Goal: Use online tool/utility: Utilize a website feature to perform a specific function

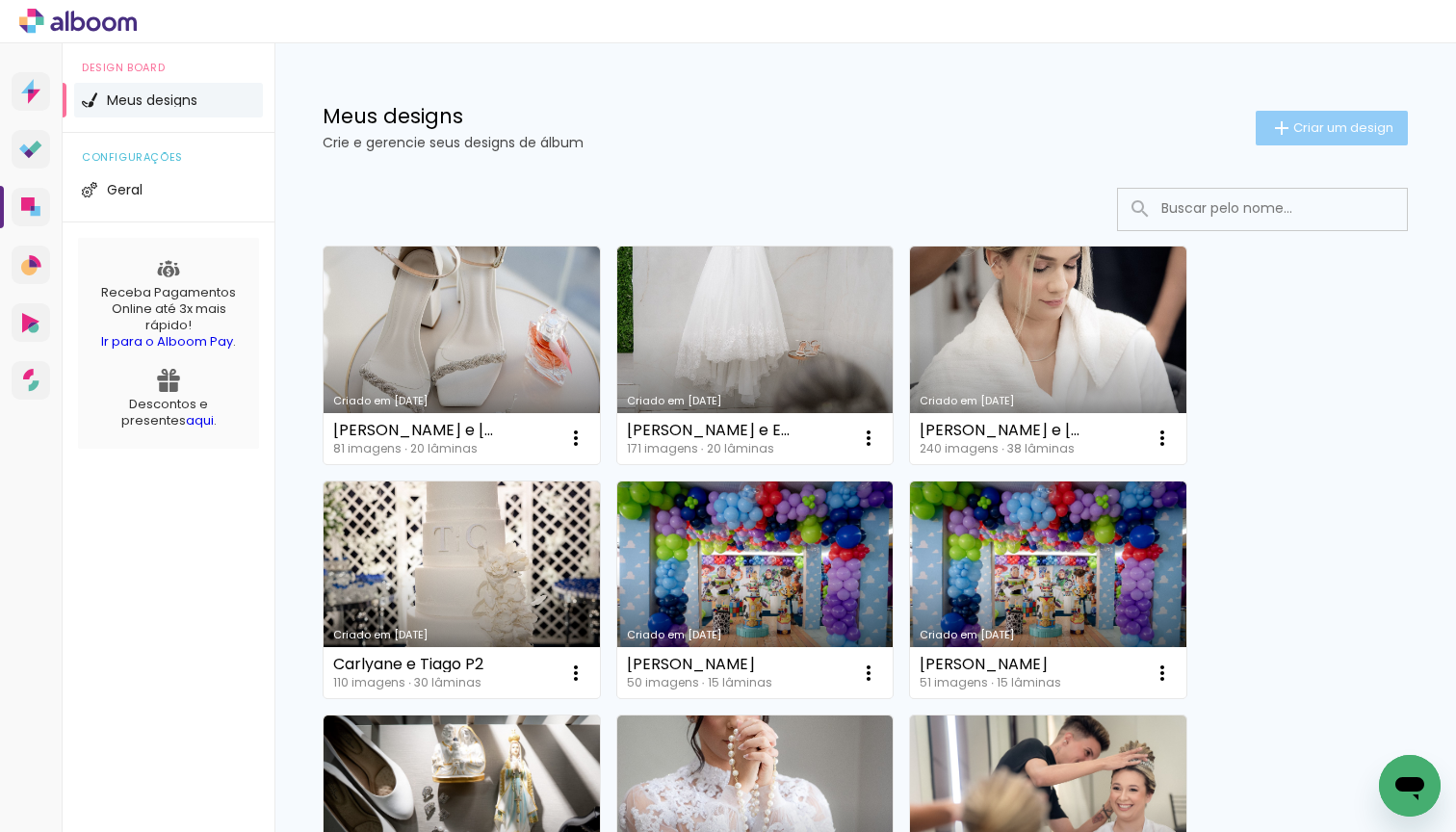
click at [1316, 134] on span "Criar um design" at bounding box center [1343, 127] width 100 height 13
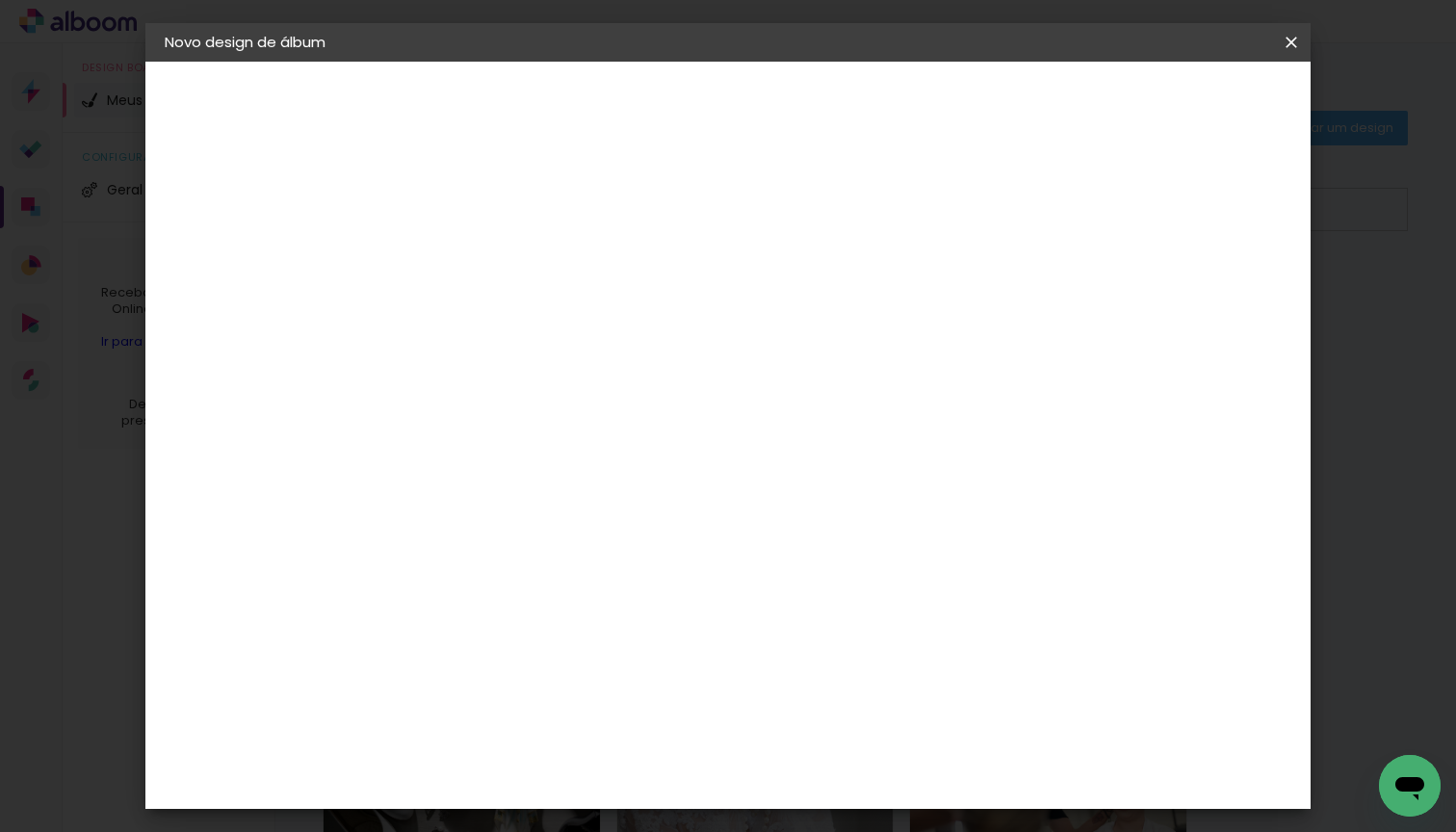
click at [480, 254] on input at bounding box center [480, 258] width 0 height 29
type input "[PERSON_NAME] e [PERSON_NAME]"
type paper-input "[PERSON_NAME] e [PERSON_NAME]"
click at [0, 0] on slot "Avançar" at bounding box center [0, 0] width 0 height 0
click at [567, 369] on input at bounding box center [529, 366] width 195 height 24
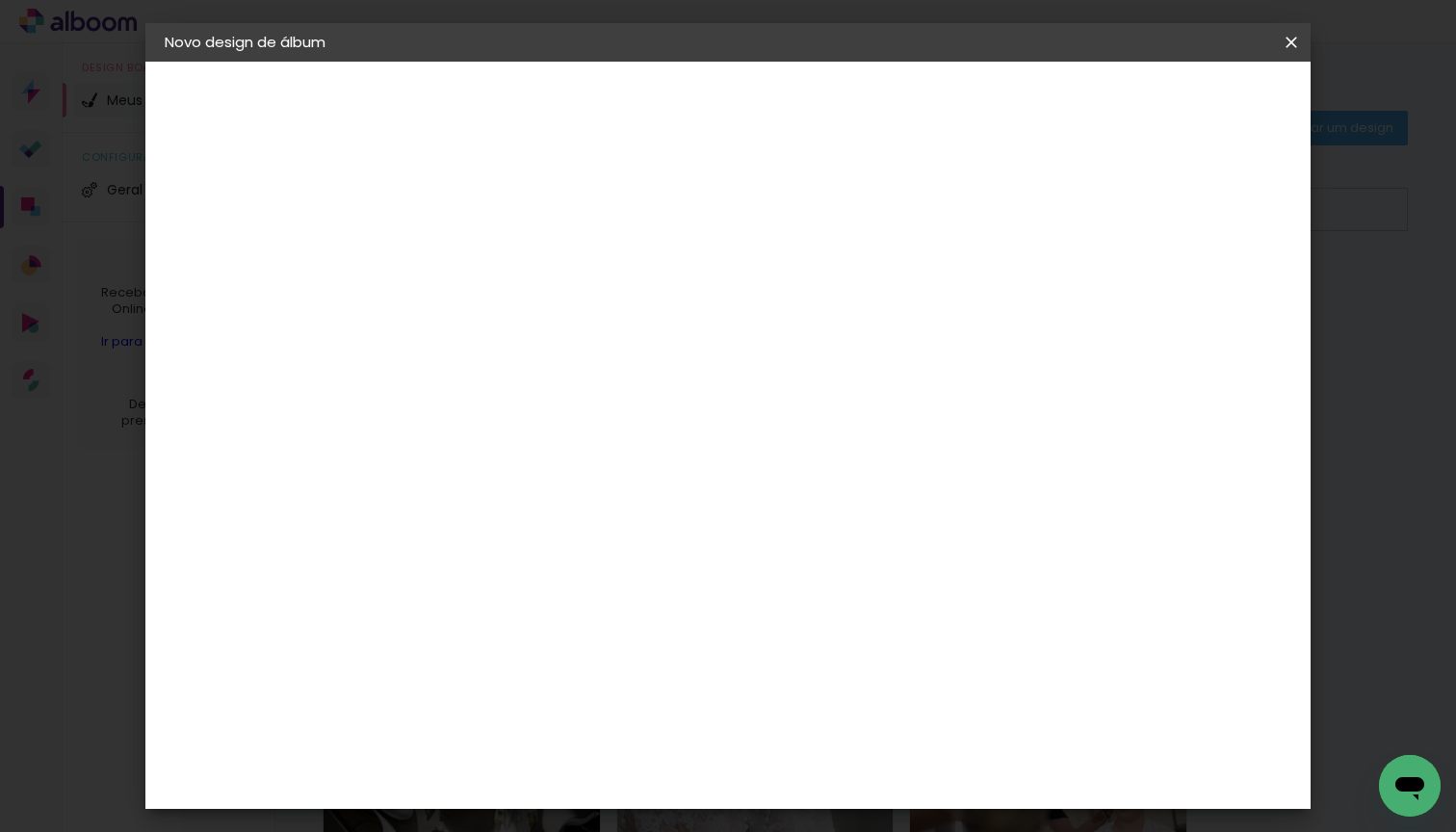
type input "proal"
type paper-input "proal"
click at [541, 436] on div "Proalbuns" at bounding box center [505, 436] width 76 height 16
click at [0, 0] on slot "Avançar" at bounding box center [0, 0] width 0 height 0
click at [610, 752] on span "30 × 30" at bounding box center [564, 771] width 89 height 39
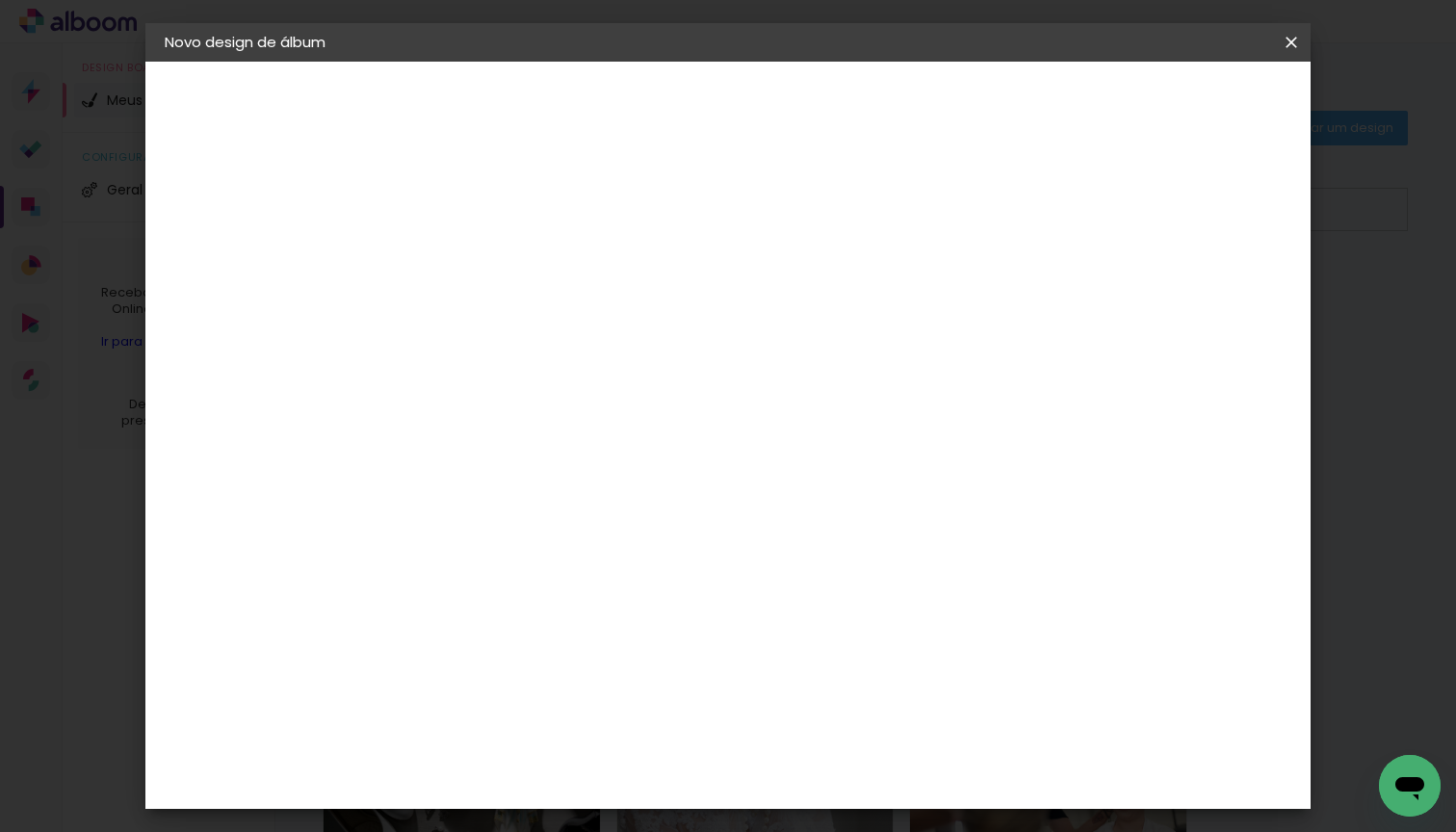
click at [0, 0] on slot "Avançar" at bounding box center [0, 0] width 0 height 0
click at [1170, 105] on span "Iniciar design" at bounding box center [1127, 102] width 88 height 14
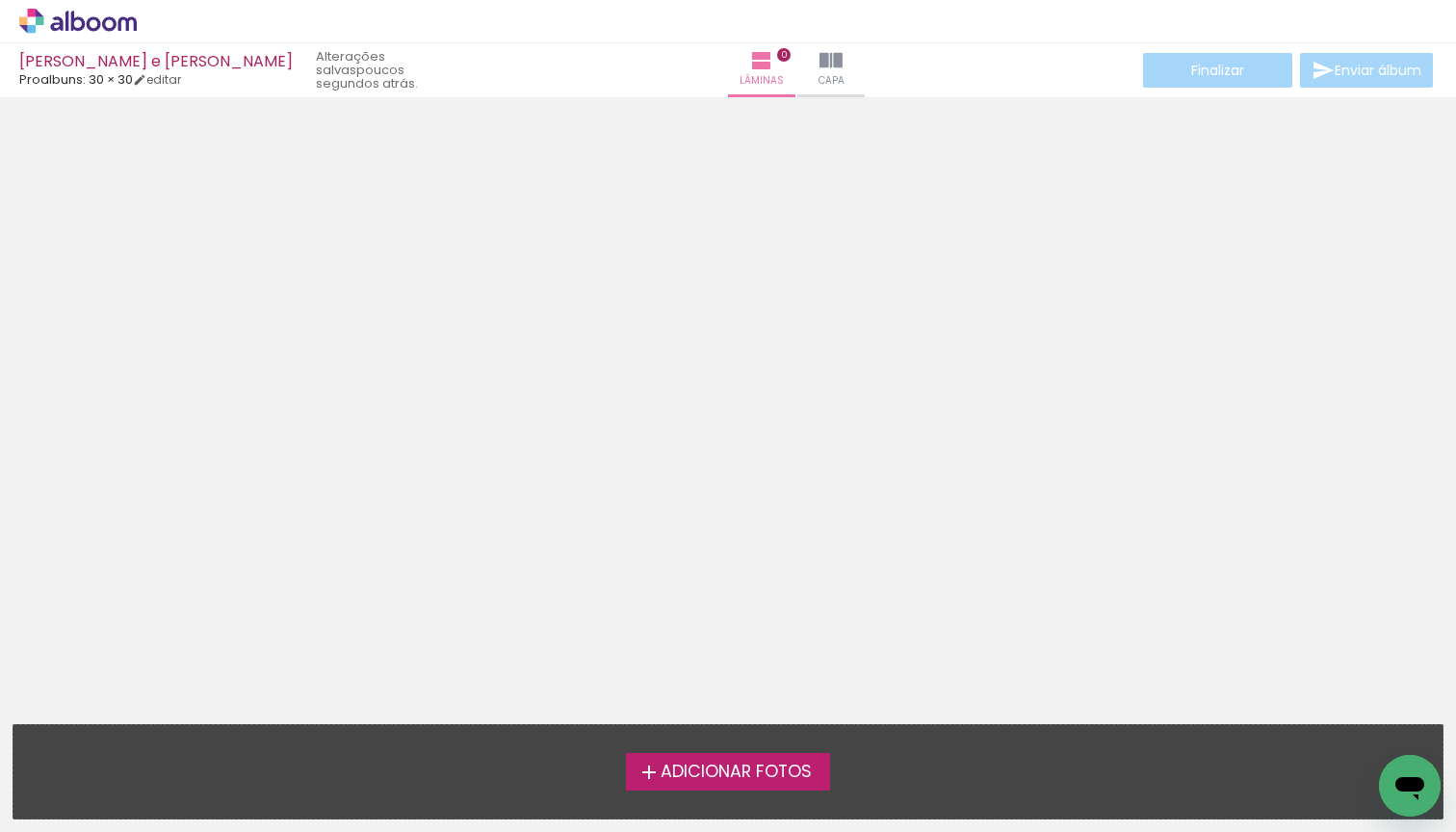
click at [676, 763] on span "Adicionar Fotos" at bounding box center [736, 772] width 151 height 18
click at [0, 0] on input "file" at bounding box center [0, 0] width 0 height 0
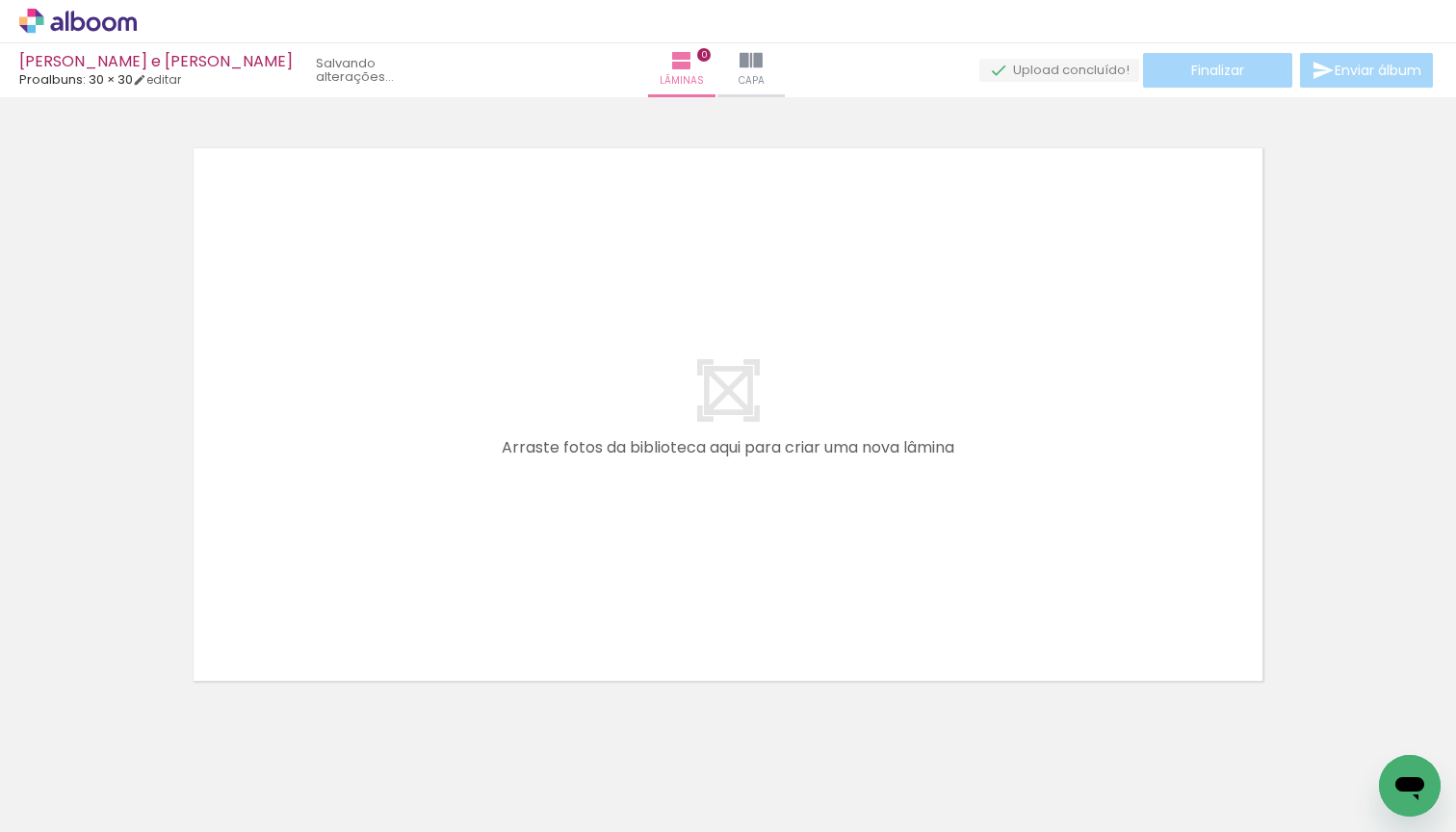
scroll to position [24, 0]
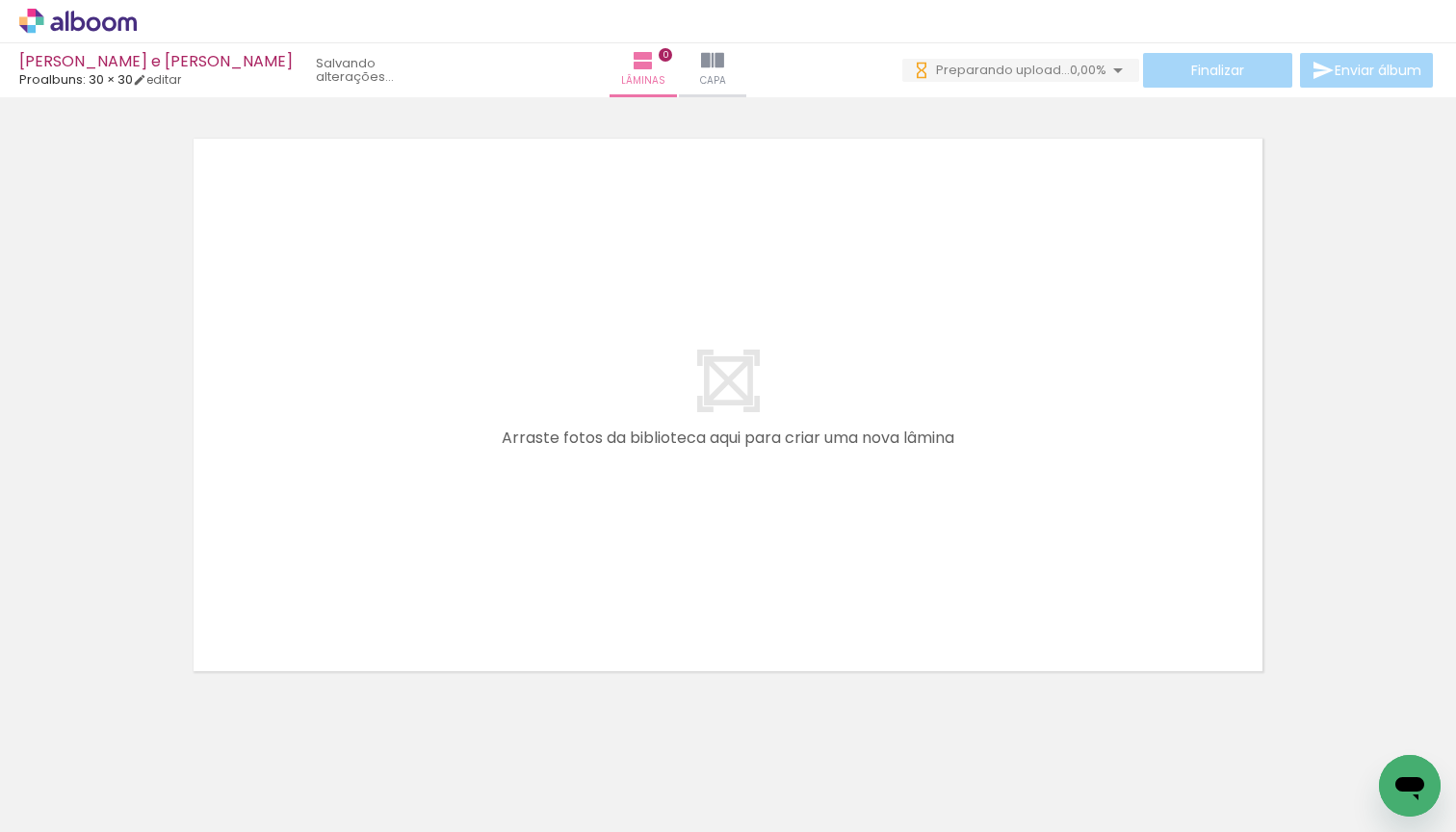
click at [81, 775] on input "Todas as fotos" at bounding box center [54, 773] width 73 height 17
click at [96, 762] on paper-item "Não utilizadas" at bounding box center [62, 767] width 99 height 17
type input "Não utilizadas"
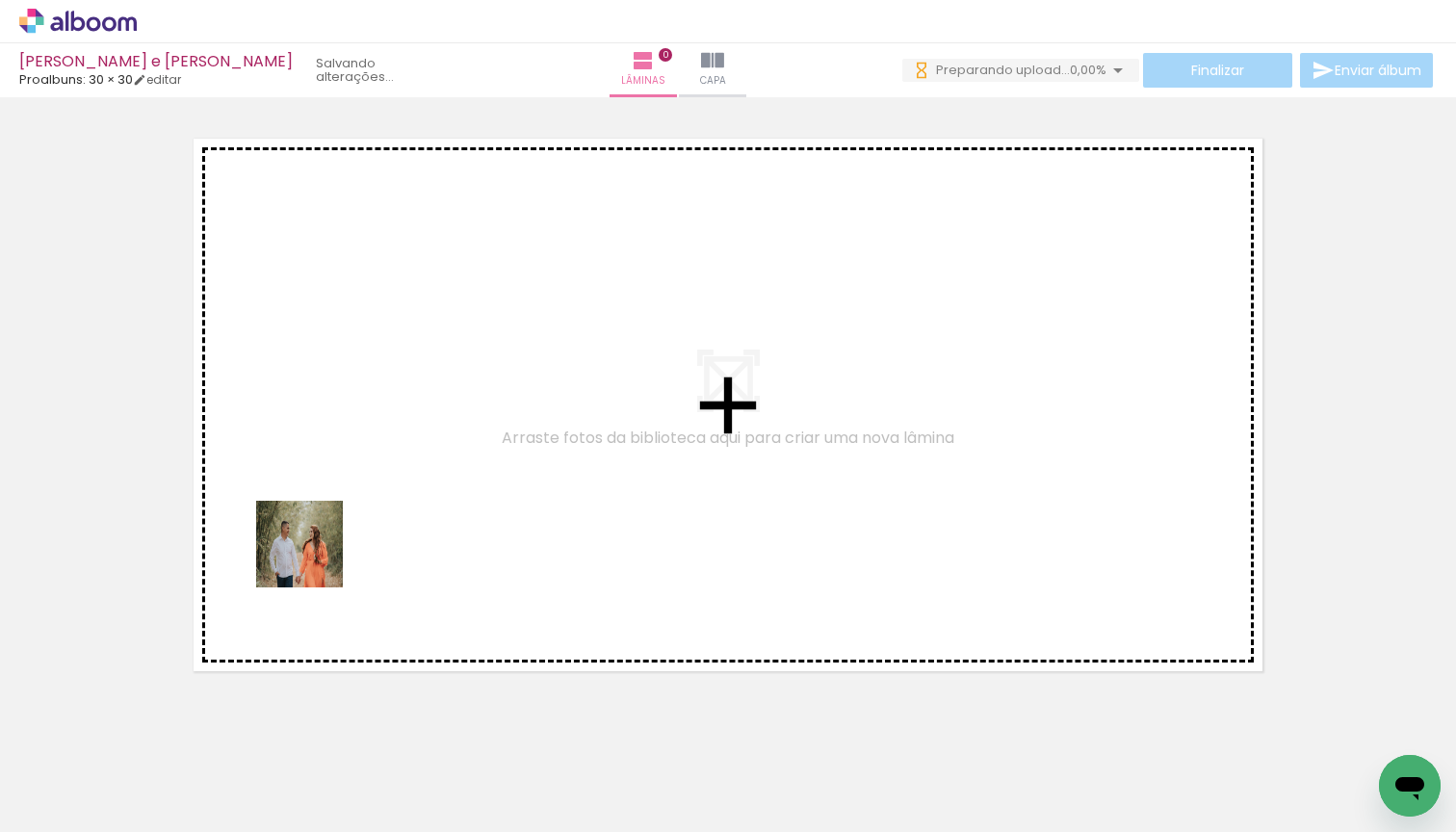
scroll to position [0, 0]
drag, startPoint x: 184, startPoint y: 762, endPoint x: 352, endPoint y: 488, distance: 321.4
click at [352, 488] on quentale-workspace at bounding box center [728, 416] width 1456 height 832
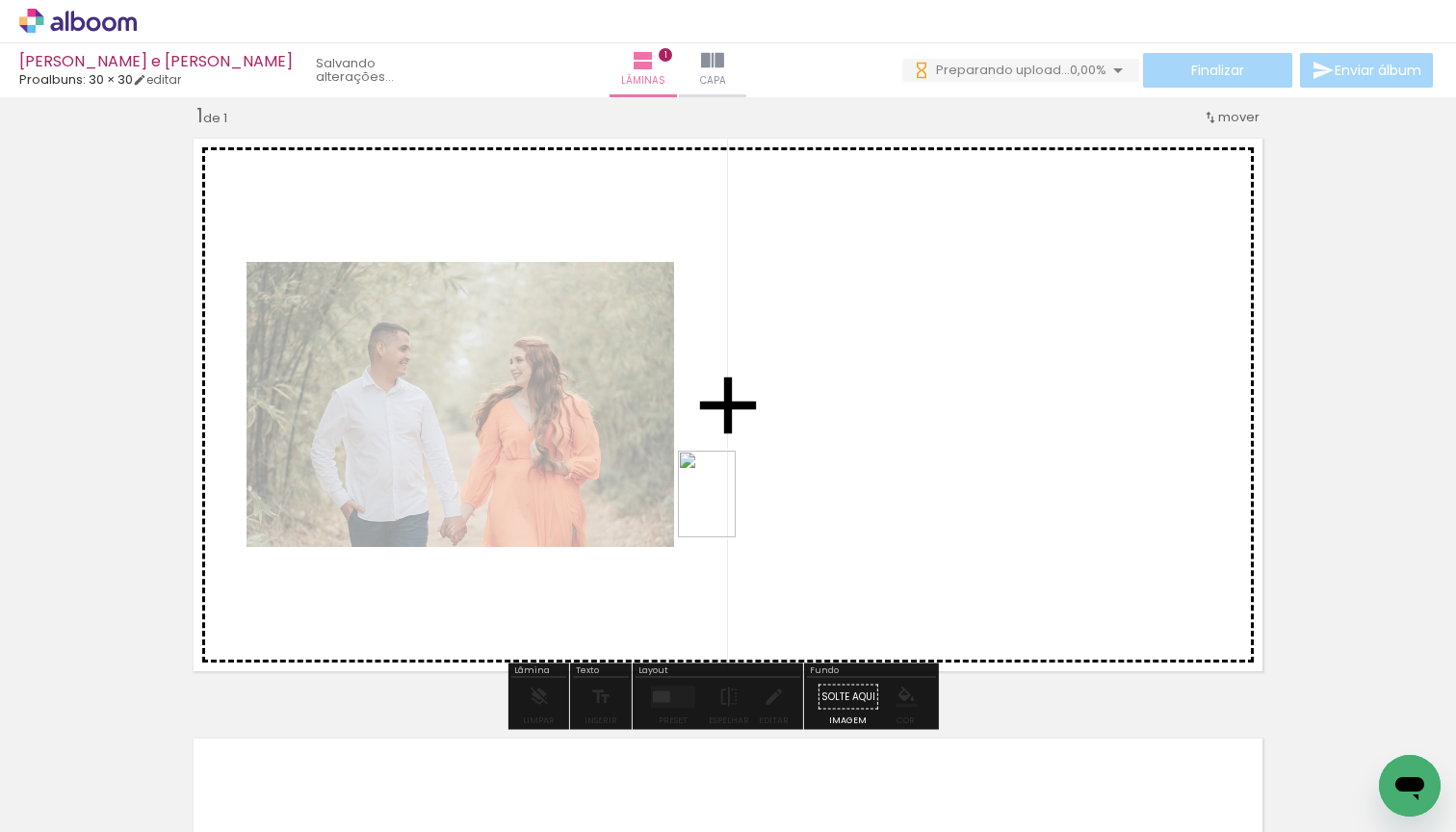
drag, startPoint x: 188, startPoint y: 807, endPoint x: 735, endPoint y: 508, distance: 623.4
click at [735, 508] on quentale-workspace at bounding box center [728, 416] width 1456 height 832
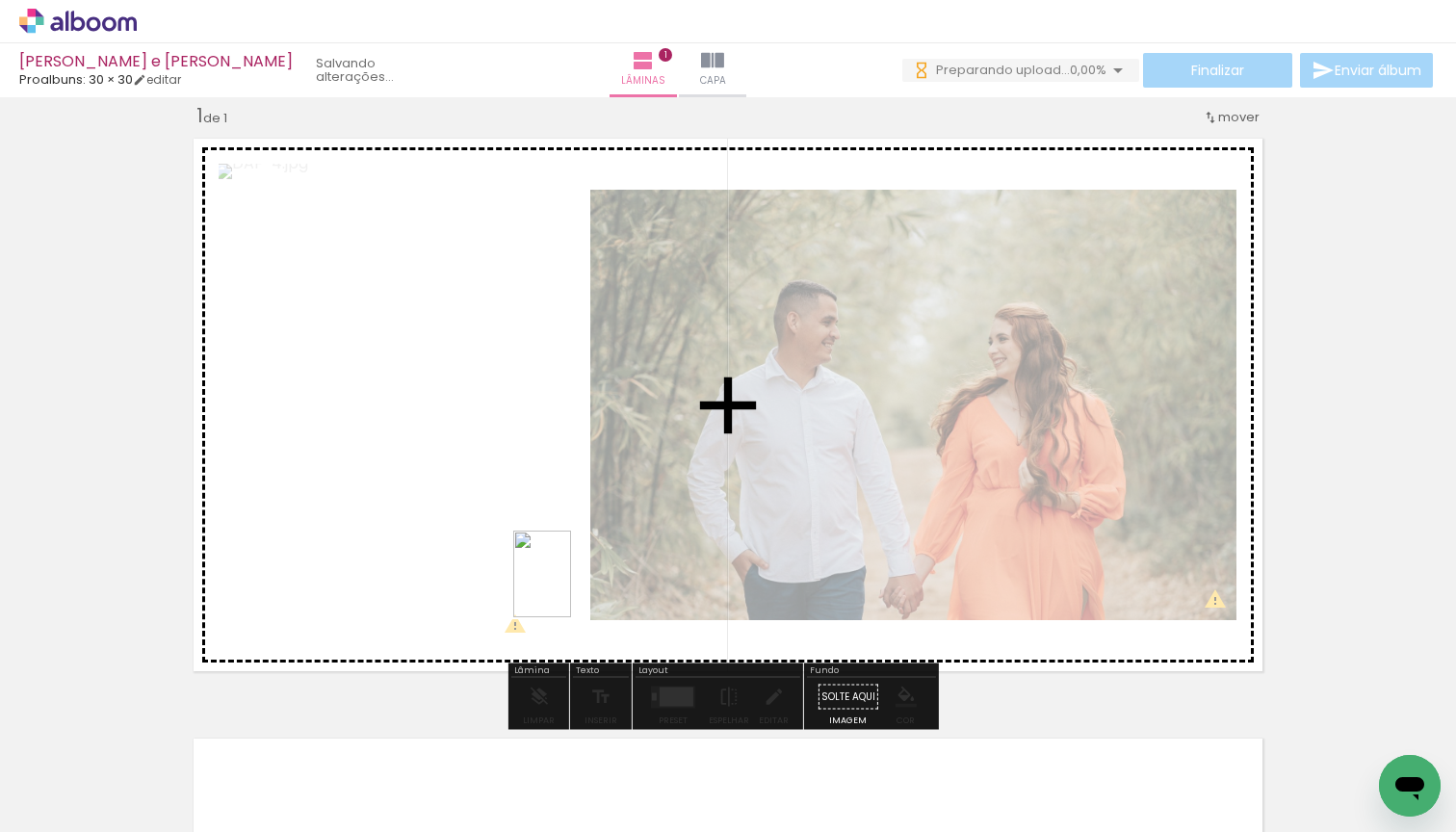
drag, startPoint x: 198, startPoint y: 769, endPoint x: 571, endPoint y: 588, distance: 414.6
click at [571, 588] on quentale-workspace at bounding box center [728, 416] width 1456 height 832
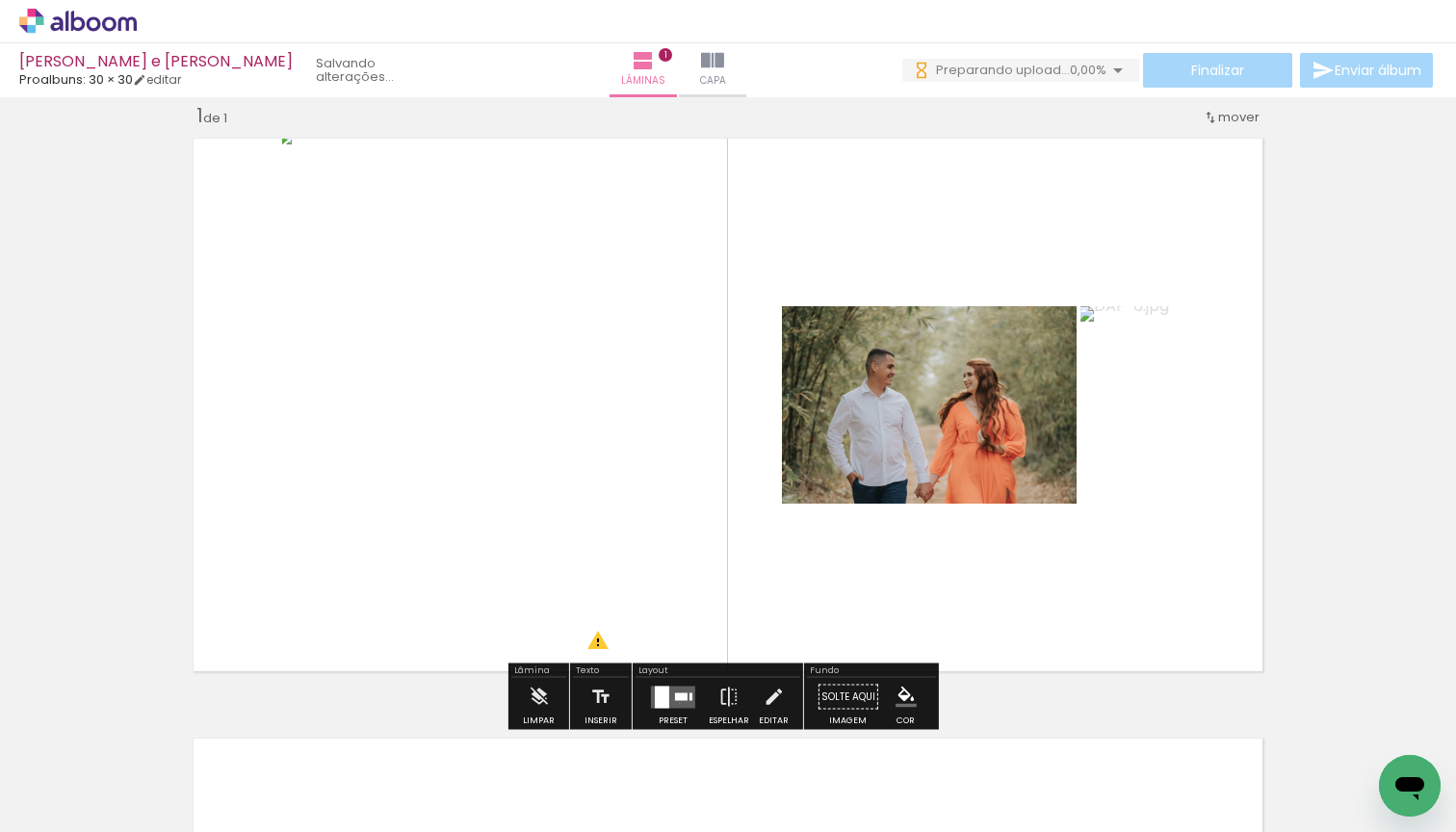
click at [675, 703] on quentale-layouter at bounding box center [673, 696] width 44 height 23
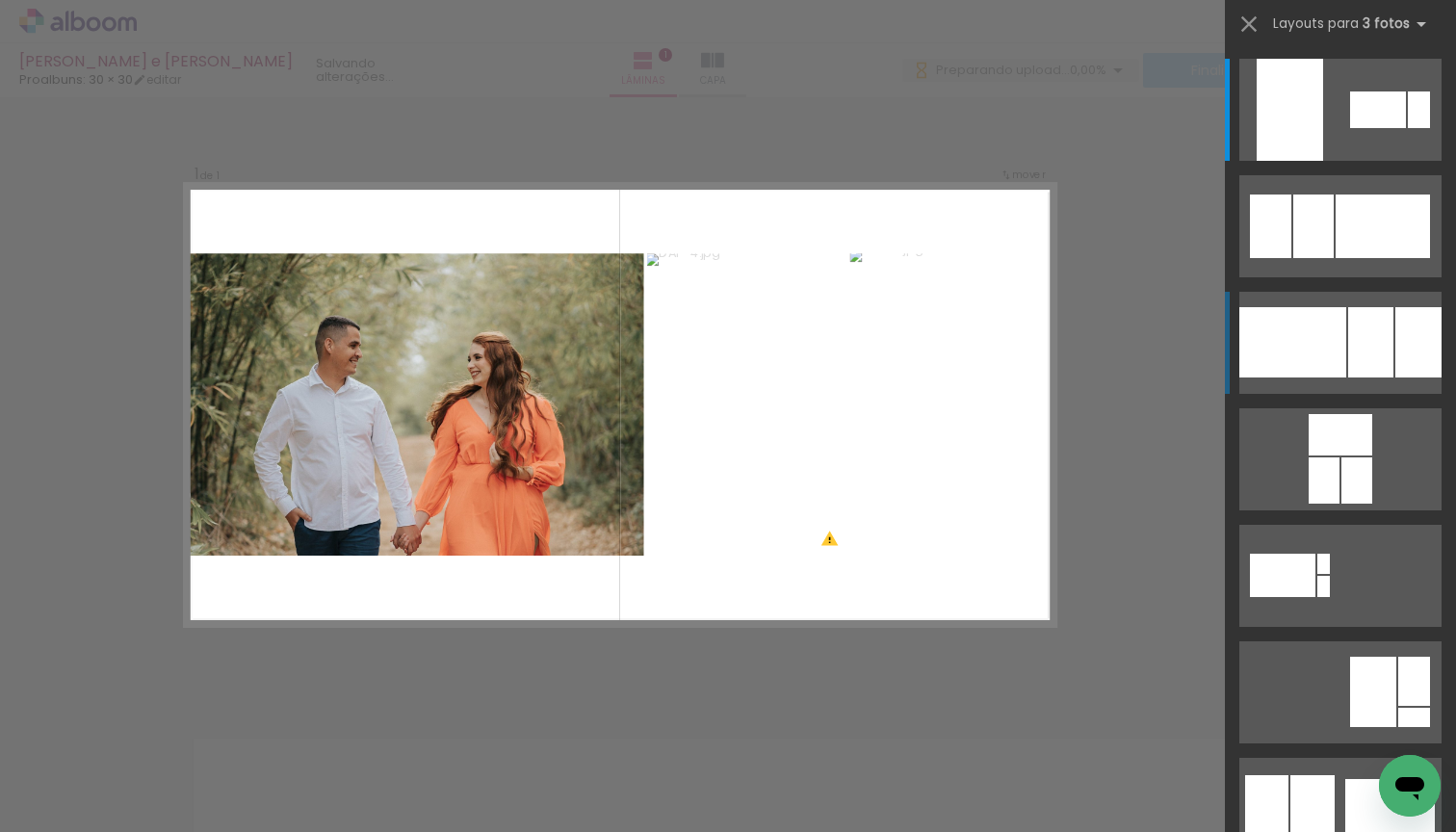
click at [1395, 328] on div at bounding box center [1418, 343] width 46 height 70
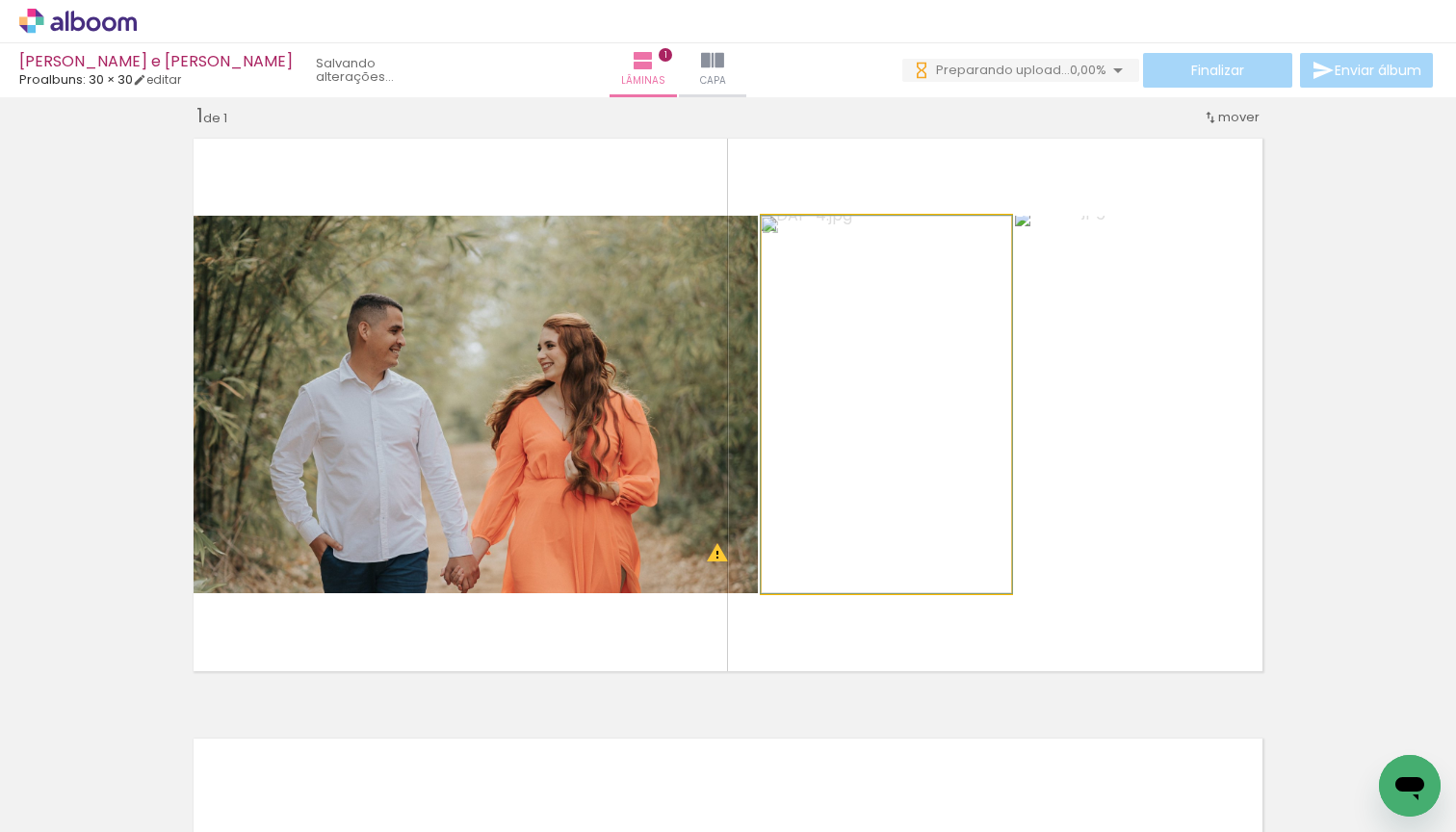
click at [909, 457] on quentale-photo at bounding box center [886, 404] width 250 height 378
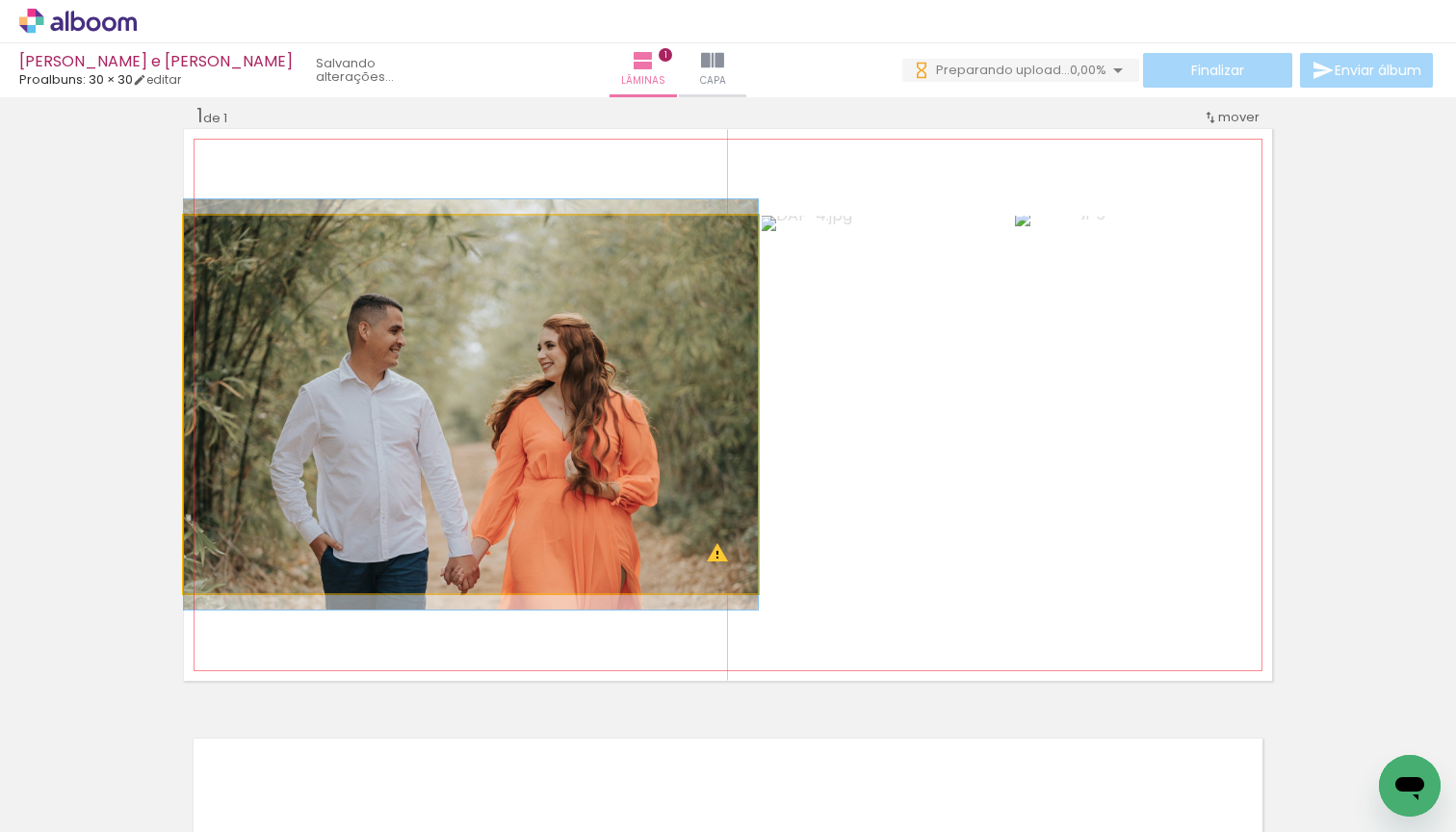
click at [271, 511] on quentale-photo at bounding box center [471, 404] width 574 height 378
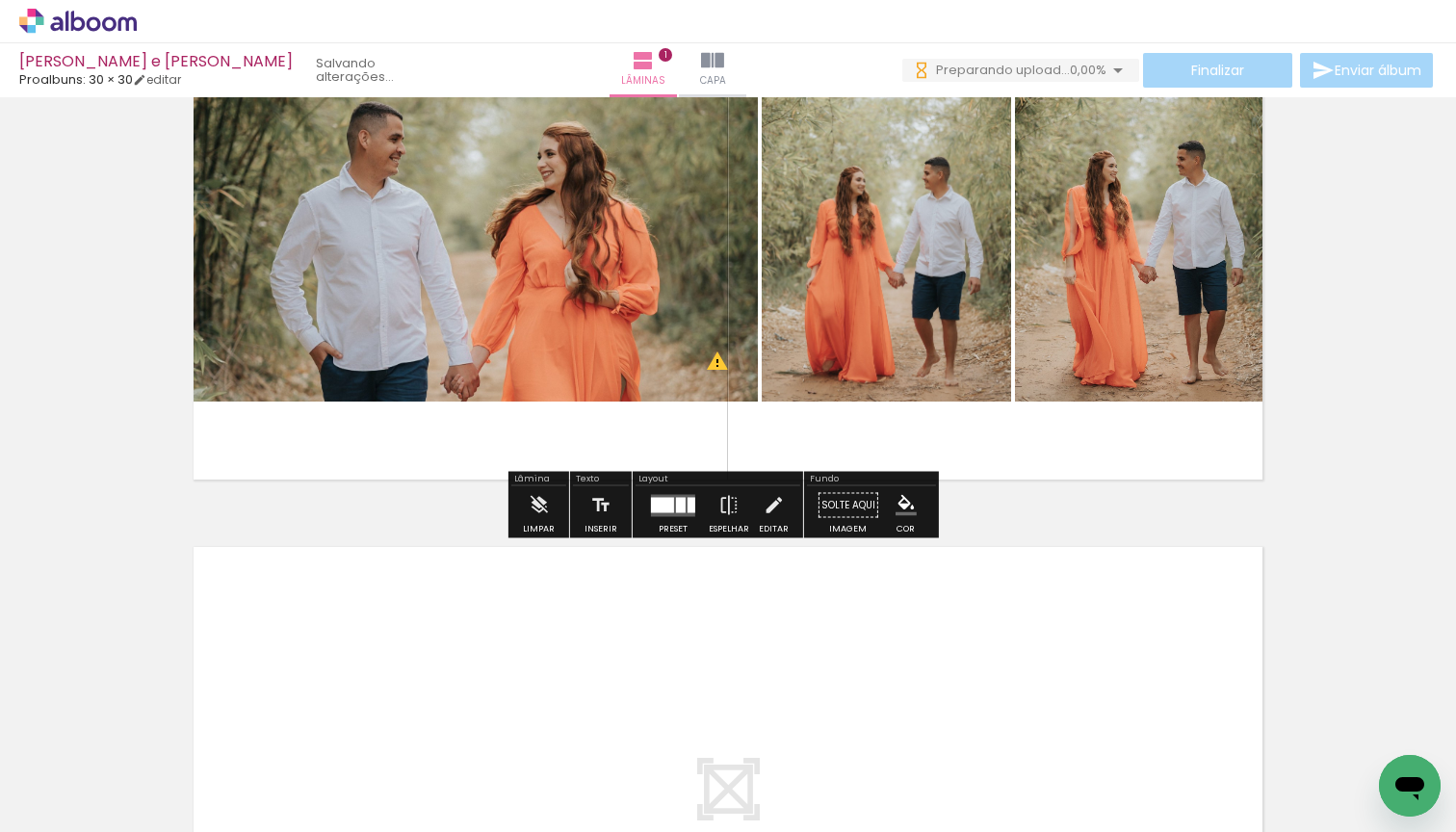
scroll to position [661, 0]
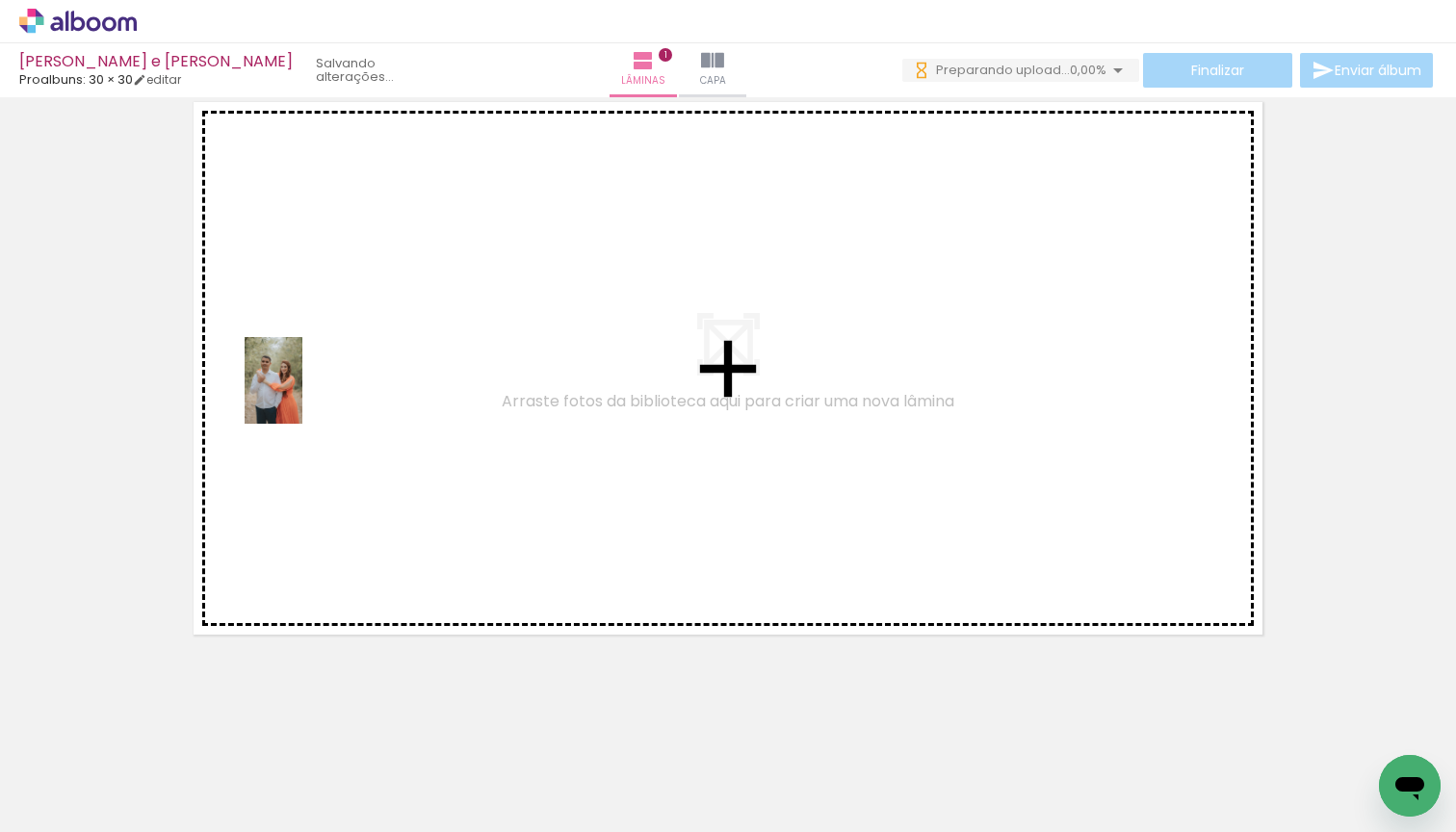
drag, startPoint x: 190, startPoint y: 770, endPoint x: 303, endPoint y: 394, distance: 392.6
click at [303, 394] on quentale-workspace at bounding box center [728, 416] width 1456 height 832
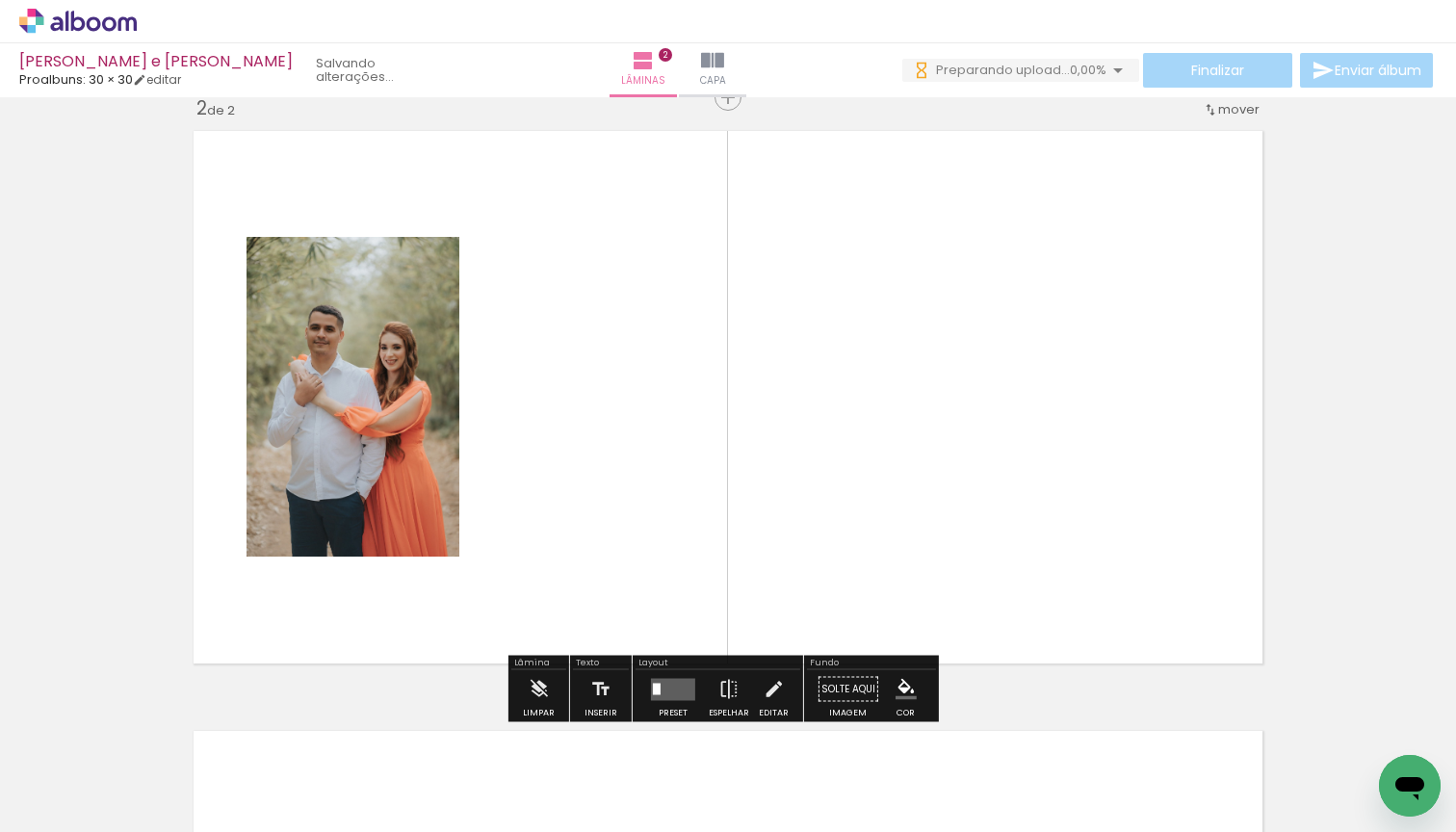
scroll to position [624, 0]
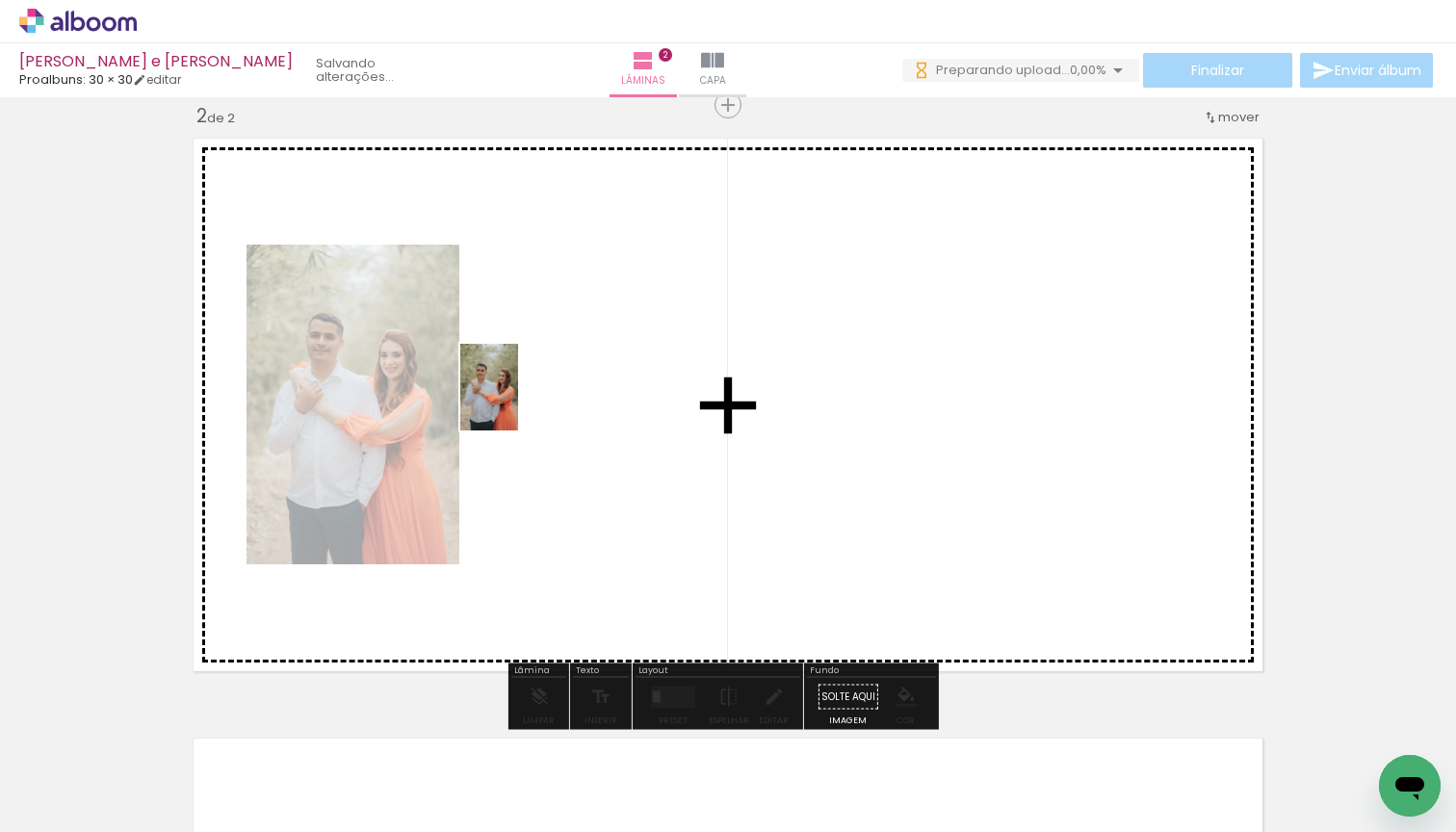
drag, startPoint x: 281, startPoint y: 654, endPoint x: 518, endPoint y: 401, distance: 346.7
click at [518, 401] on quentale-workspace at bounding box center [728, 416] width 1456 height 832
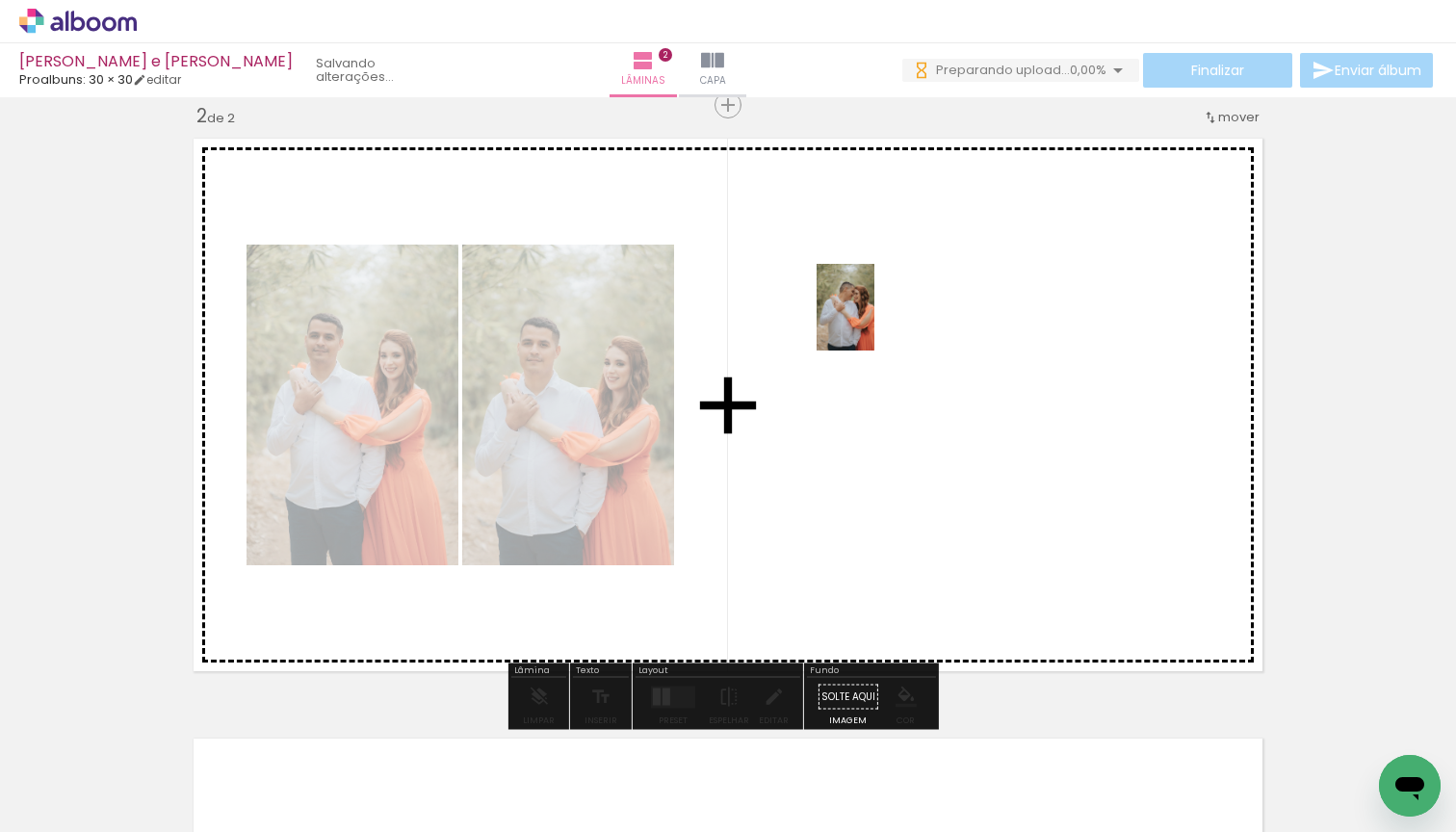
drag, startPoint x: 339, startPoint y: 744, endPoint x: 874, endPoint y: 322, distance: 681.4
click at [874, 322] on quentale-workspace at bounding box center [728, 416] width 1456 height 832
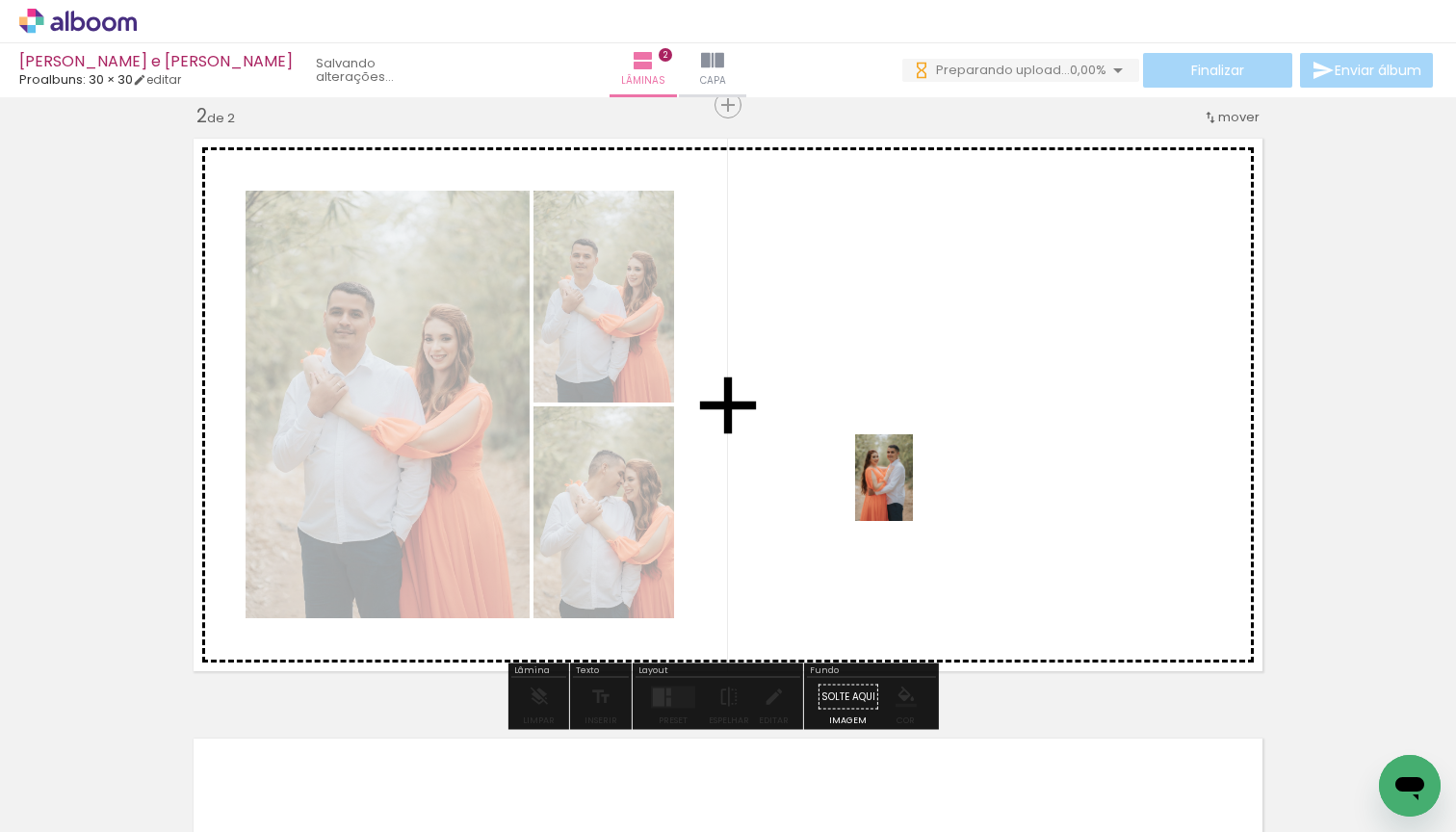
drag, startPoint x: 321, startPoint y: 779, endPoint x: 921, endPoint y: 486, distance: 667.7
click at [921, 486] on quentale-workspace at bounding box center [728, 416] width 1456 height 832
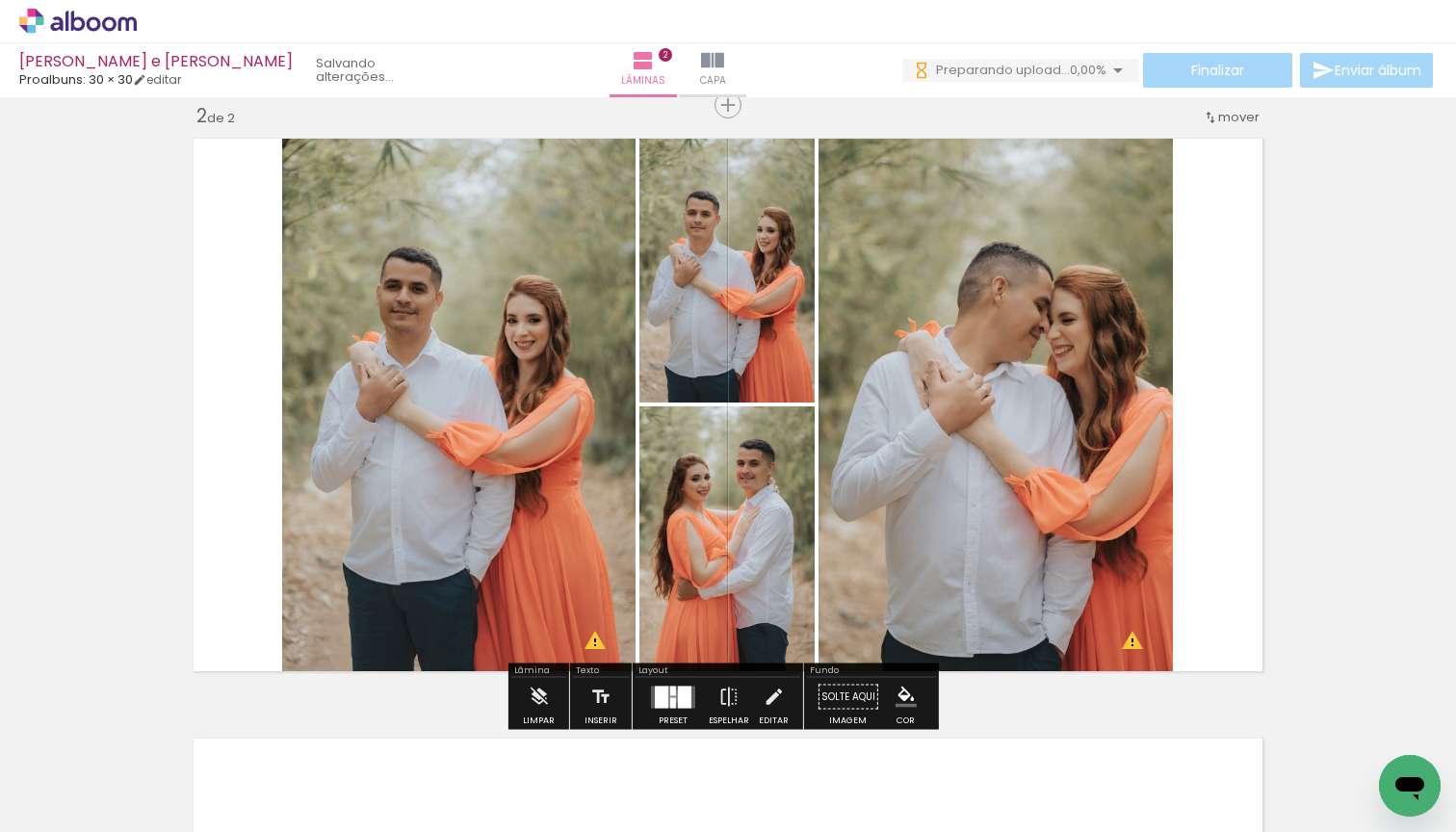
click at [665, 696] on quentale-layouter at bounding box center [673, 696] width 44 height 23
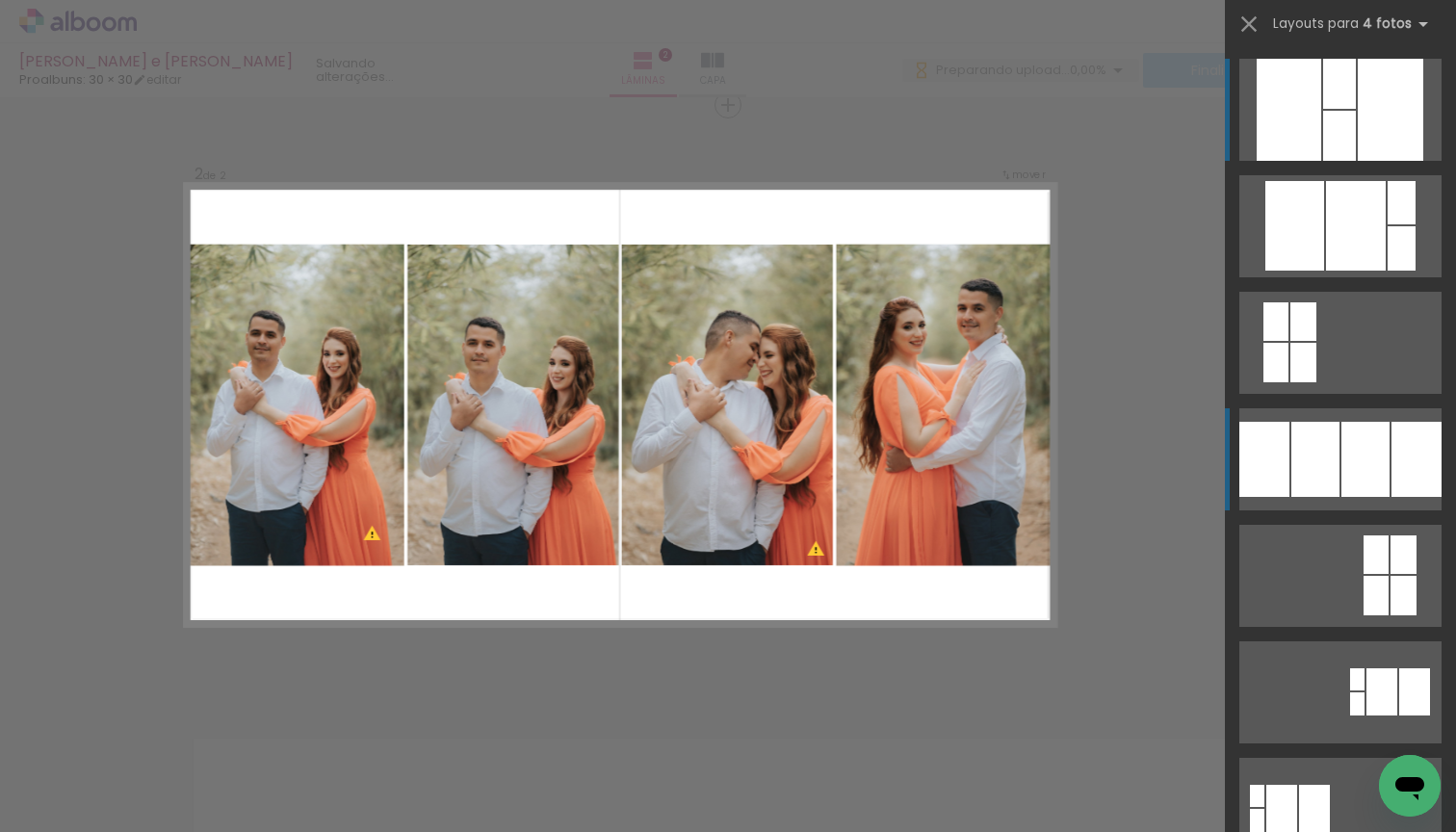
click at [1296, 457] on div at bounding box center [1315, 459] width 48 height 75
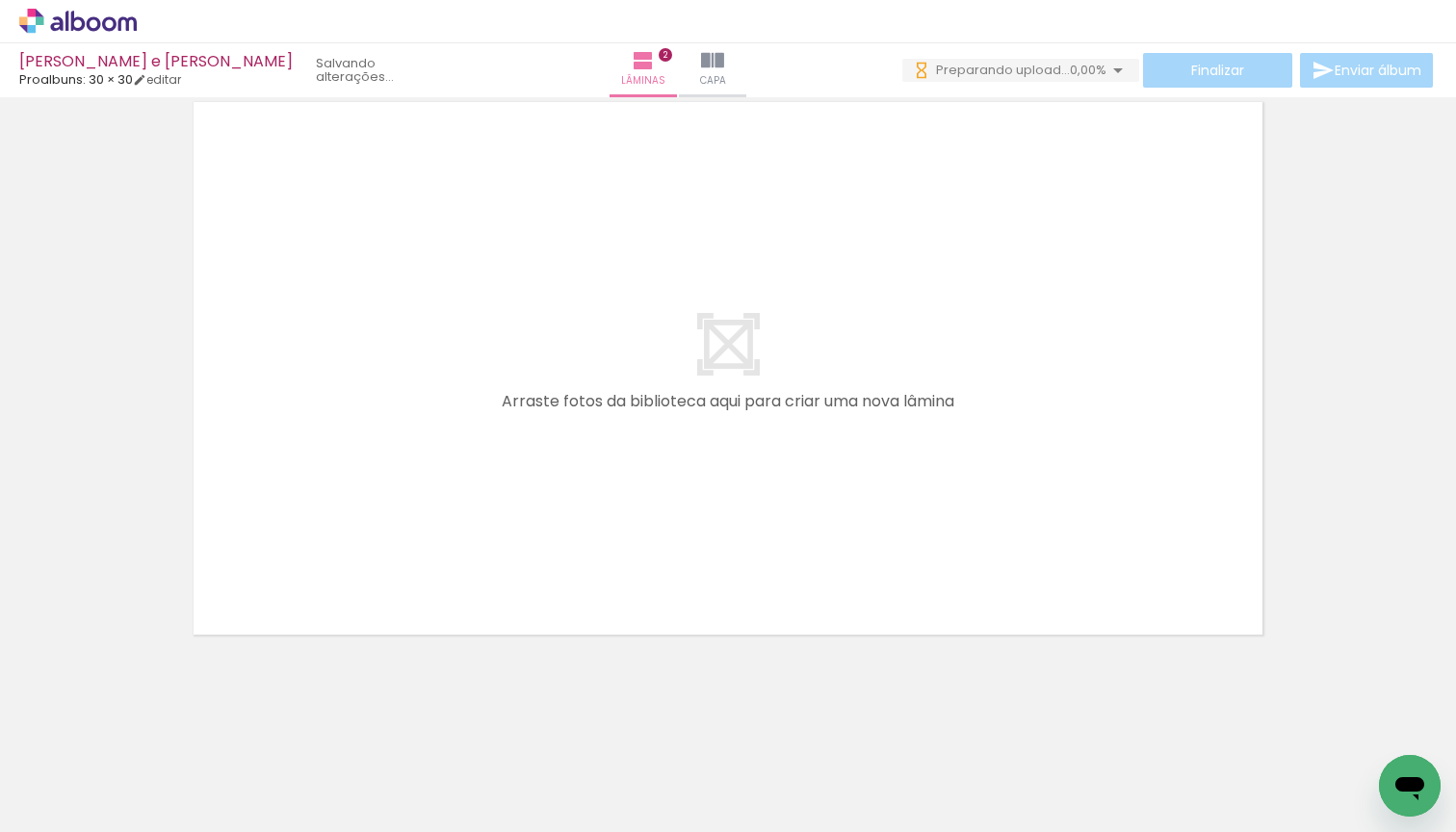
scroll to position [1260, 0]
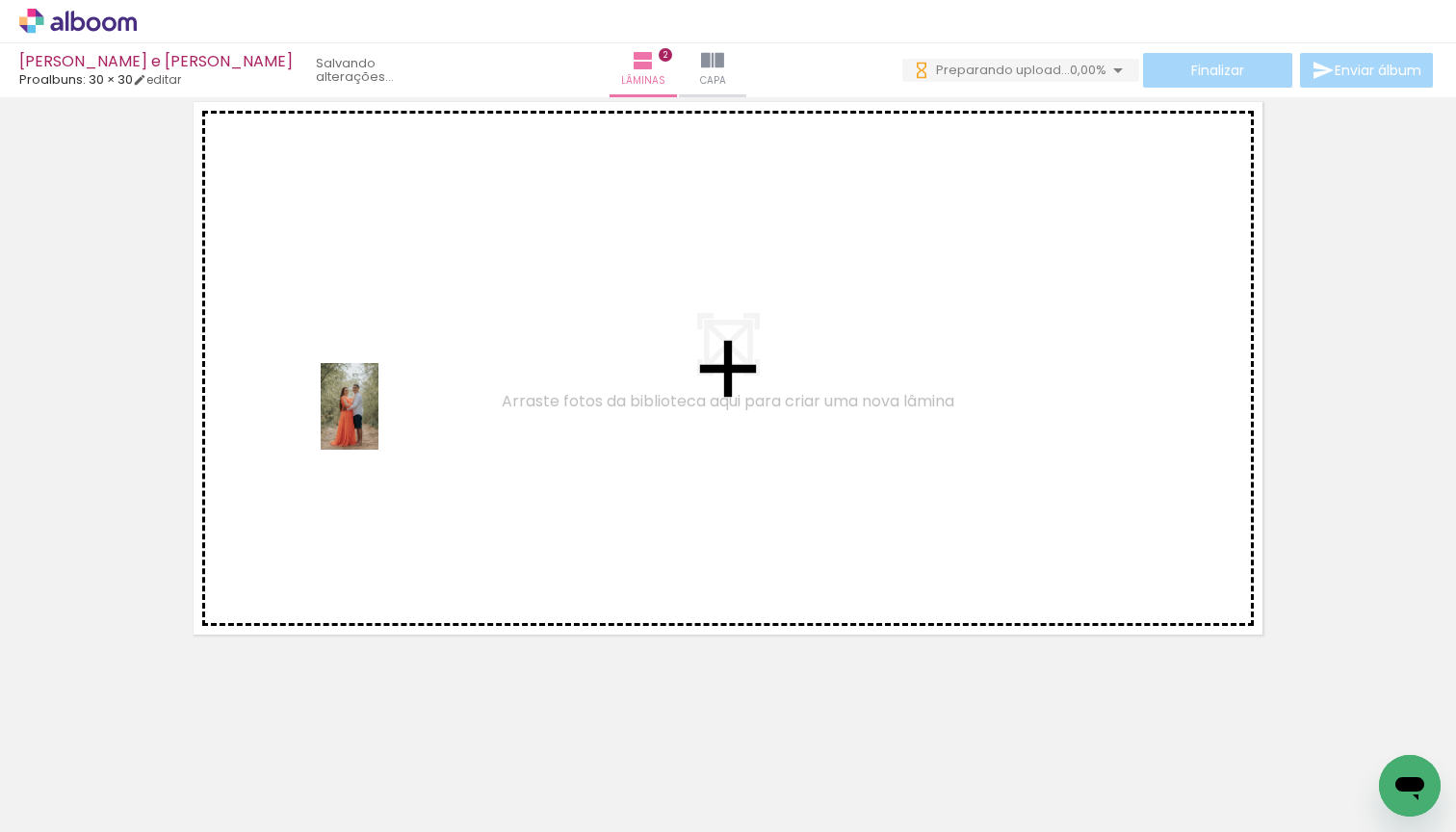
drag, startPoint x: 287, startPoint y: 754, endPoint x: 379, endPoint y: 421, distance: 345.5
click at [379, 421] on quentale-workspace at bounding box center [728, 416] width 1456 height 832
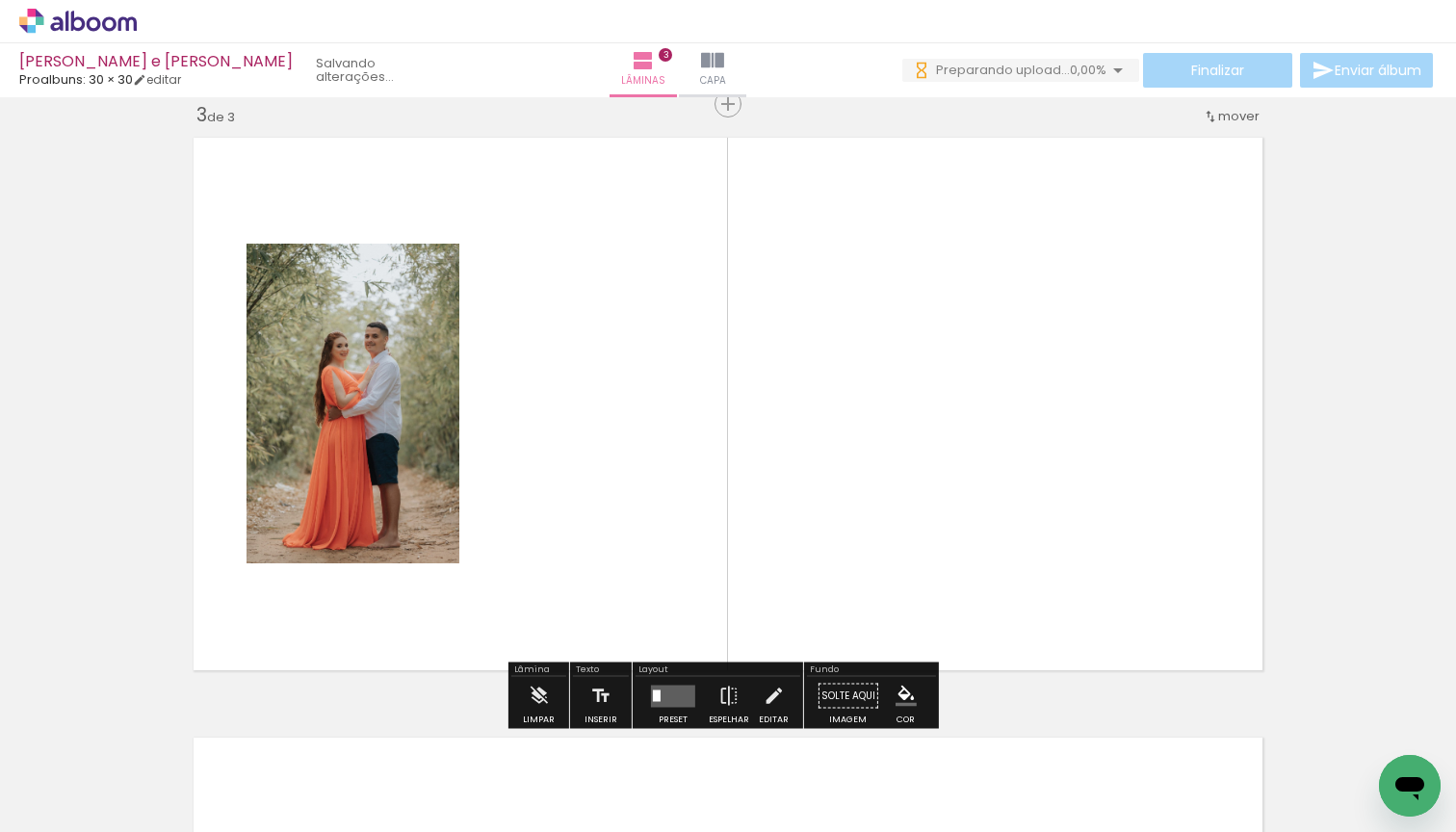
scroll to position [1224, 0]
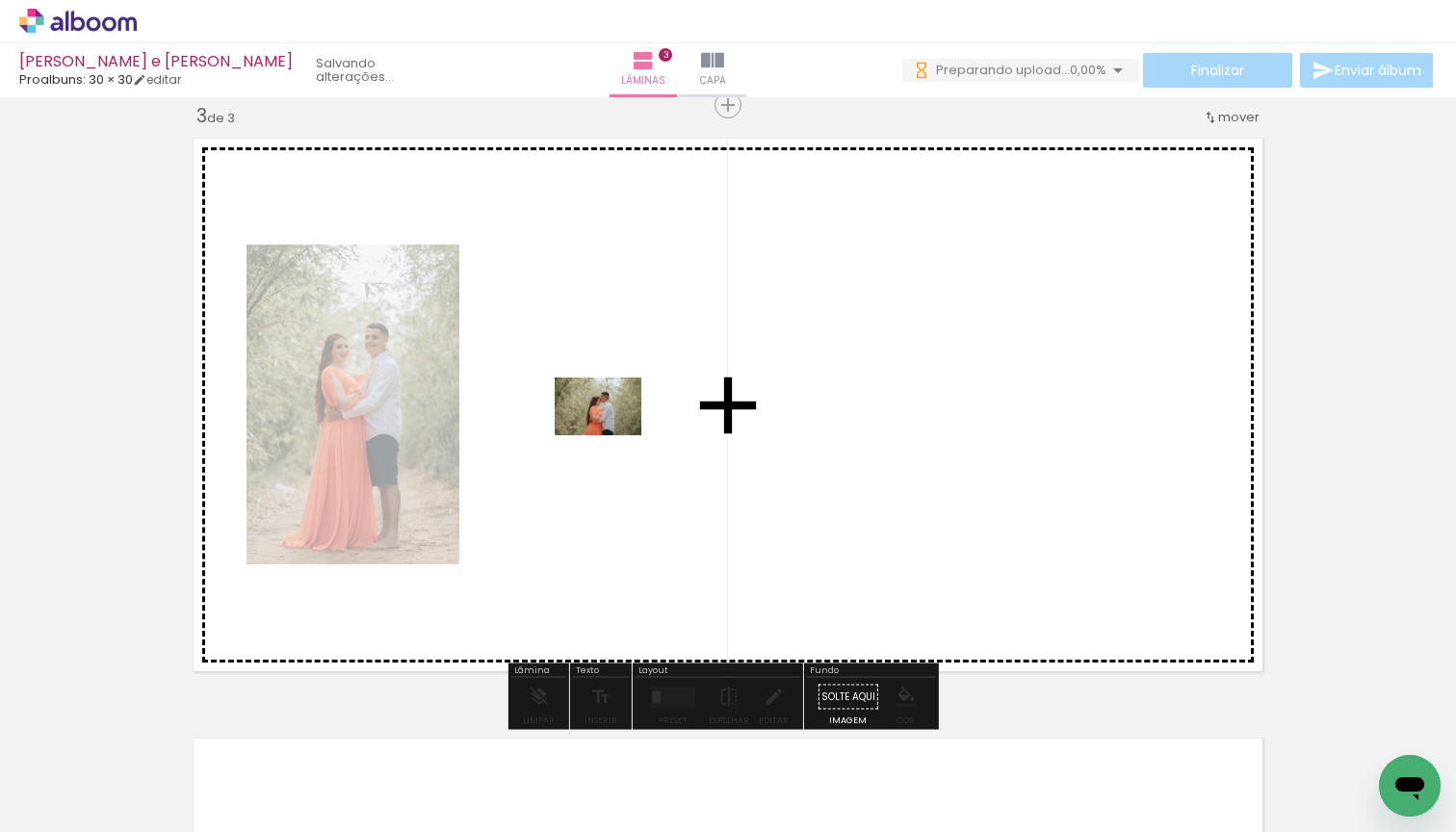
drag, startPoint x: 331, startPoint y: 768, endPoint x: 613, endPoint y: 436, distance: 435.6
click at [613, 436] on quentale-workspace at bounding box center [728, 416] width 1456 height 832
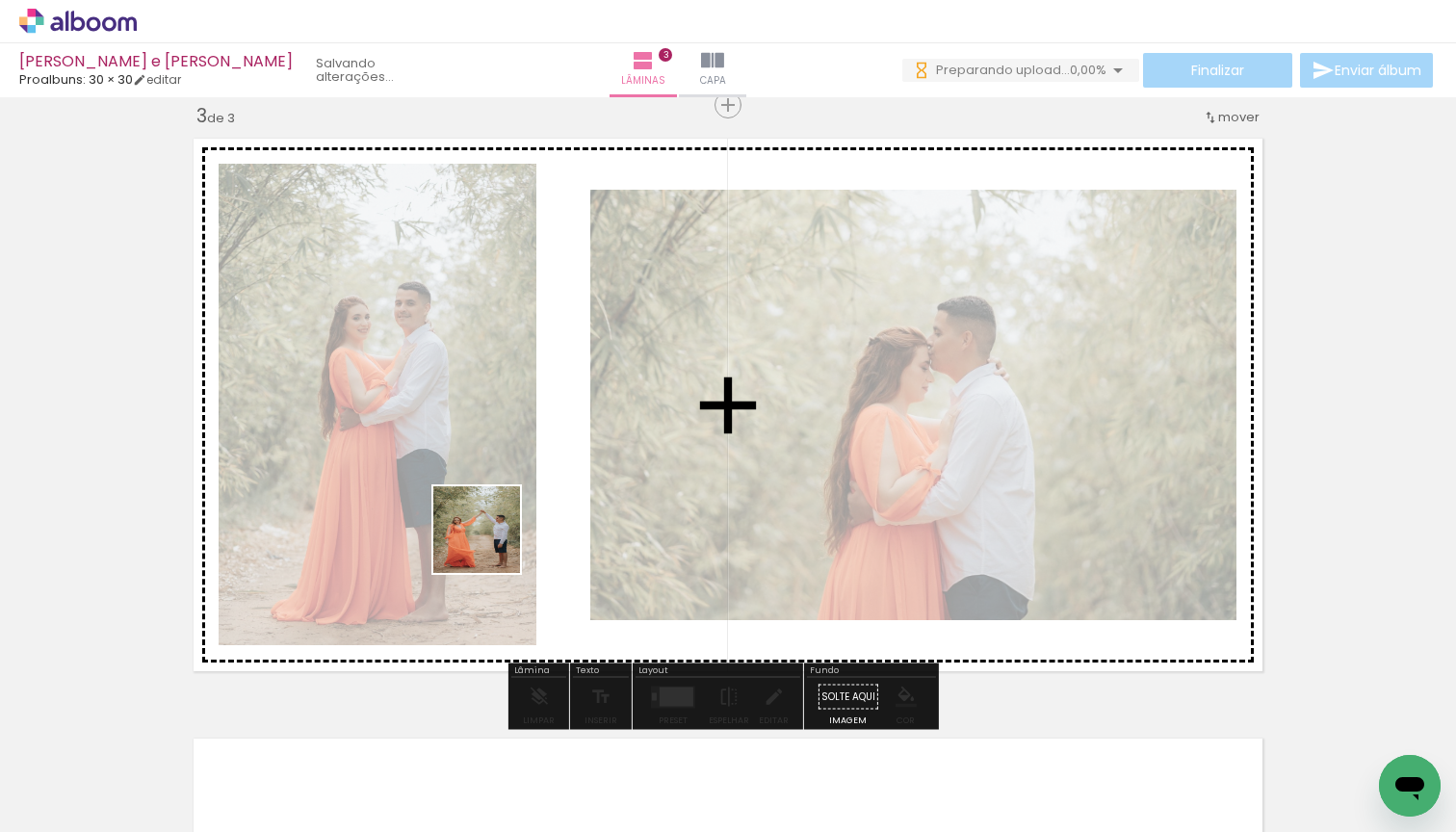
drag, startPoint x: 291, startPoint y: 775, endPoint x: 521, endPoint y: 510, distance: 350.9
click at [521, 510] on quentale-workspace at bounding box center [728, 416] width 1456 height 832
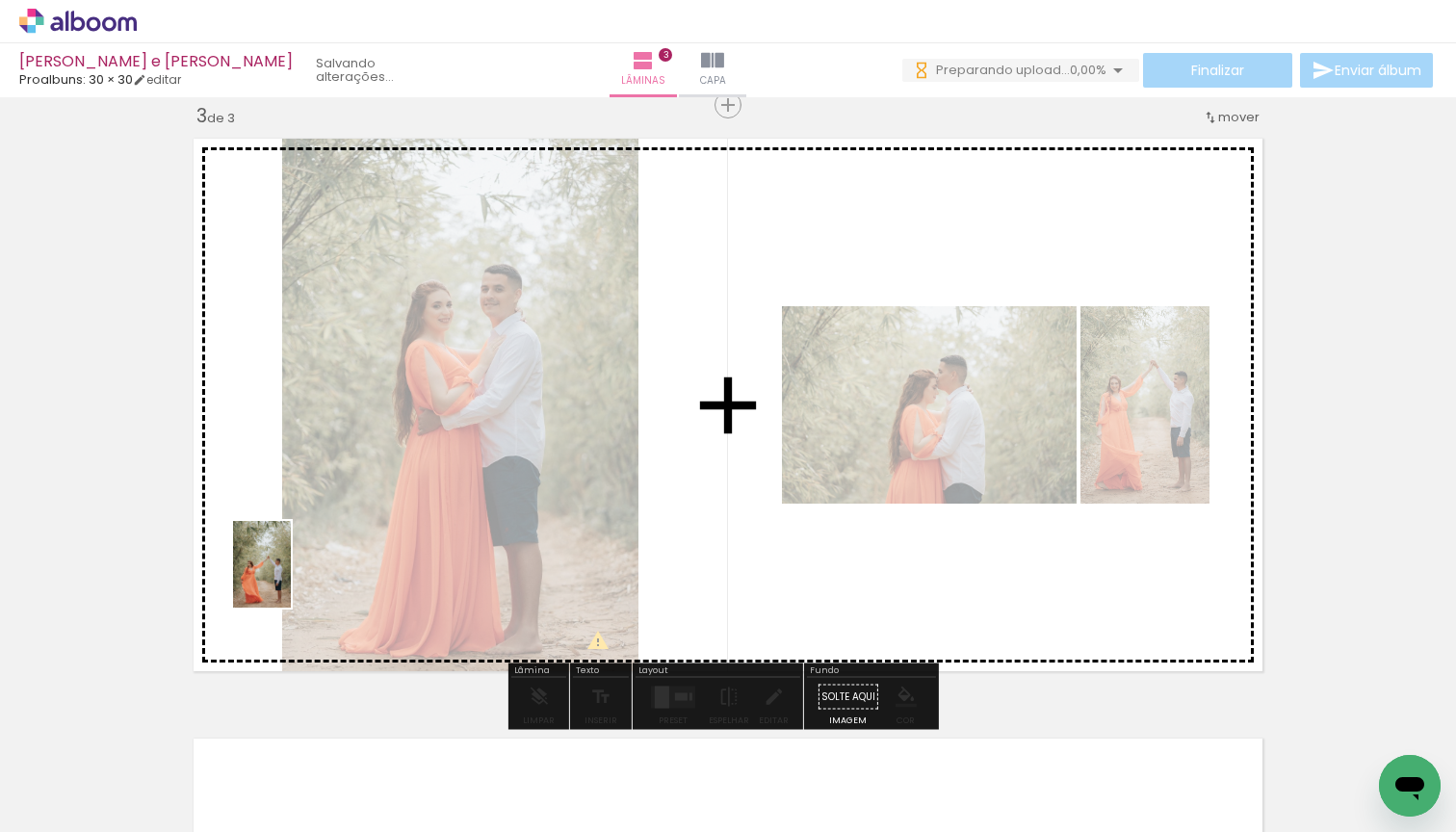
drag, startPoint x: 404, startPoint y: 789, endPoint x: 283, endPoint y: 567, distance: 252.8
click at [283, 567] on quentale-workspace at bounding box center [728, 416] width 1456 height 832
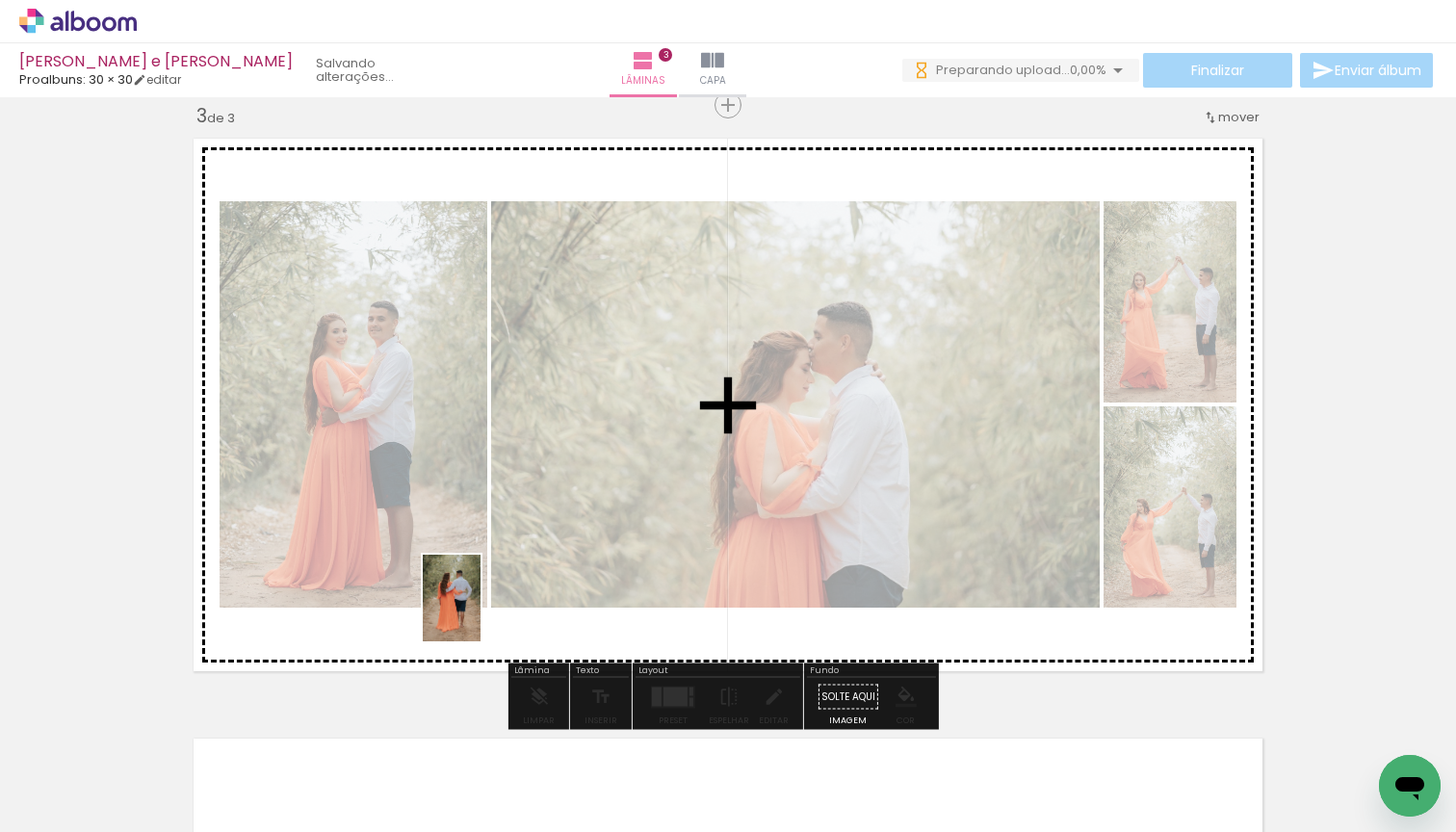
drag, startPoint x: 437, startPoint y: 785, endPoint x: 481, endPoint y: 613, distance: 177.5
click at [481, 613] on quentale-workspace at bounding box center [728, 416] width 1456 height 832
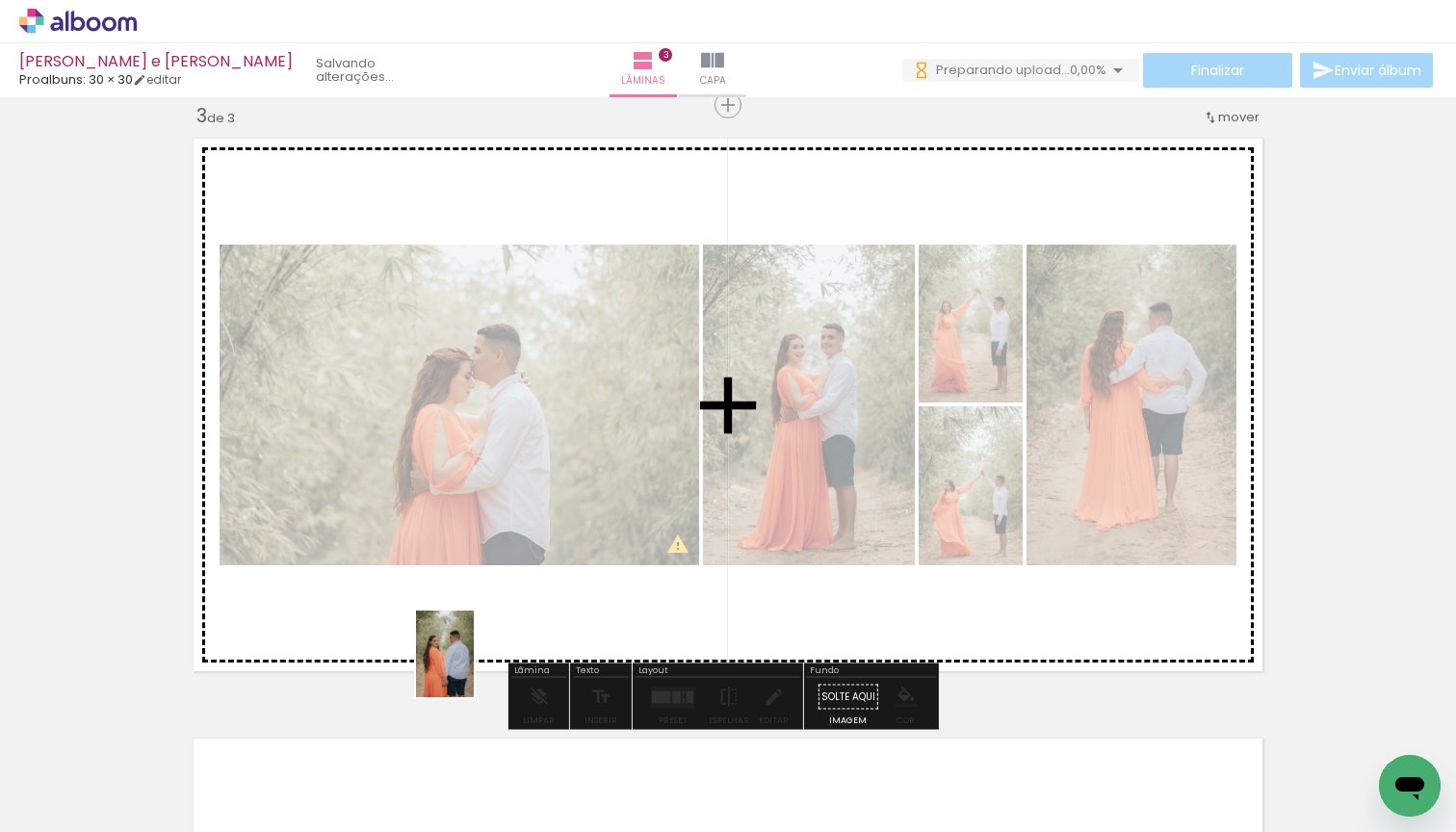
drag, startPoint x: 434, startPoint y: 753, endPoint x: 474, endPoint y: 669, distance: 93.0
click at [474, 669] on quentale-workspace at bounding box center [728, 416] width 1456 height 832
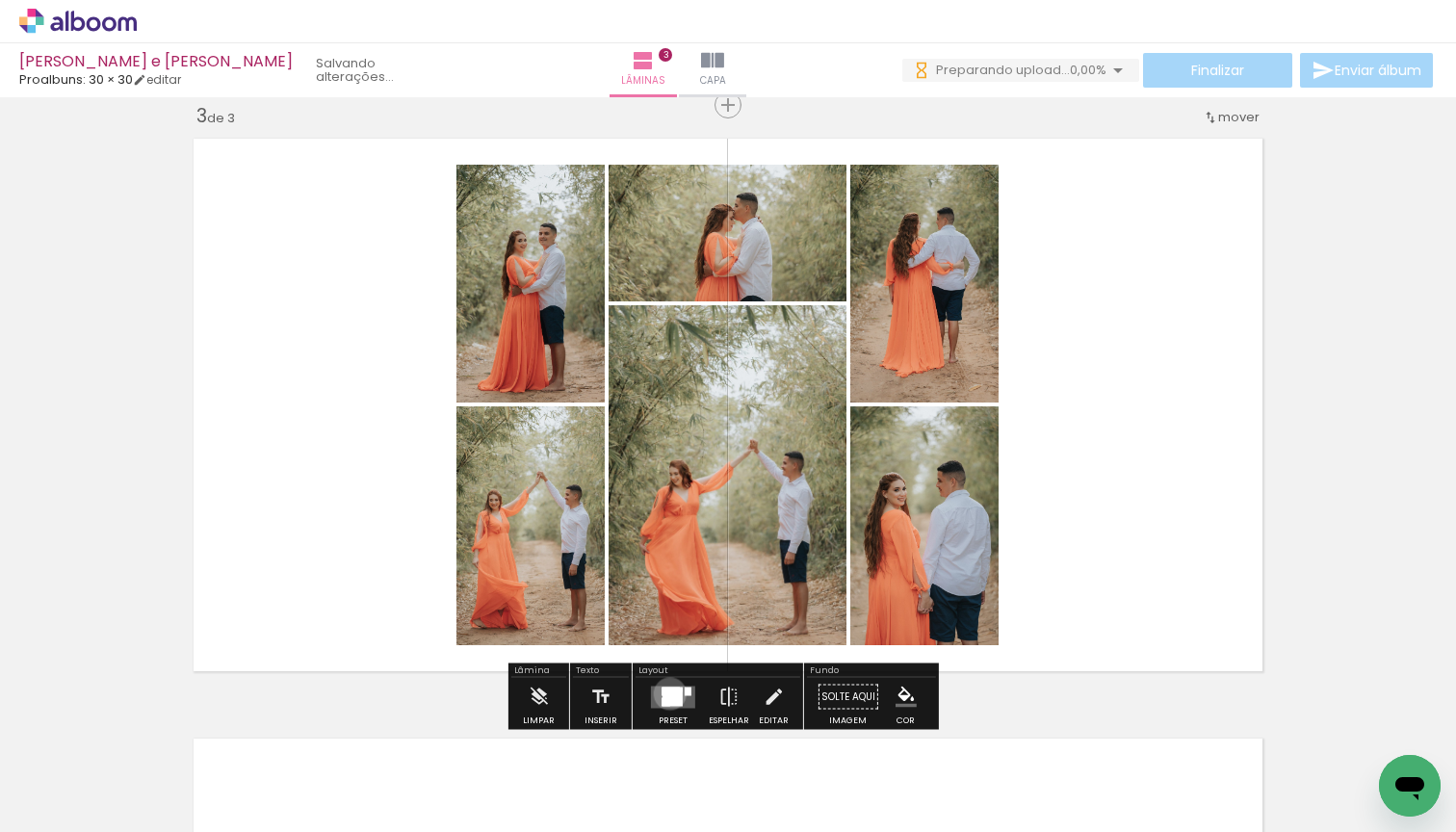
click at [666, 693] on div at bounding box center [673, 696] width 21 height 19
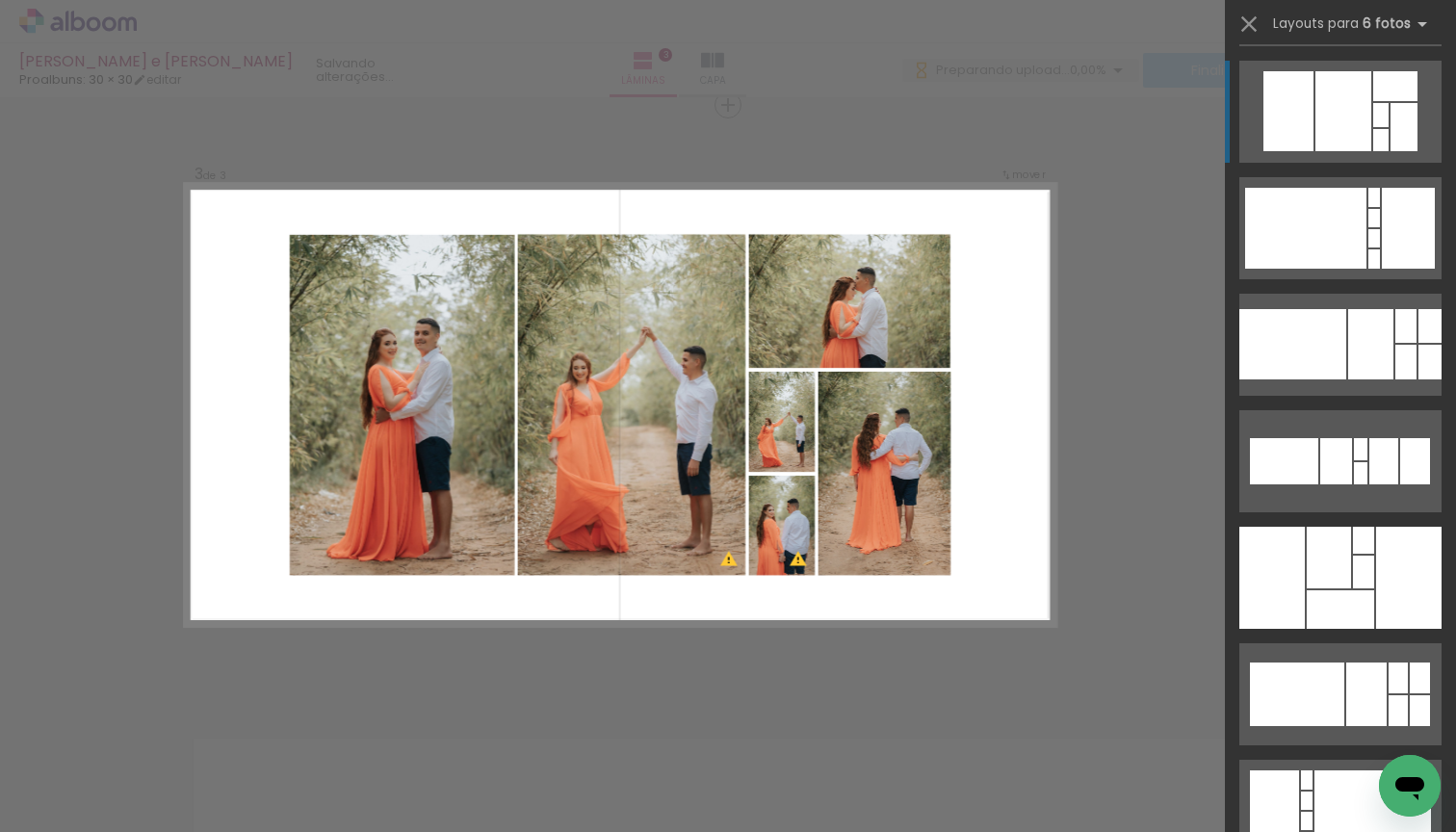
scroll to position [1316, 0]
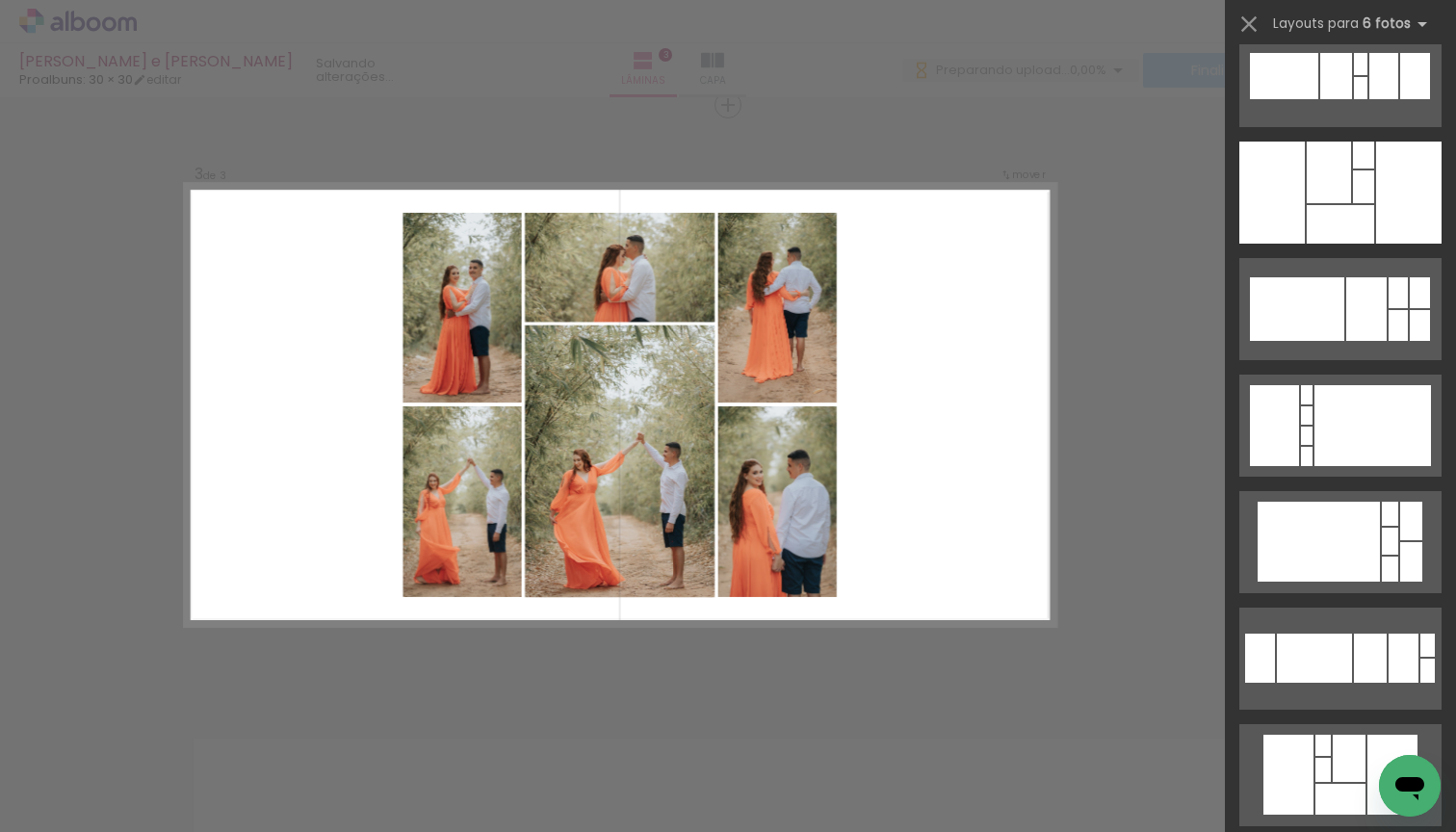
click at [1186, 181] on div "Confirmar Cancelar" at bounding box center [728, 96] width 1456 height 2445
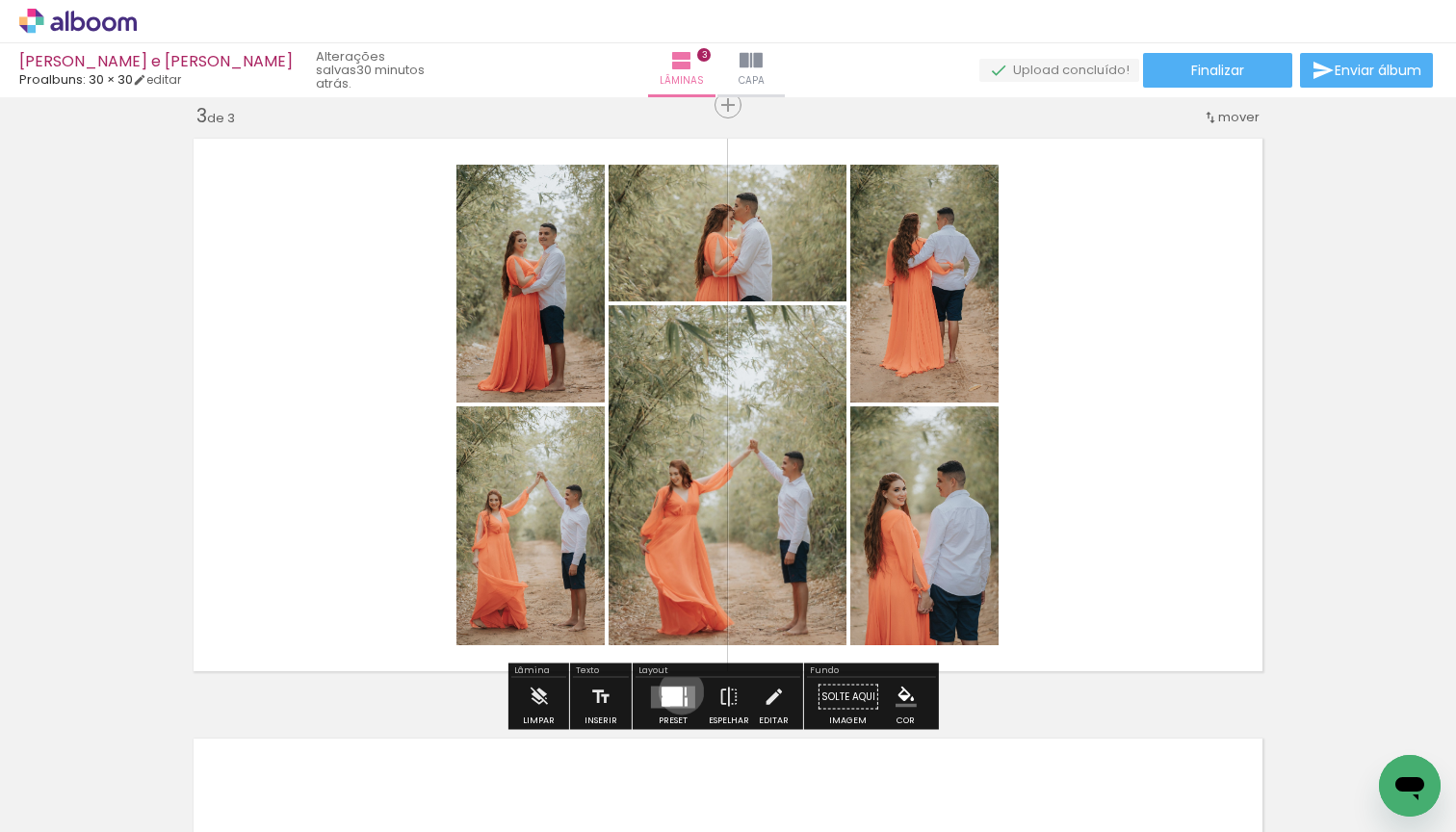
click at [677, 691] on div at bounding box center [673, 696] width 21 height 19
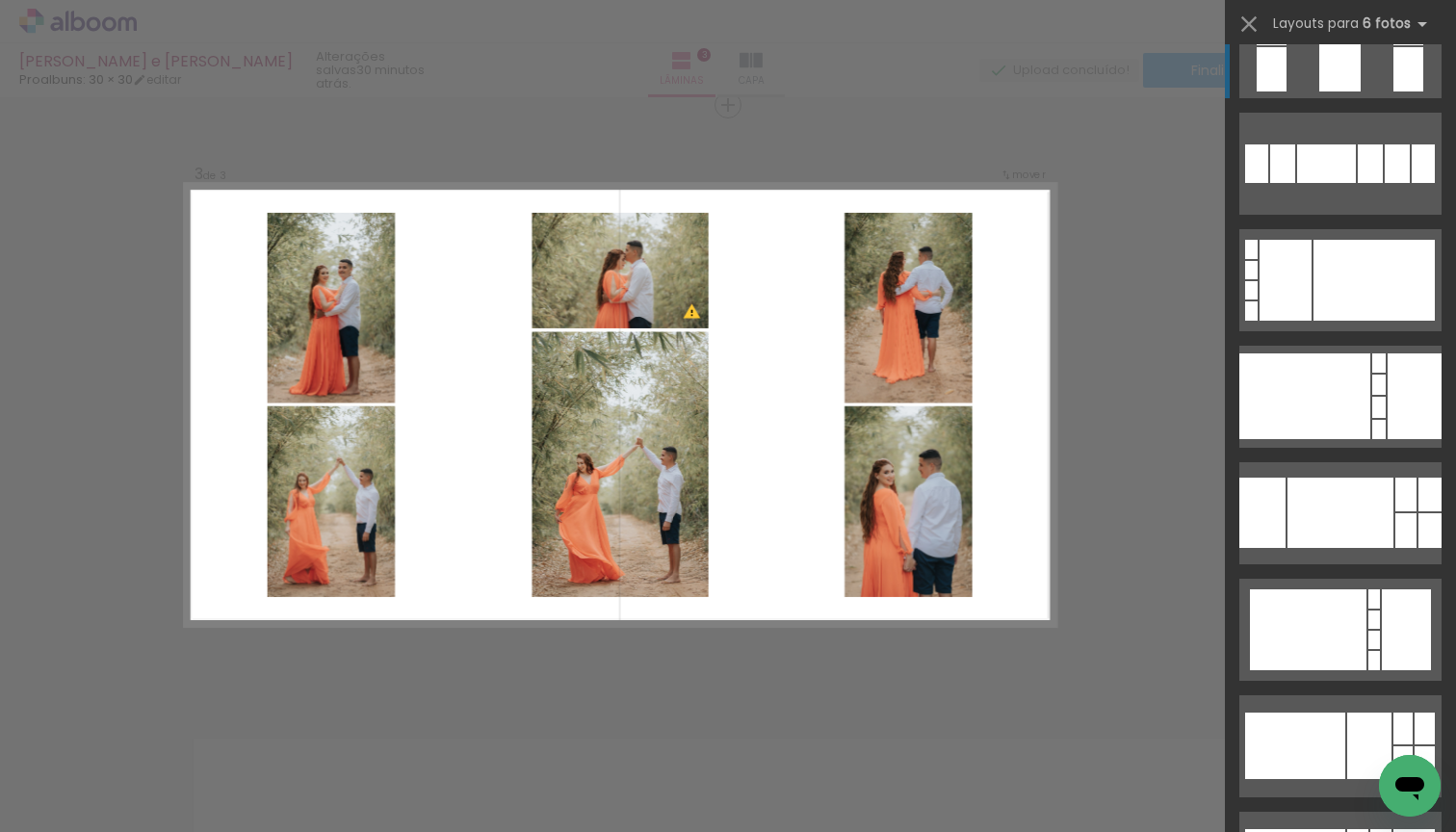
scroll to position [3433, 0]
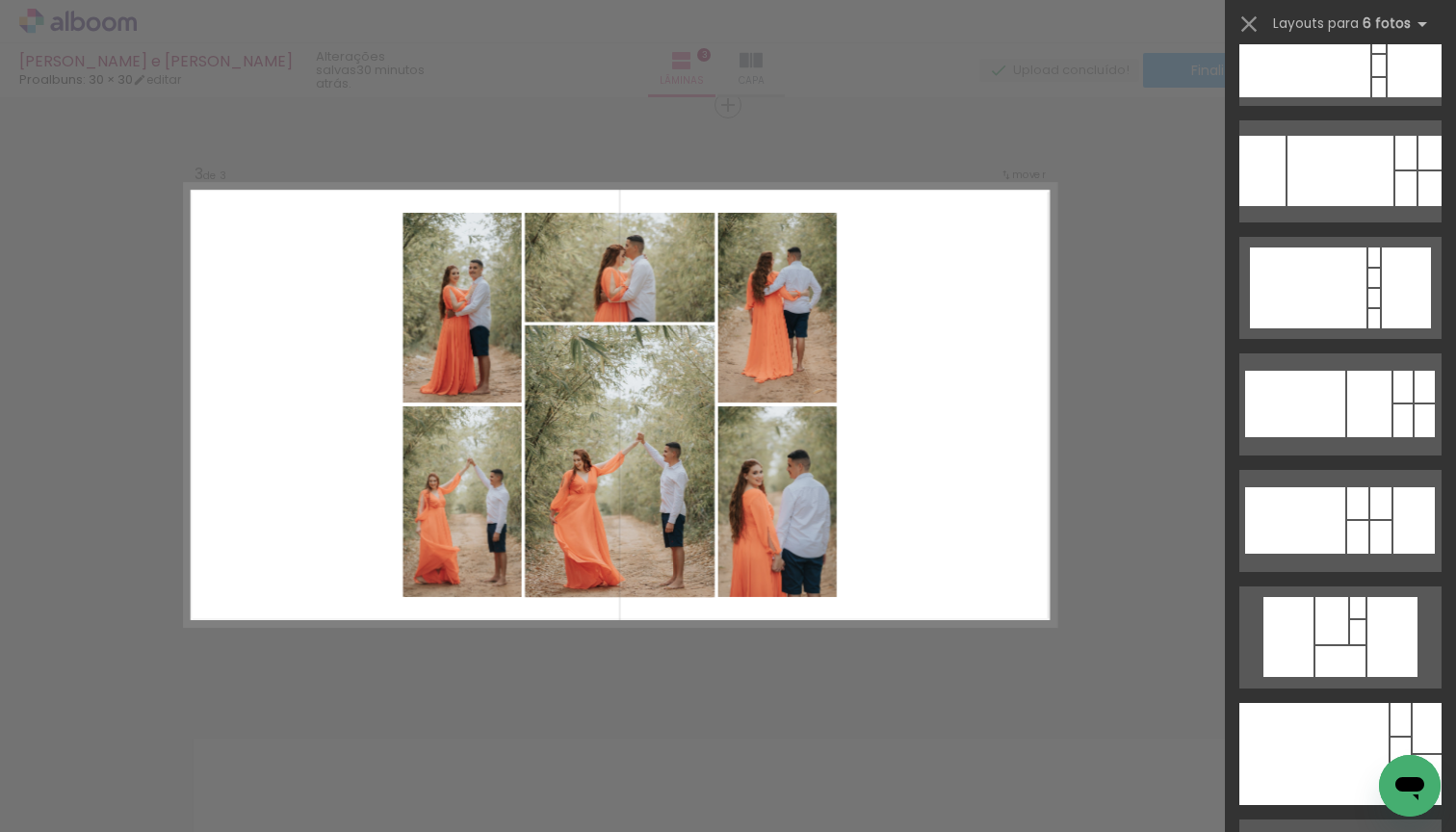
click at [86, 341] on div "Confirmar Cancelar" at bounding box center [728, 96] width 1456 height 2445
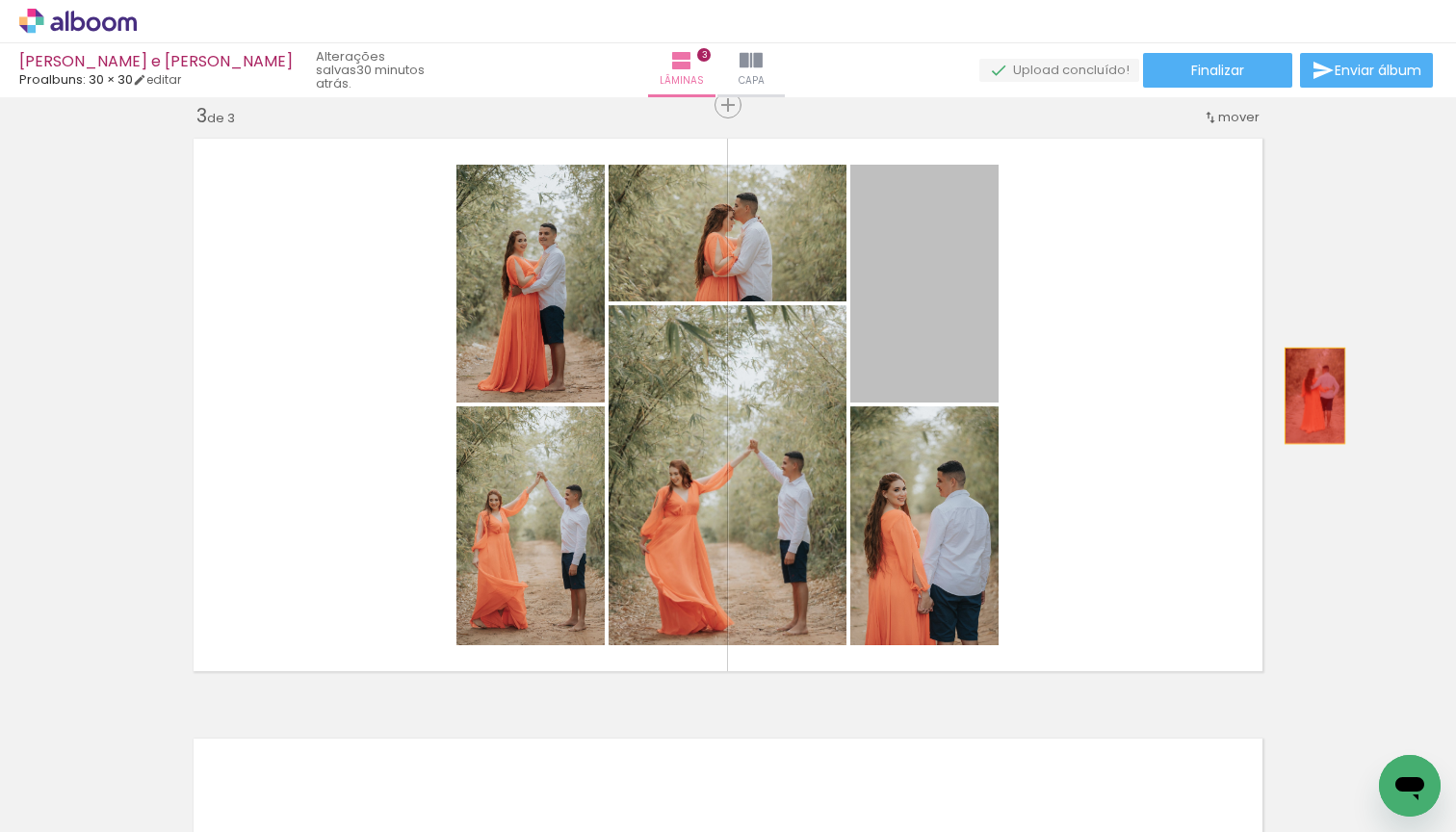
drag, startPoint x: 945, startPoint y: 331, endPoint x: 1309, endPoint y: 395, distance: 369.6
click at [1309, 395] on div "Inserir lâmina 1 de 3 Inserir lâmina 2 de 3 Inserir lâmina 3 de 3 O Designbox p…" at bounding box center [728, 80] width 1456 height 2400
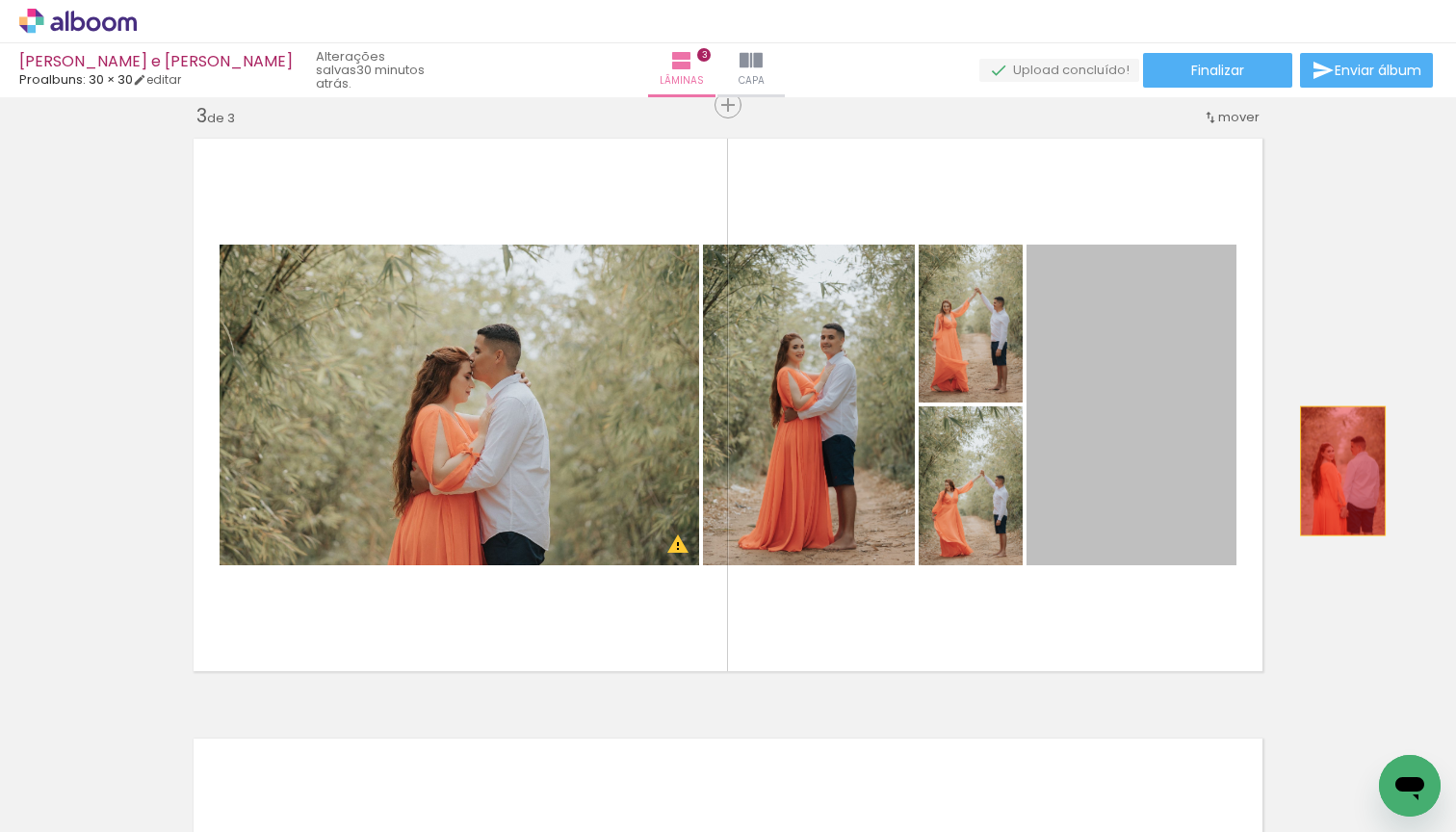
drag, startPoint x: 1129, startPoint y: 454, endPoint x: 1352, endPoint y: 471, distance: 223.6
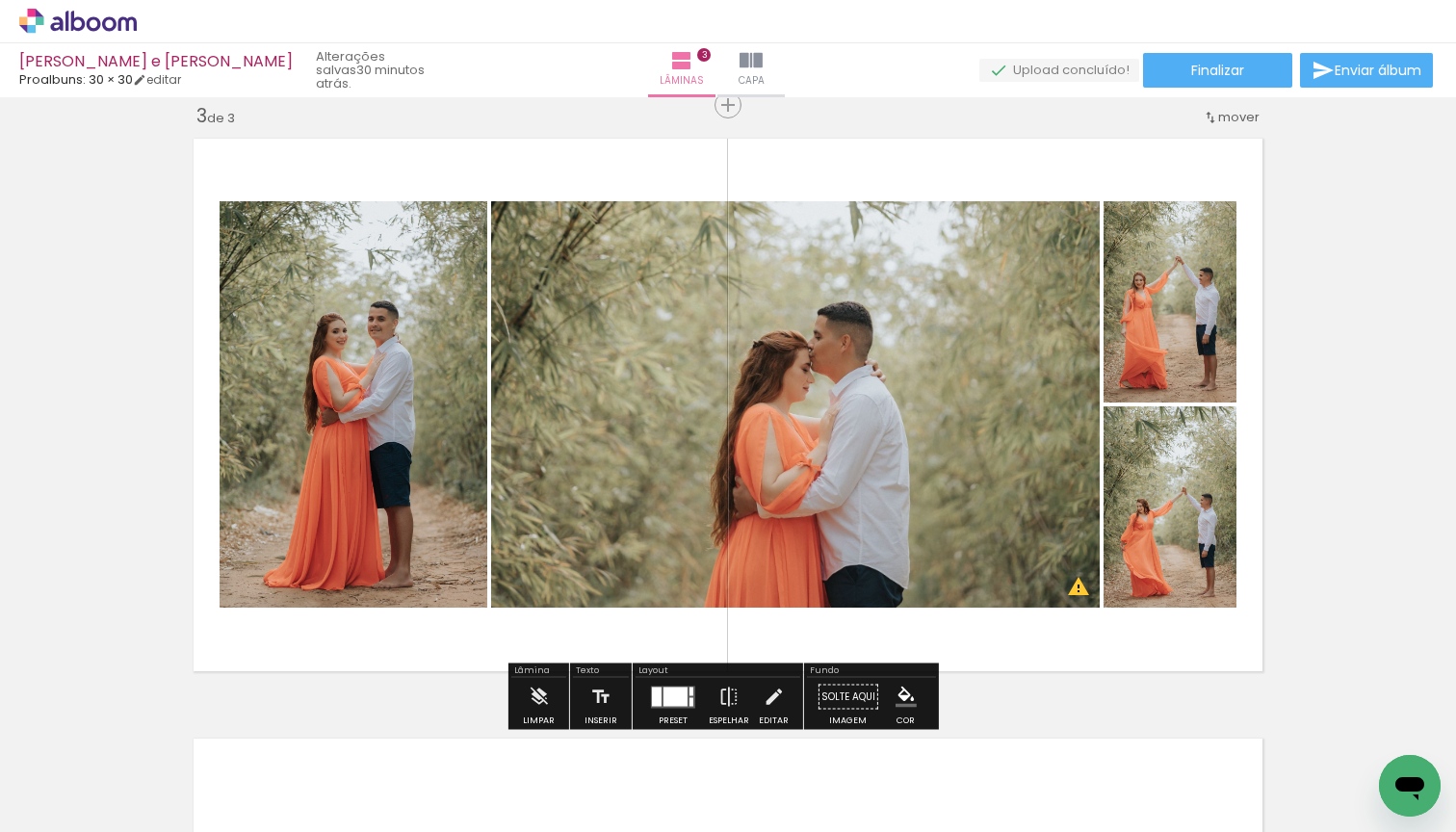
click at [652, 686] on div at bounding box center [657, 696] width 10 height 20
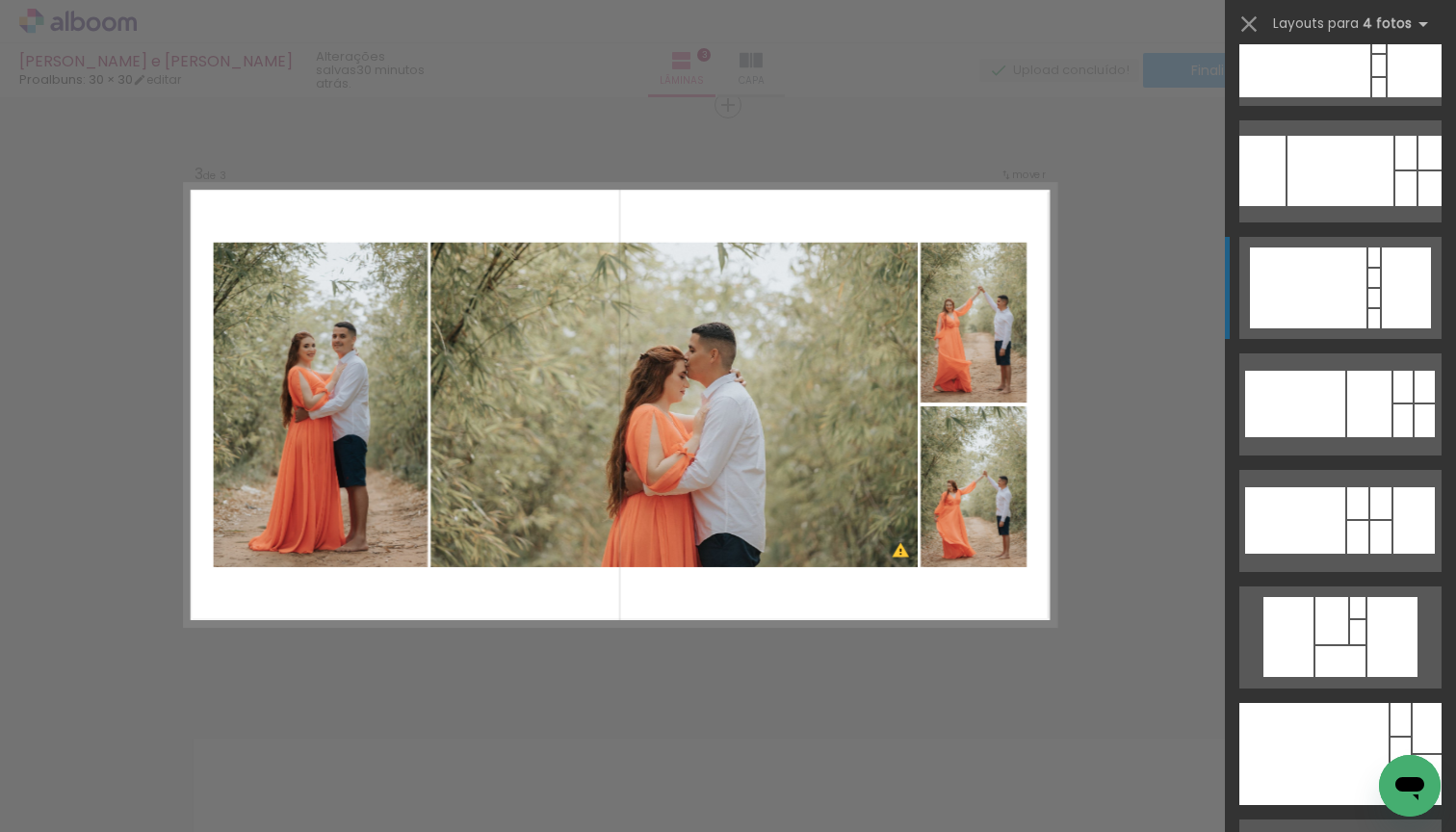
scroll to position [0, 0]
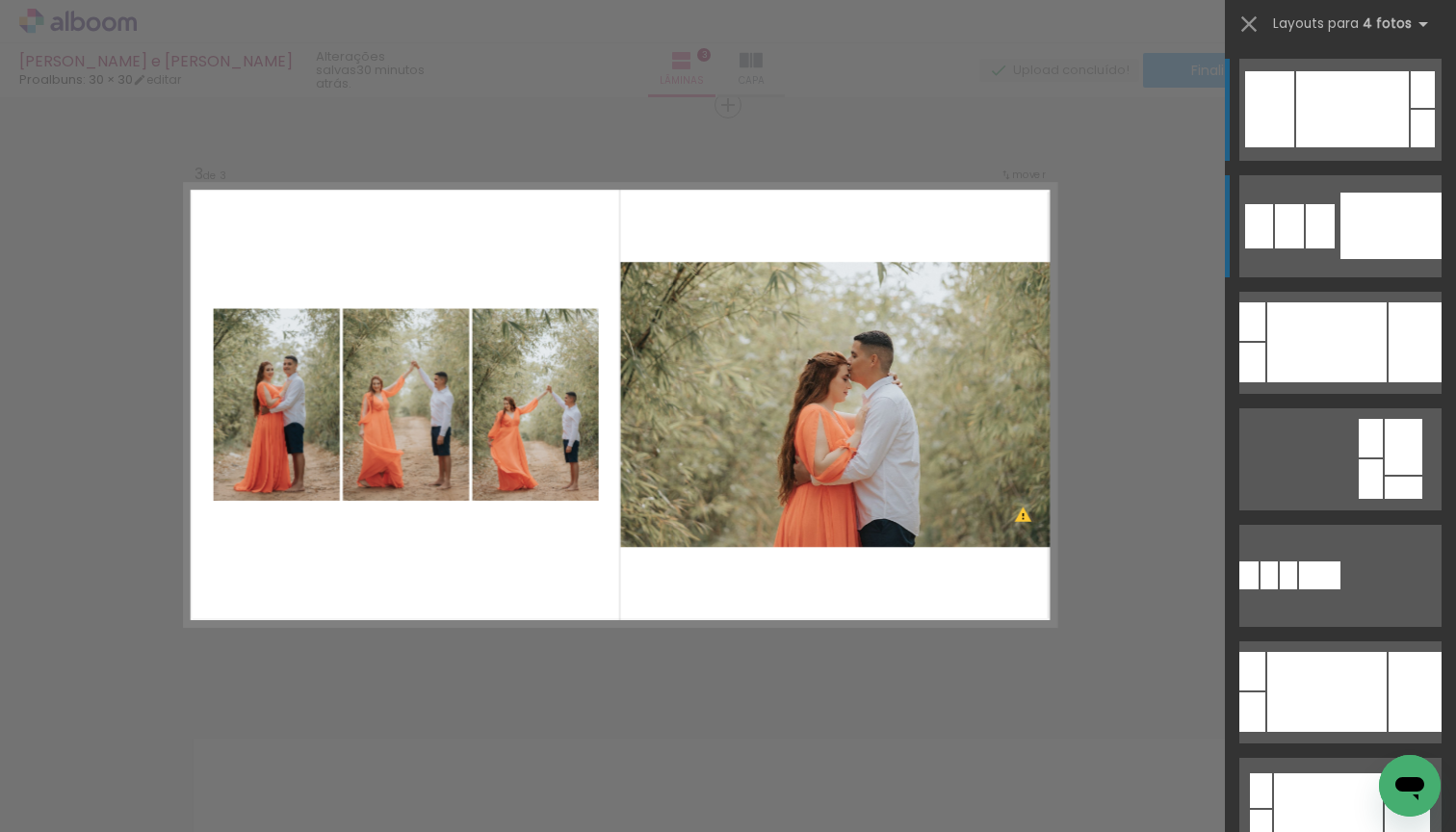
click at [1343, 226] on div at bounding box center [1390, 226] width 101 height 67
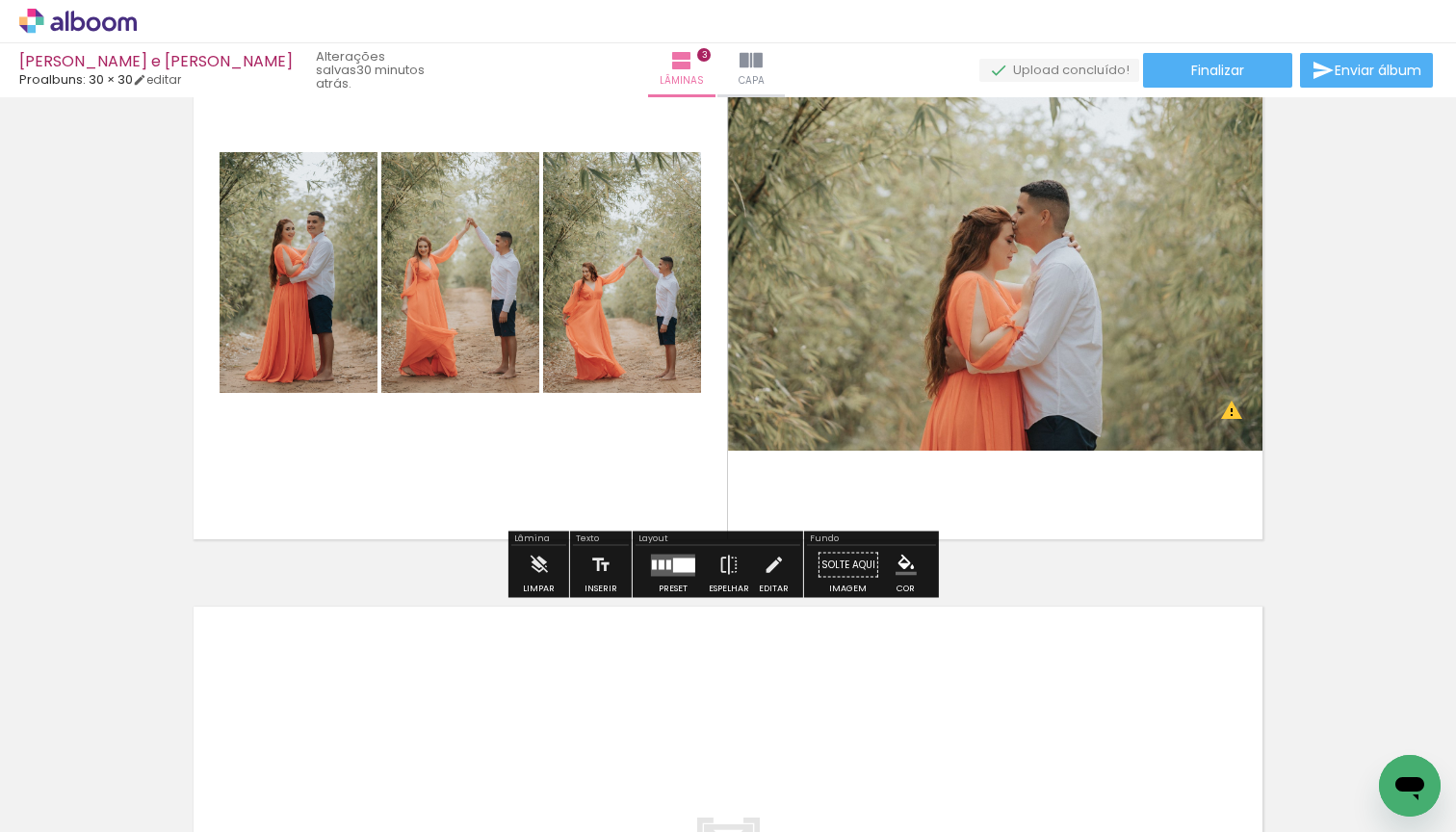
scroll to position [1860, 0]
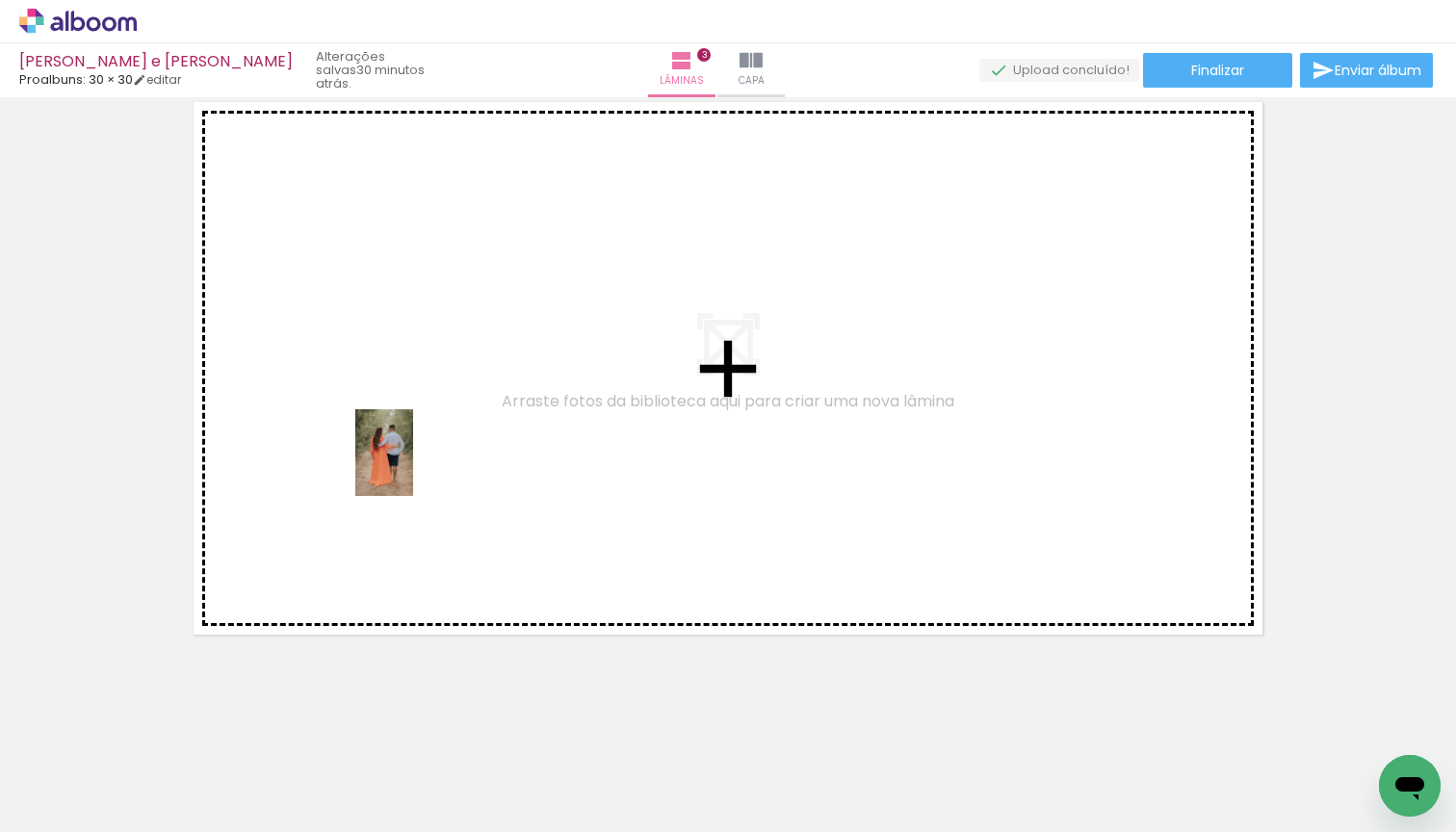
drag, startPoint x: 399, startPoint y: 753, endPoint x: 413, endPoint y: 467, distance: 286.3
click at [413, 467] on quentale-workspace at bounding box center [728, 416] width 1456 height 832
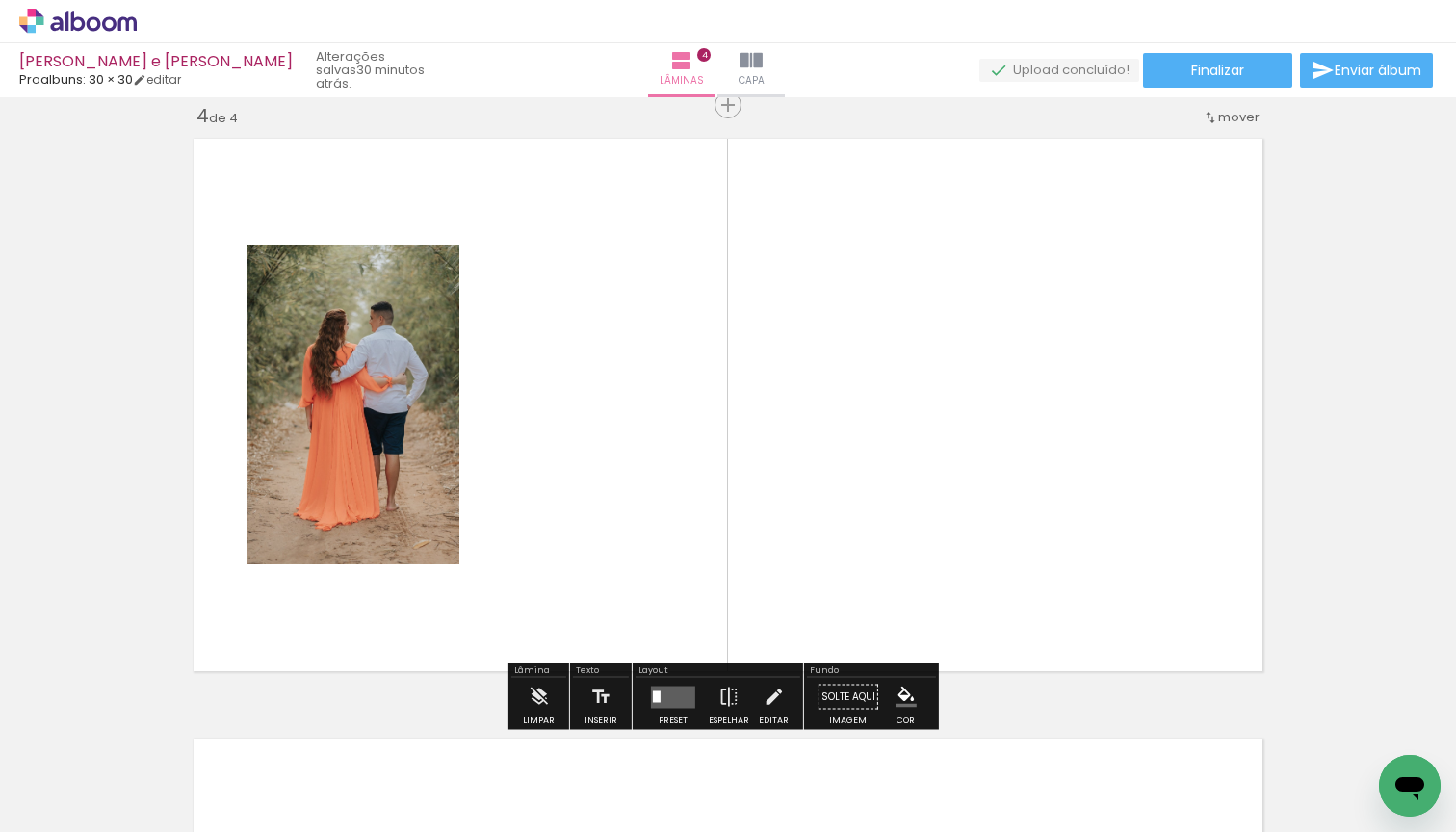
scroll to position [1824, 0]
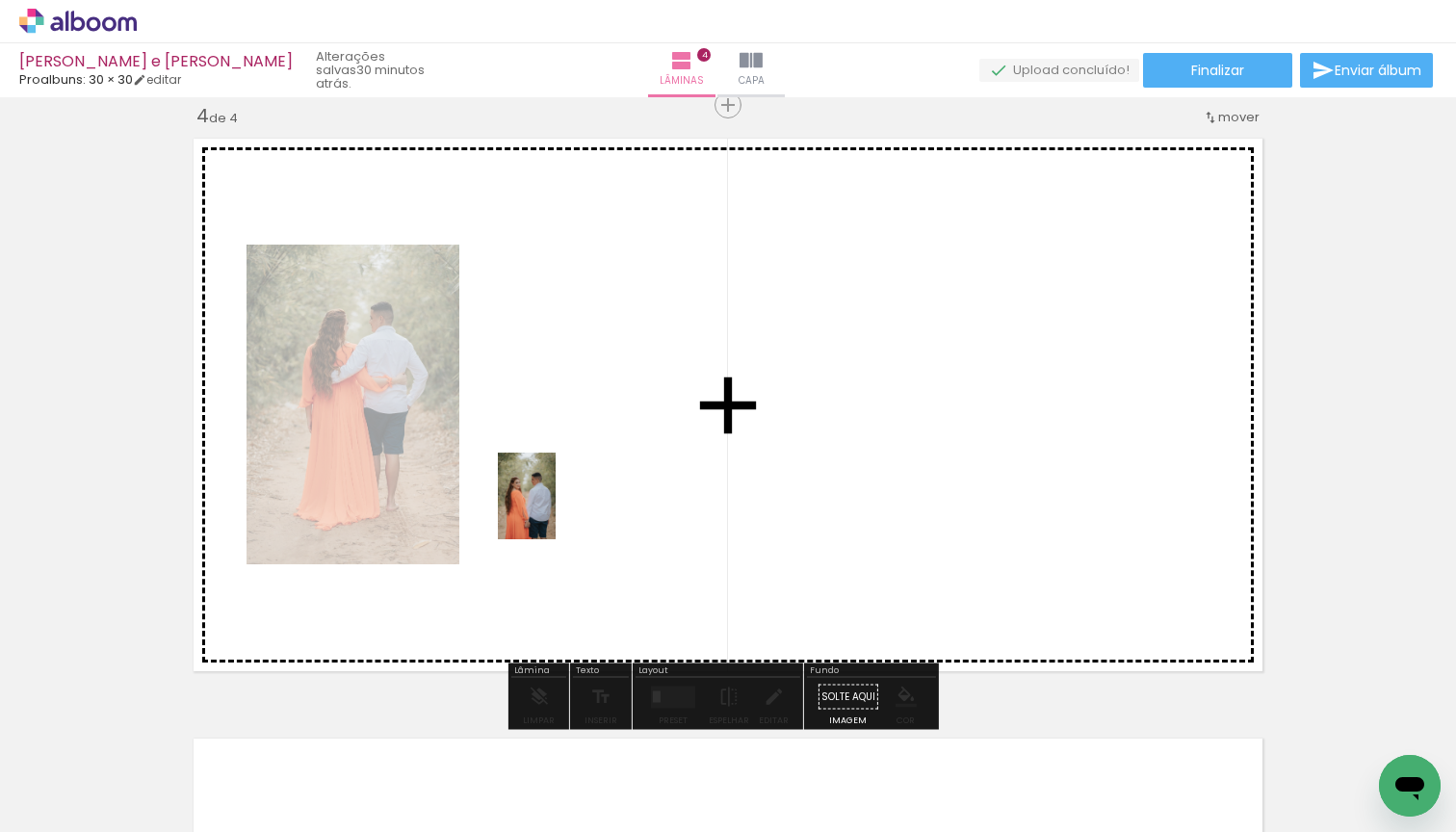
drag, startPoint x: 442, startPoint y: 722, endPoint x: 556, endPoint y: 510, distance: 240.7
click at [556, 510] on quentale-workspace at bounding box center [728, 416] width 1456 height 832
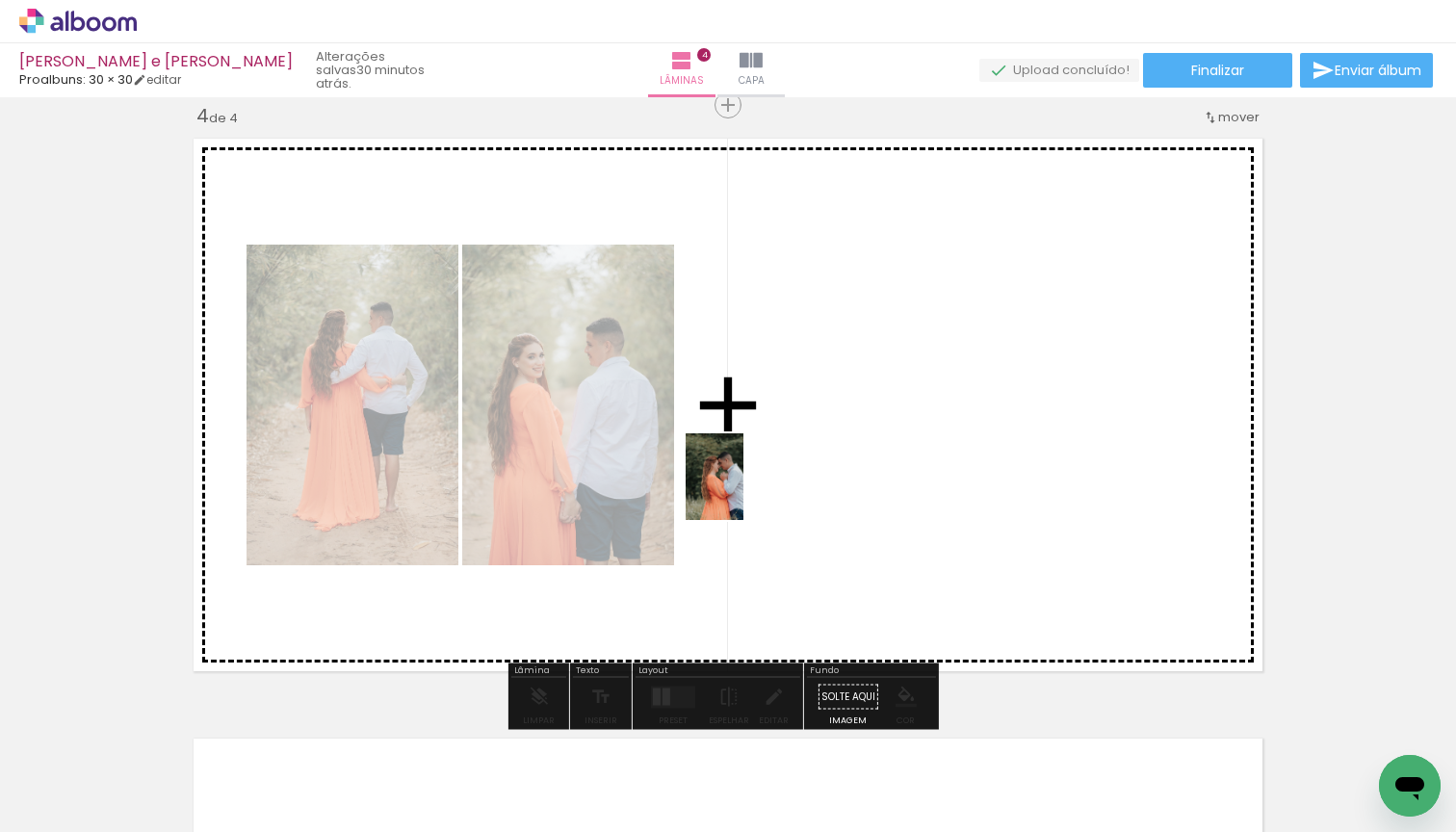
drag, startPoint x: 436, startPoint y: 764, endPoint x: 743, endPoint y: 491, distance: 410.8
click at [743, 491] on quentale-workspace at bounding box center [728, 416] width 1456 height 832
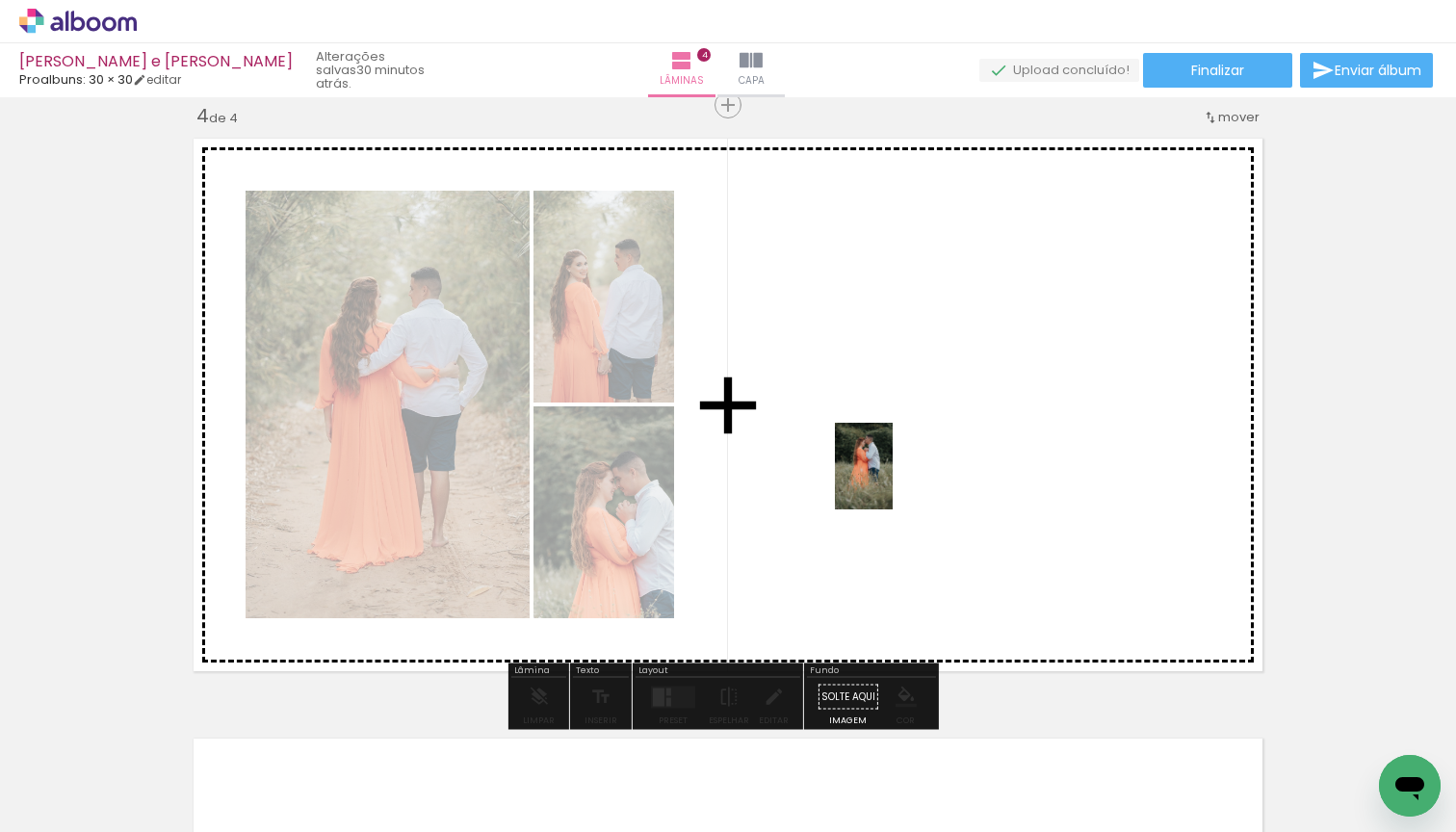
drag, startPoint x: 421, startPoint y: 768, endPoint x: 893, endPoint y: 480, distance: 552.9
click at [893, 480] on quentale-workspace at bounding box center [728, 416] width 1456 height 832
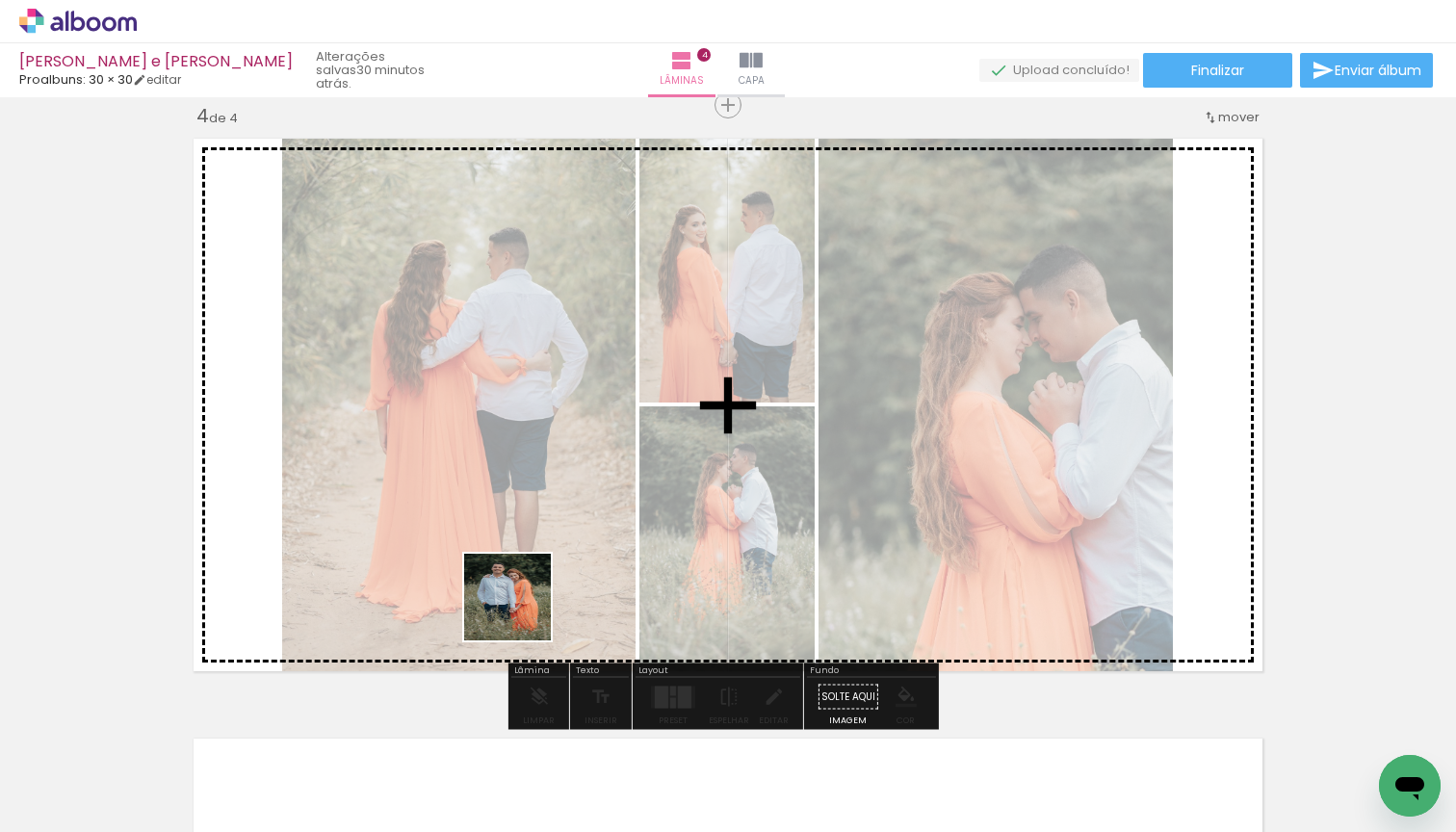
drag, startPoint x: 522, startPoint y: 612, endPoint x: 576, endPoint y: 546, distance: 85.3
click at [576, 546] on quentale-workspace at bounding box center [728, 416] width 1456 height 832
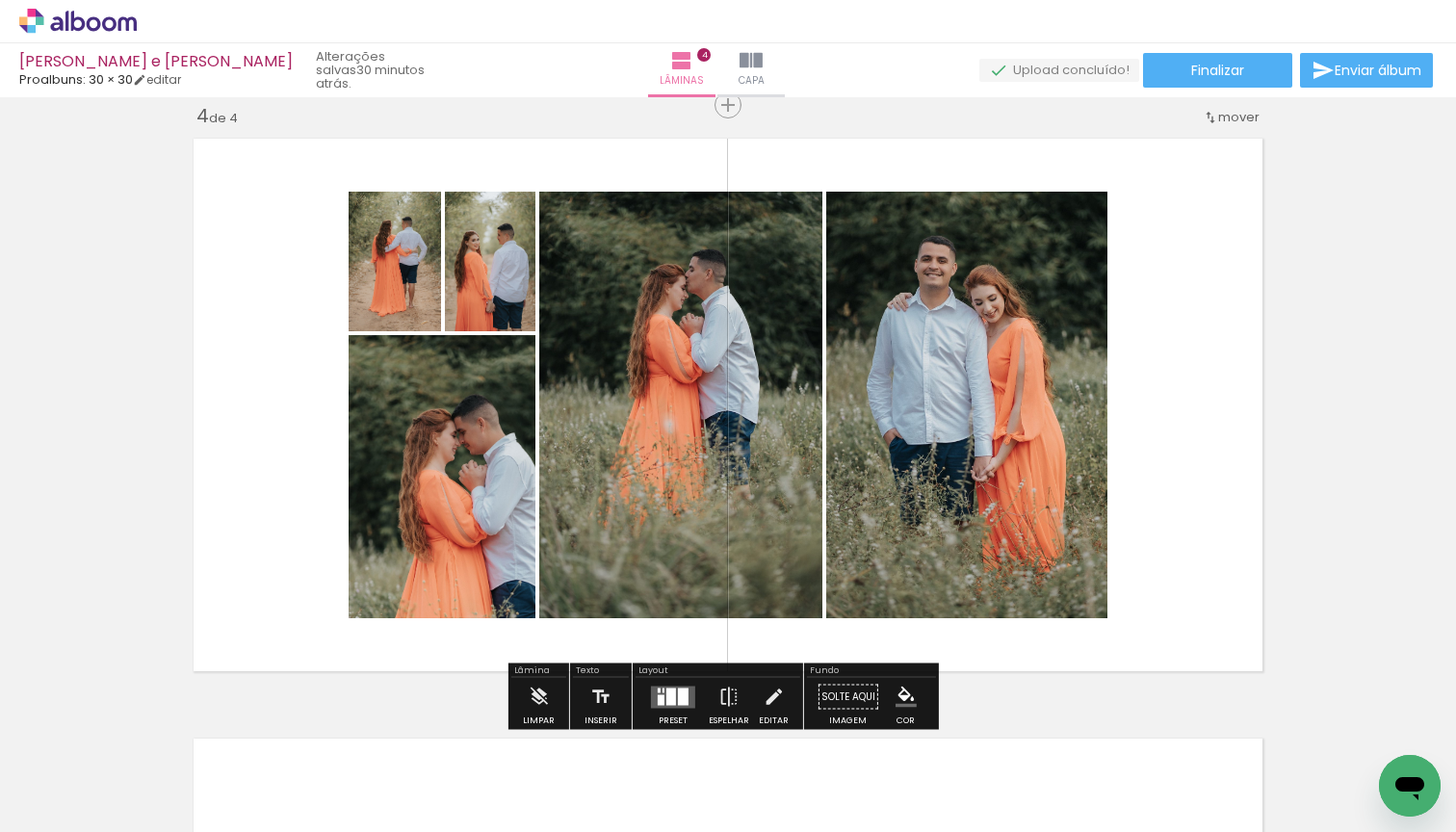
click at [675, 683] on div at bounding box center [673, 696] width 52 height 38
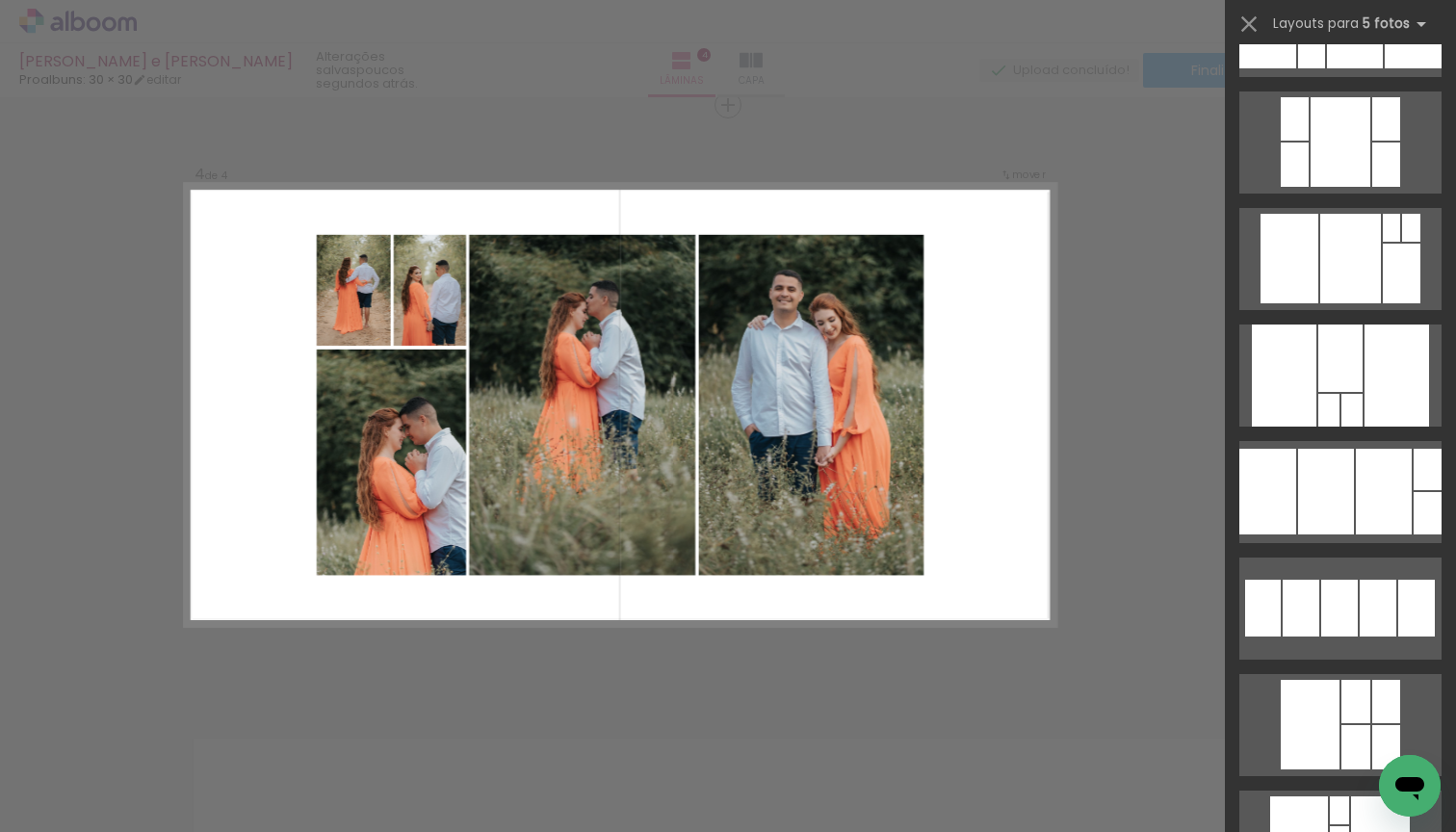
scroll to position [799, 0]
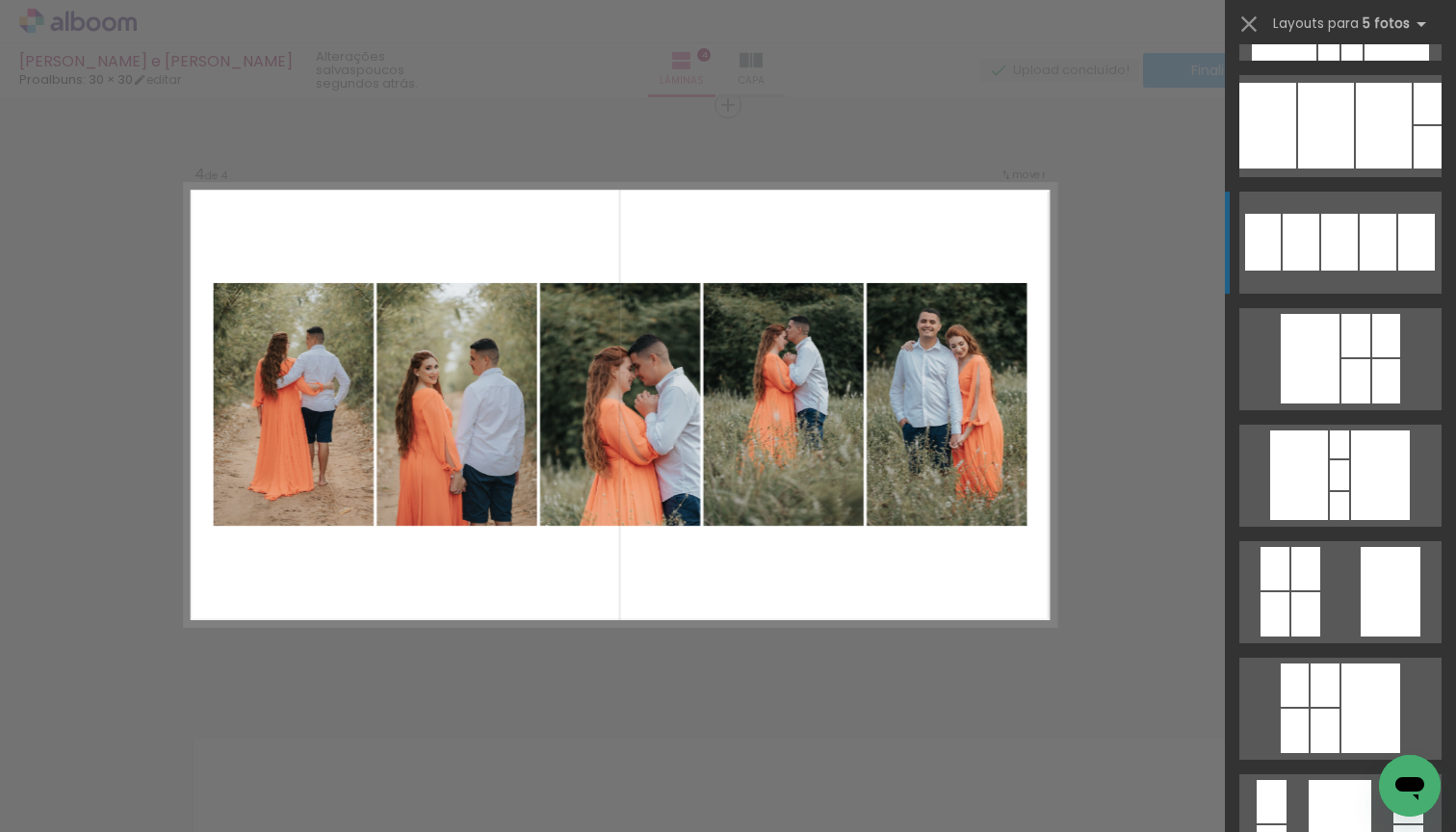
click at [1330, 260] on div at bounding box center [1339, 242] width 36 height 57
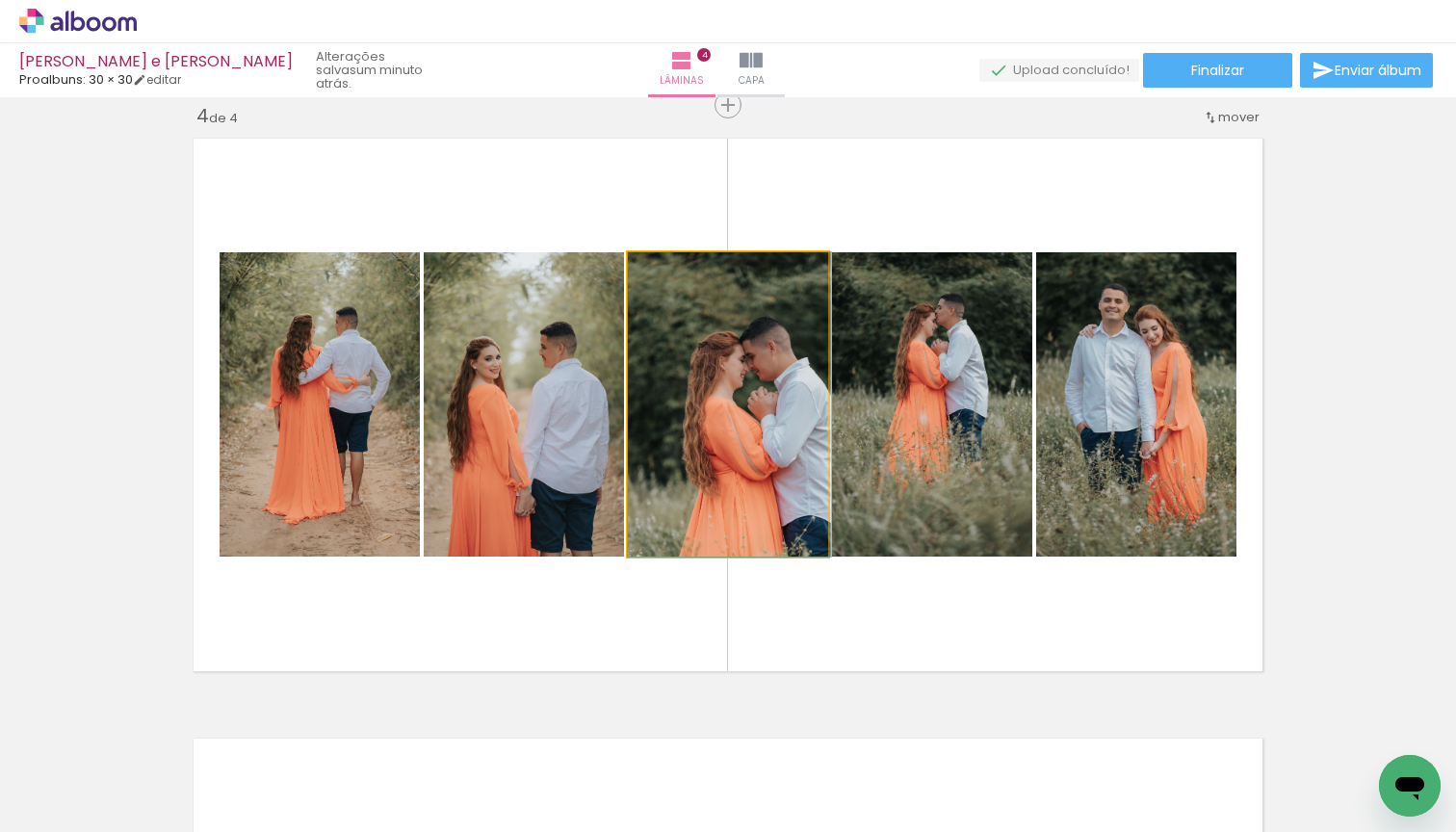
drag, startPoint x: 773, startPoint y: 413, endPoint x: 794, endPoint y: 410, distance: 21.2
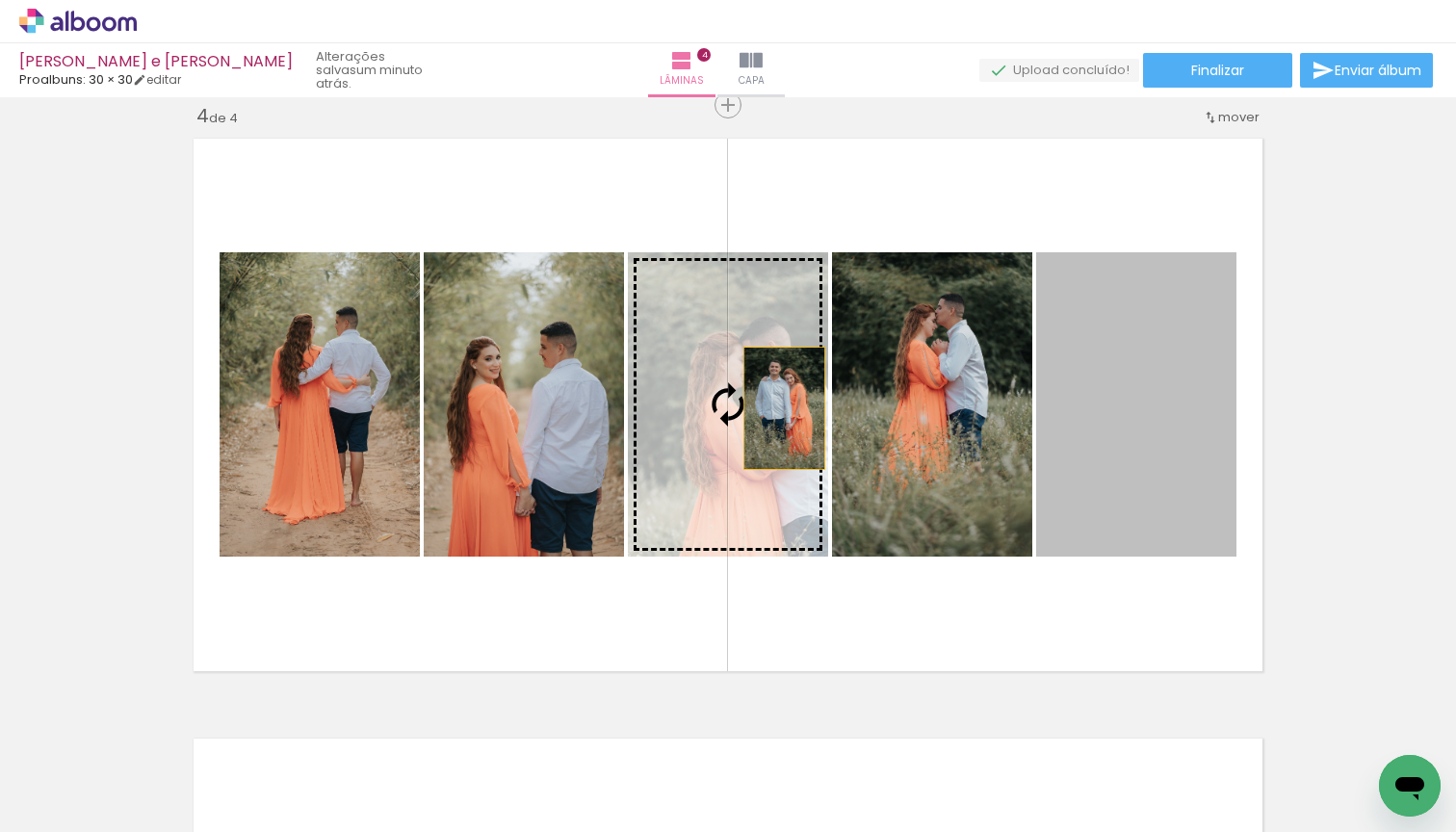
drag, startPoint x: 1113, startPoint y: 396, endPoint x: 776, endPoint y: 408, distance: 337.2
click at [0, 0] on slot at bounding box center [0, 0] width 0 height 0
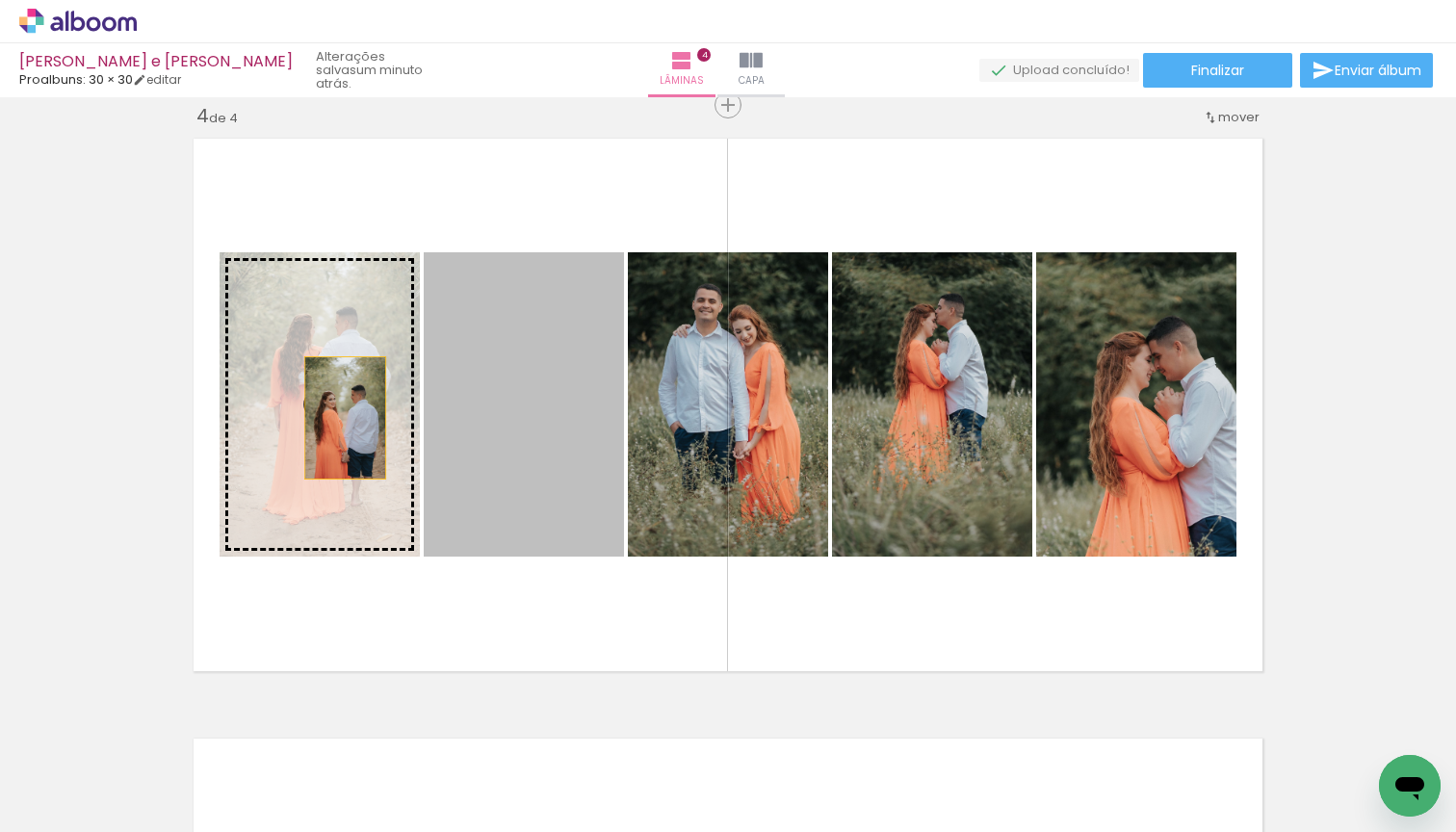
drag, startPoint x: 495, startPoint y: 421, endPoint x: 338, endPoint y: 418, distance: 157.0
click at [0, 0] on slot at bounding box center [0, 0] width 0 height 0
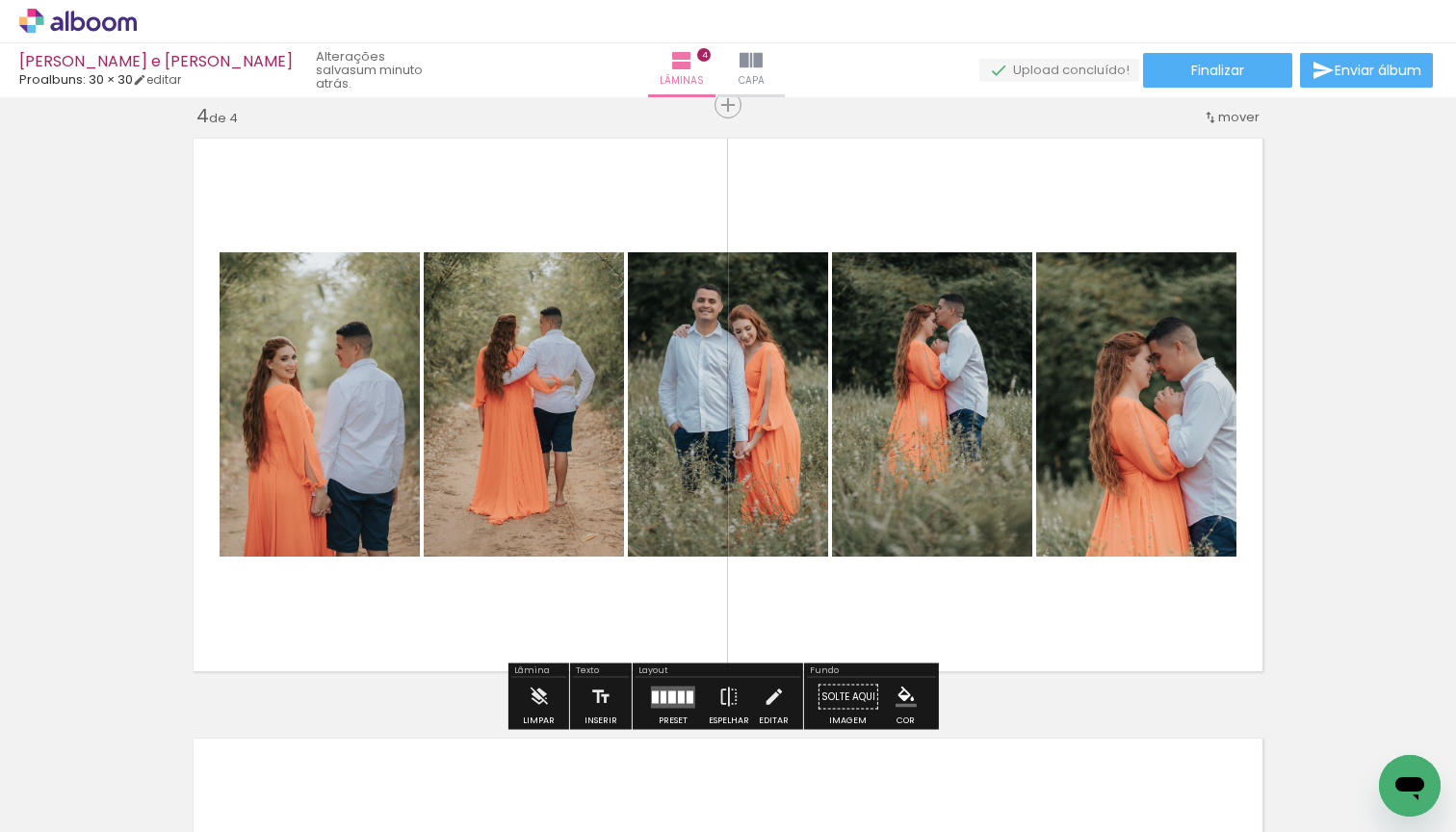
scroll to position [2399, 0]
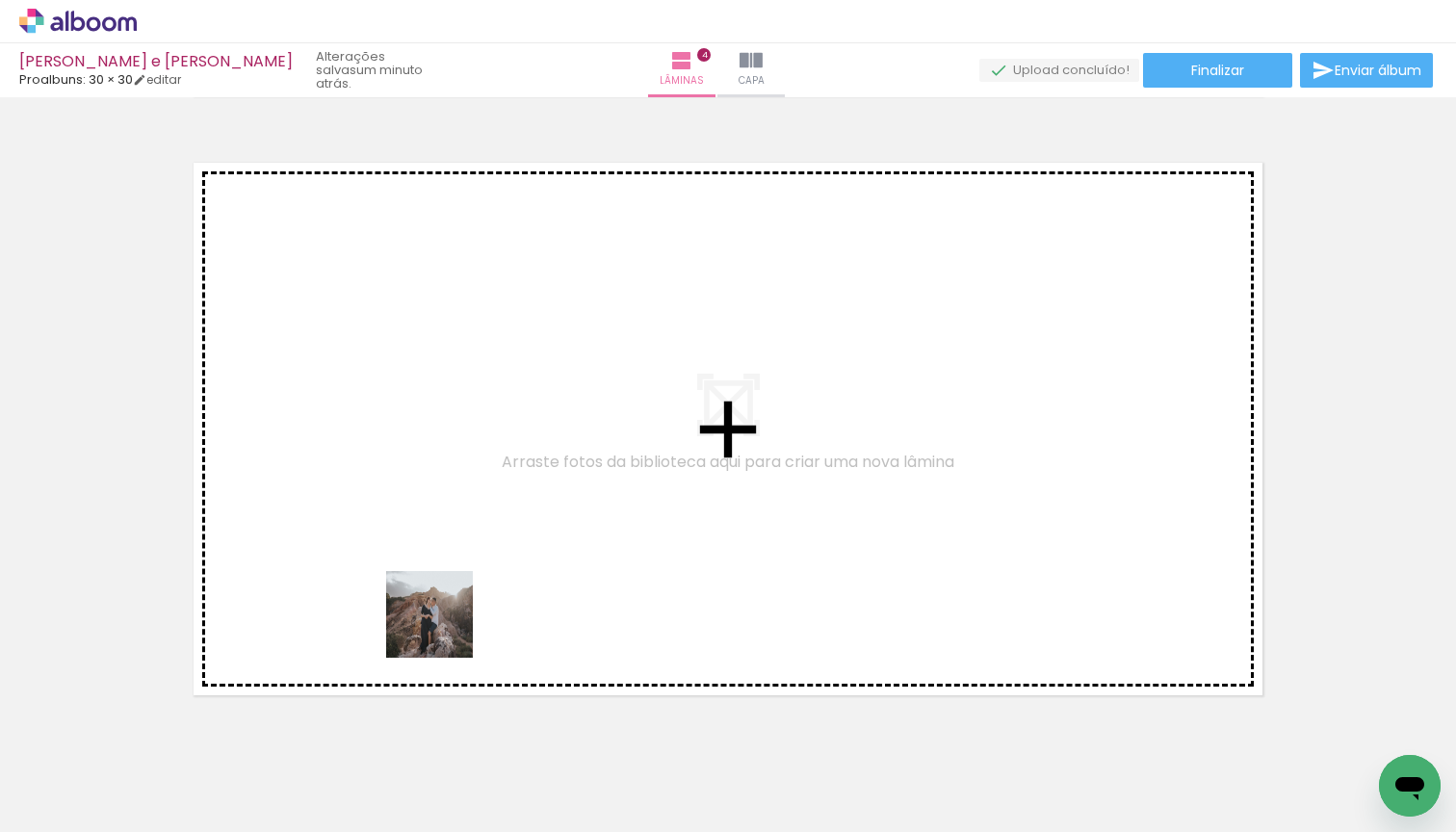
drag, startPoint x: 434, startPoint y: 749, endPoint x: 446, endPoint y: 555, distance: 194.4
click at [446, 555] on quentale-workspace at bounding box center [728, 416] width 1456 height 832
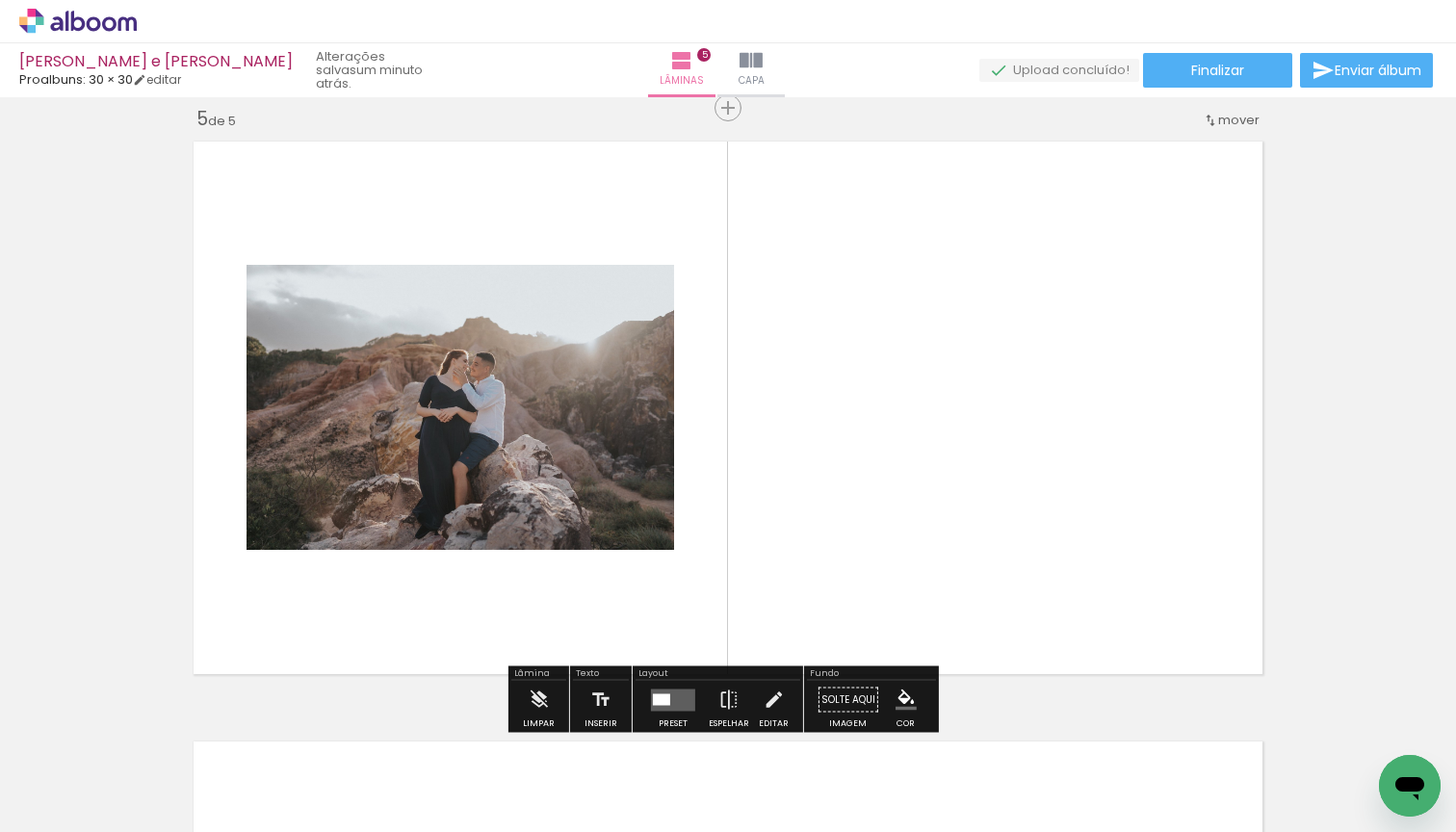
scroll to position [2424, 0]
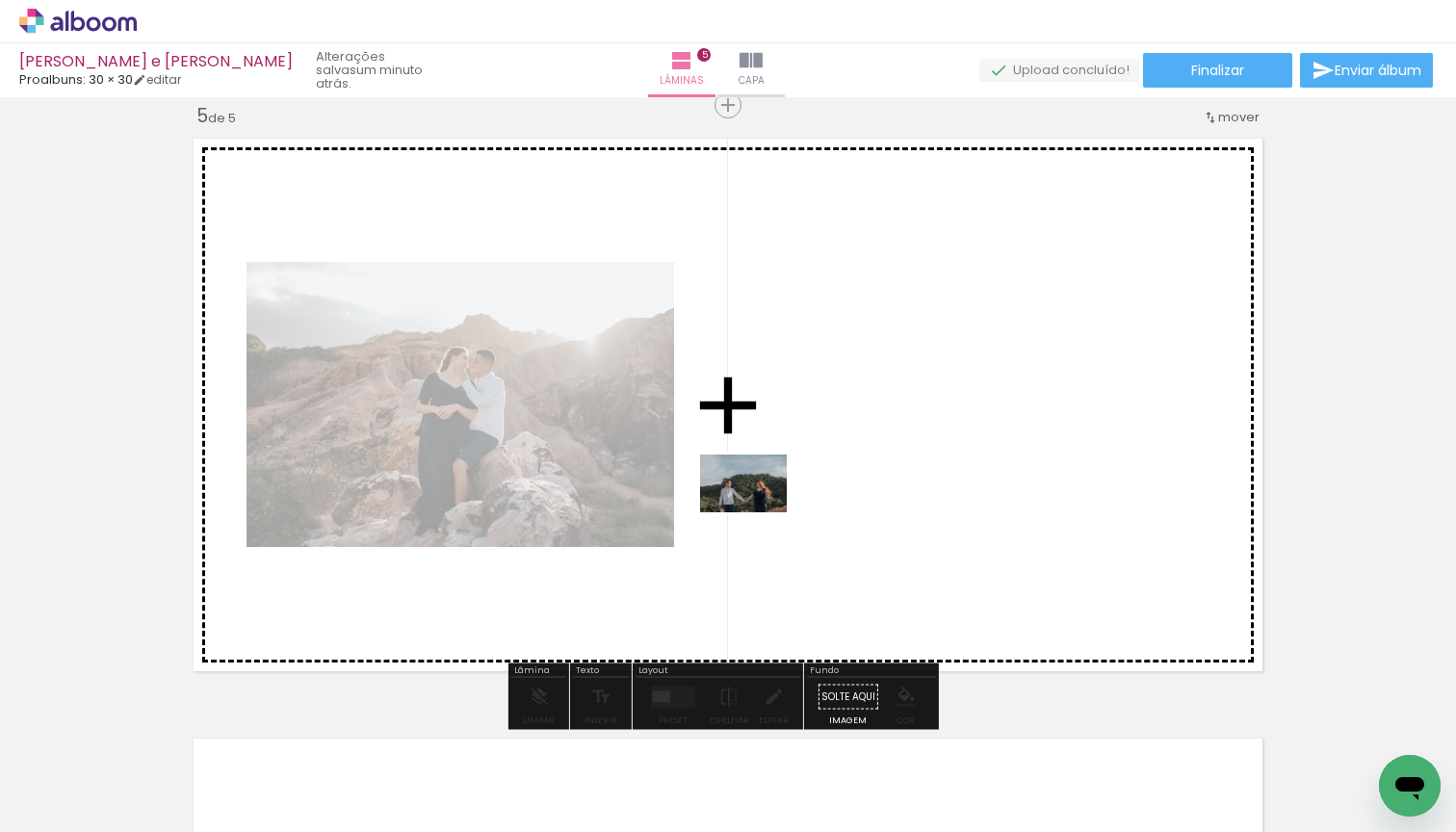
drag, startPoint x: 403, startPoint y: 789, endPoint x: 761, endPoint y: 510, distance: 453.9
click at [761, 510] on quentale-workspace at bounding box center [728, 416] width 1456 height 832
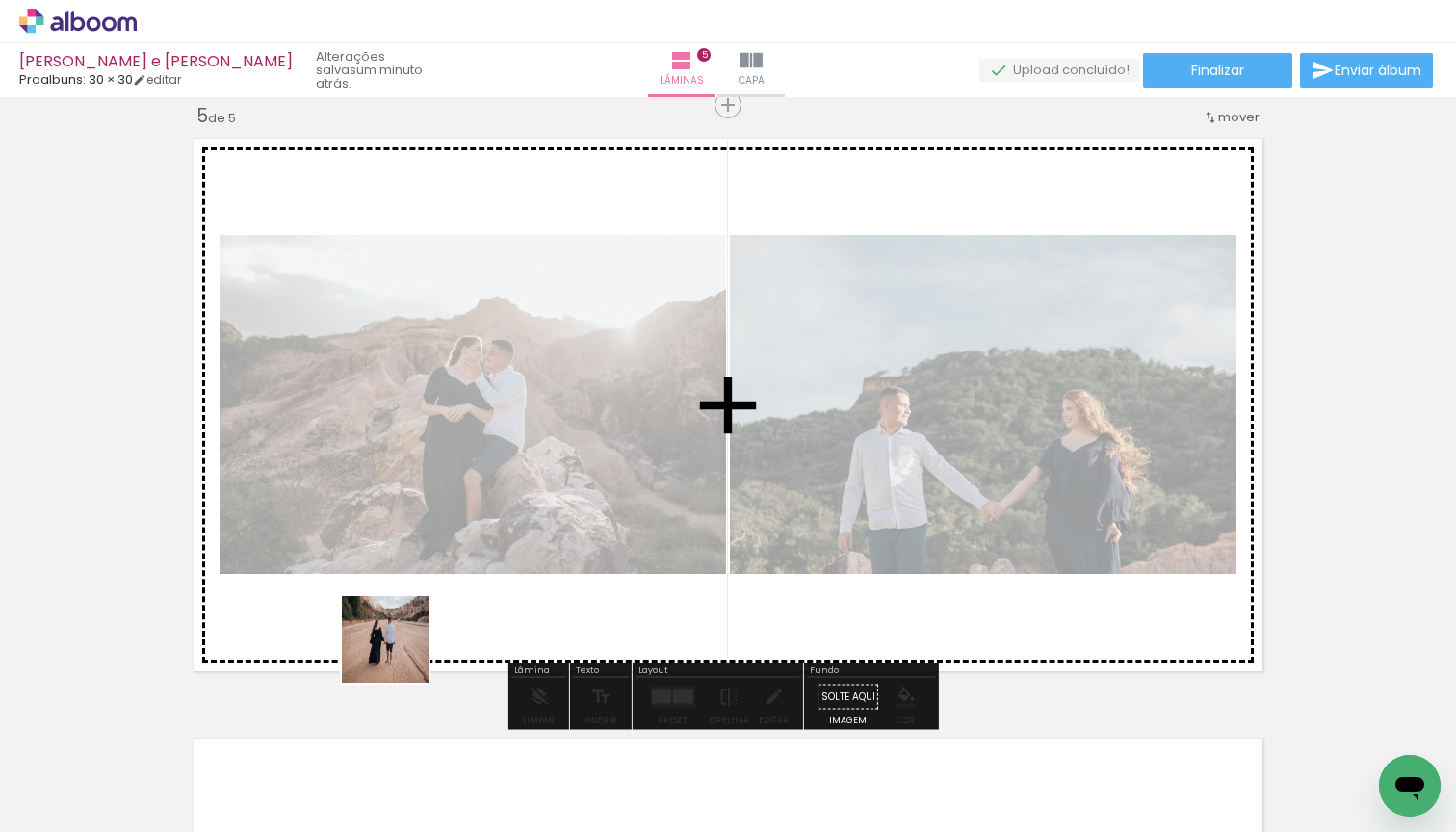
drag, startPoint x: 400, startPoint y: 764, endPoint x: 415, endPoint y: 715, distance: 51.2
click at [399, 654] on quentale-workspace at bounding box center [728, 416] width 1456 height 832
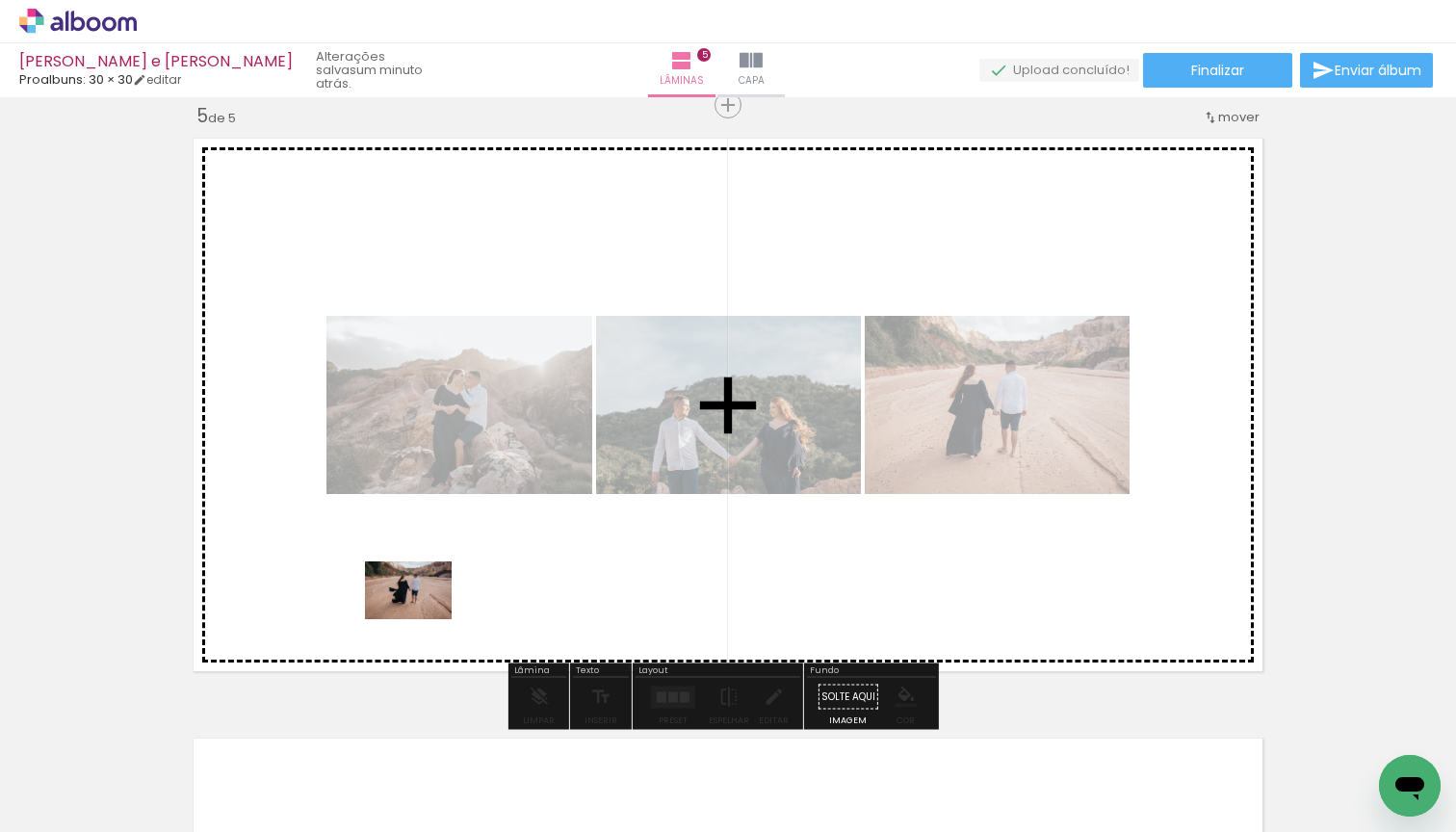
drag, startPoint x: 422, startPoint y: 776, endPoint x: 423, endPoint y: 618, distance: 158.0
click at [423, 618] on quentale-workspace at bounding box center [728, 416] width 1456 height 832
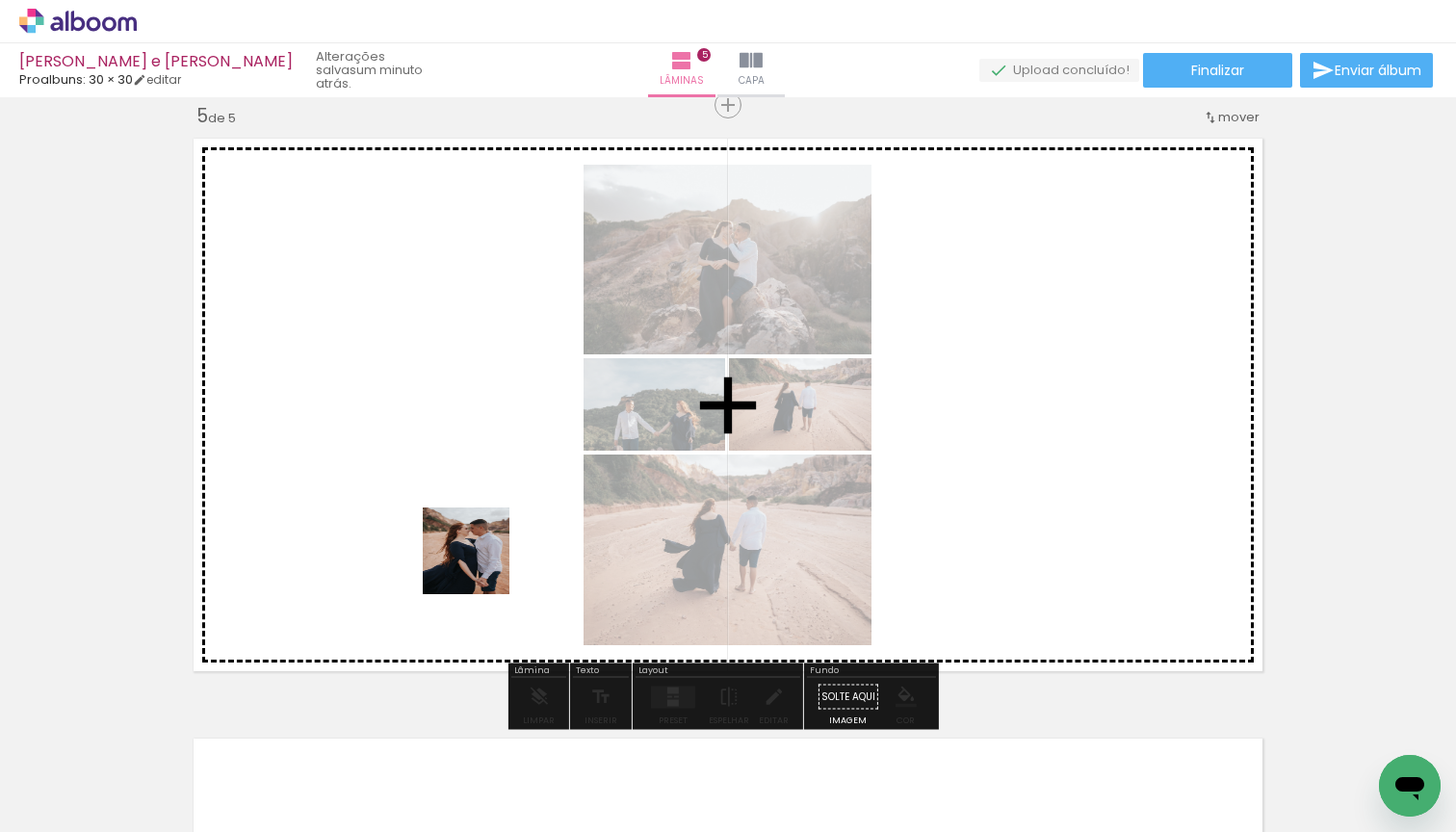
drag, startPoint x: 441, startPoint y: 770, endPoint x: 482, endPoint y: 544, distance: 229.7
click at [482, 544] on quentale-workspace at bounding box center [728, 416] width 1456 height 832
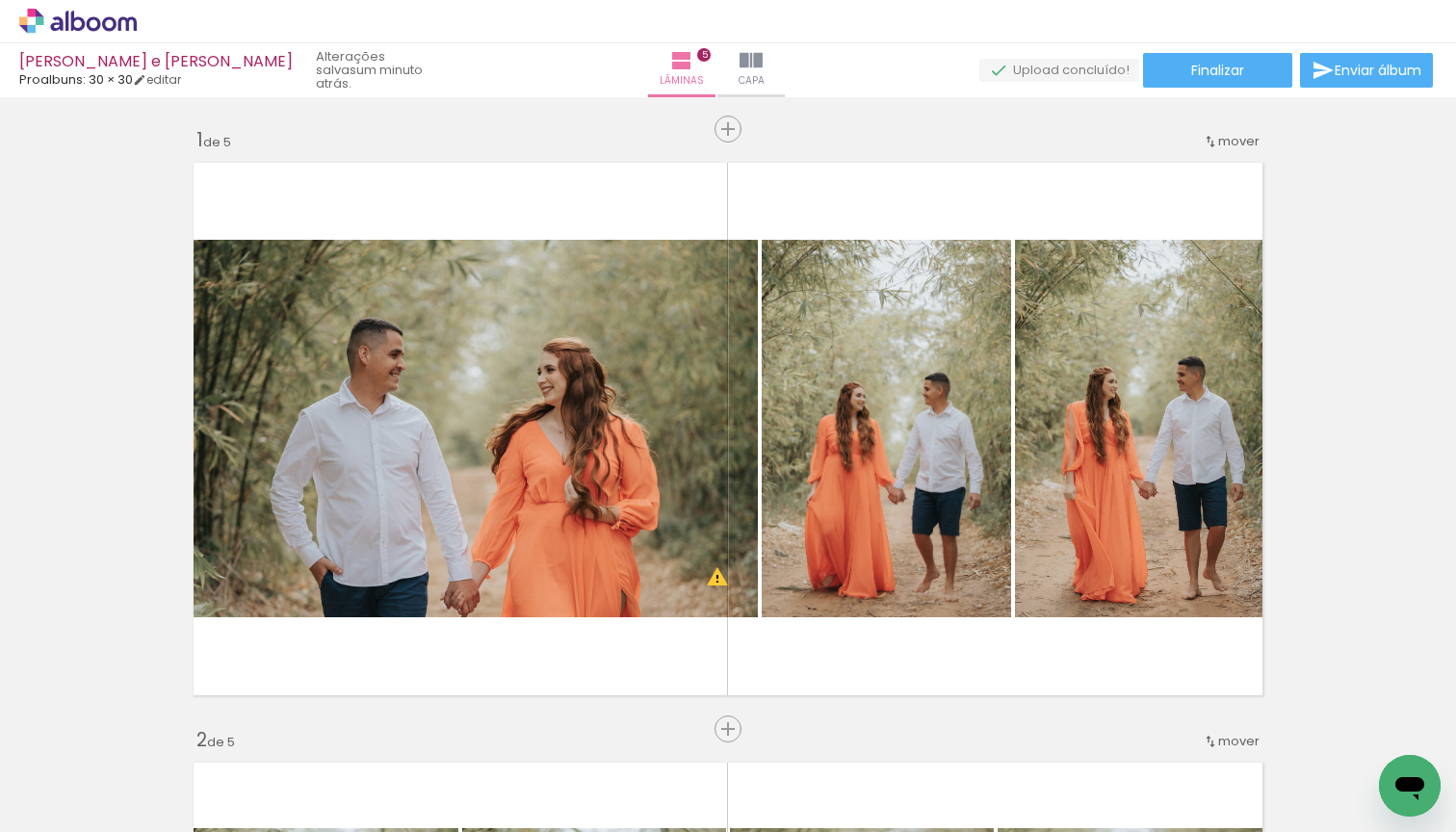
scroll to position [799, 0]
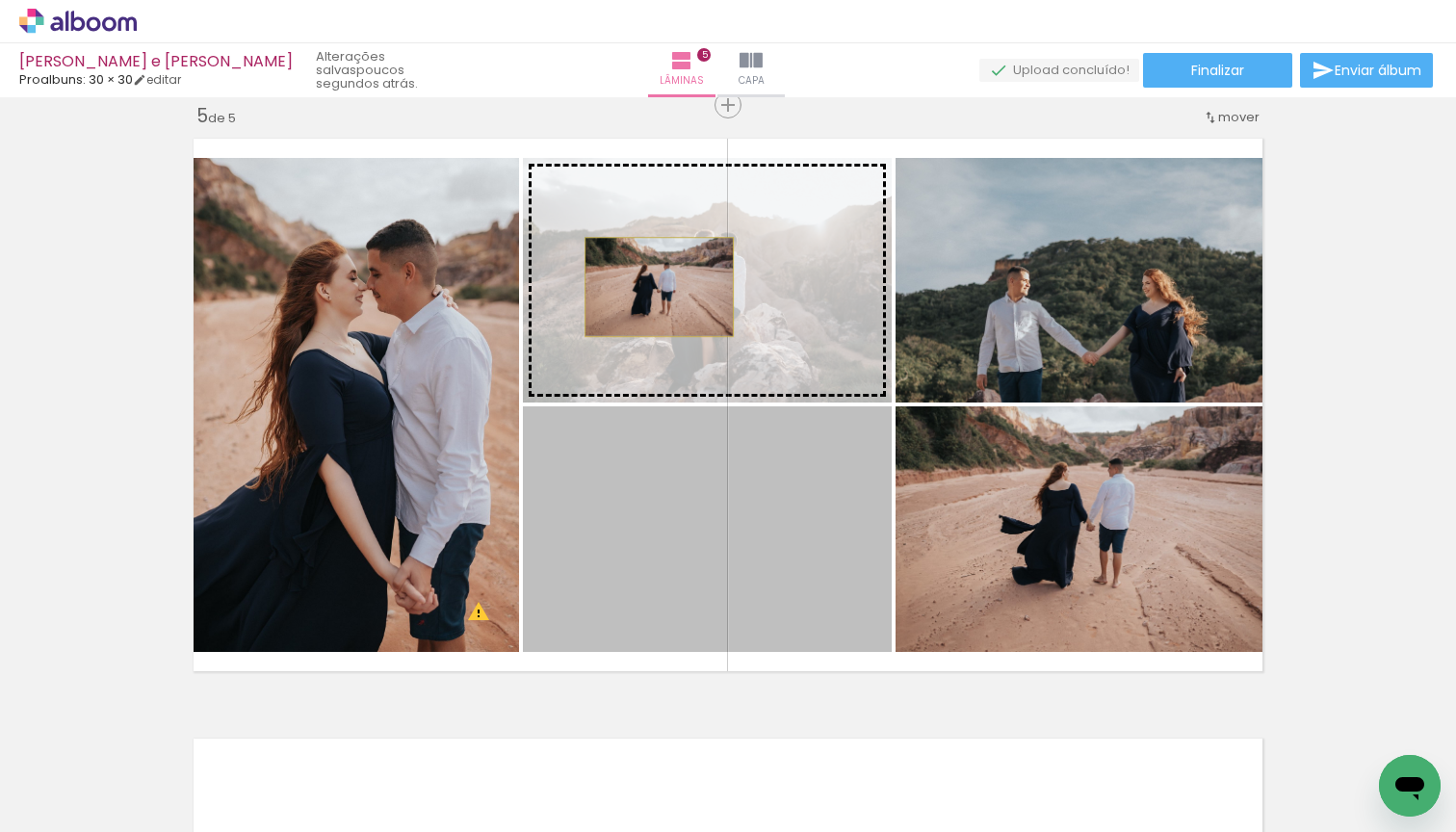
drag, startPoint x: 651, startPoint y: 514, endPoint x: 652, endPoint y: 287, distance: 227.0
click at [0, 0] on slot at bounding box center [0, 0] width 0 height 0
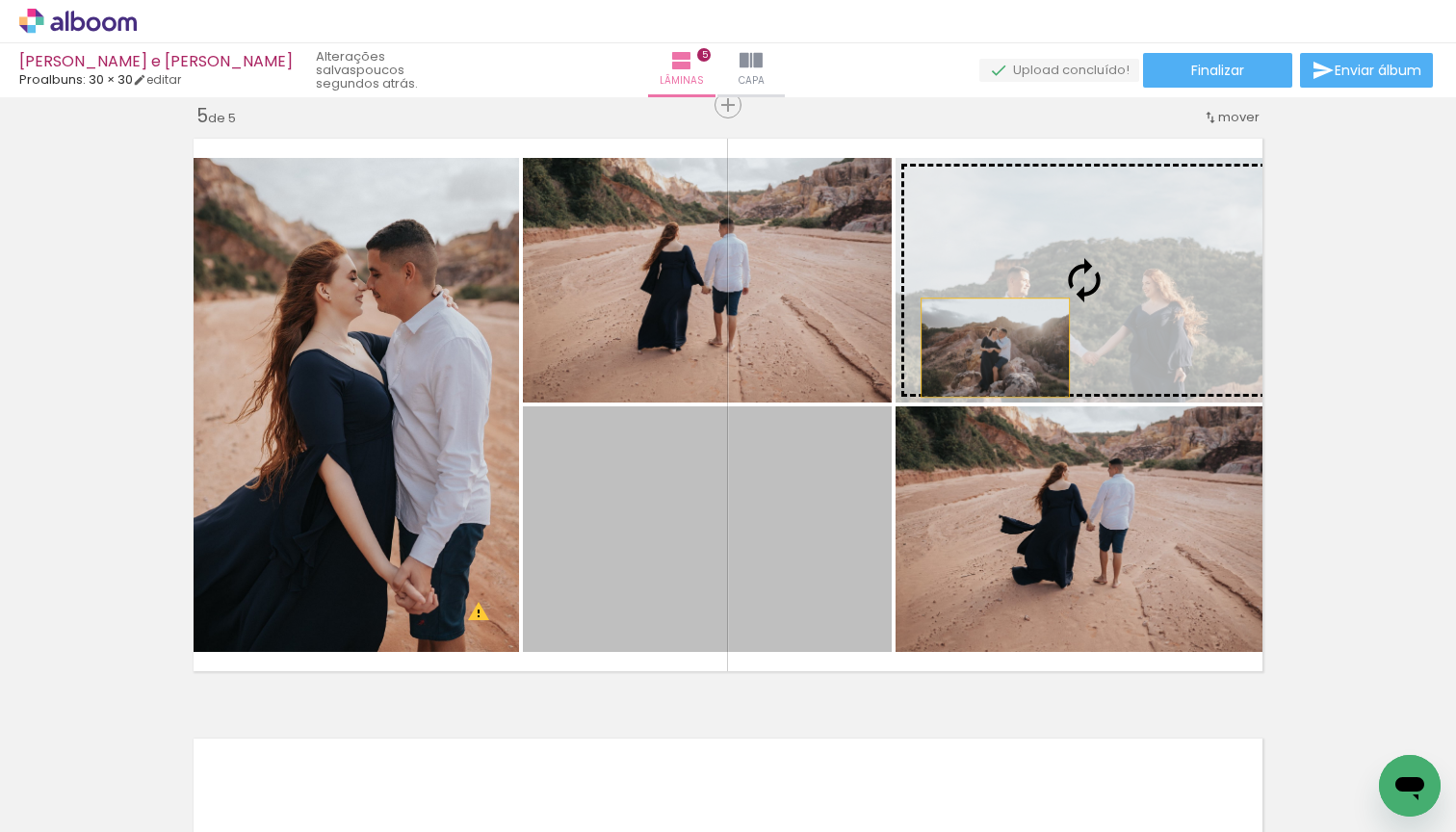
drag, startPoint x: 660, startPoint y: 530, endPoint x: 988, endPoint y: 347, distance: 375.6
click at [0, 0] on slot at bounding box center [0, 0] width 0 height 0
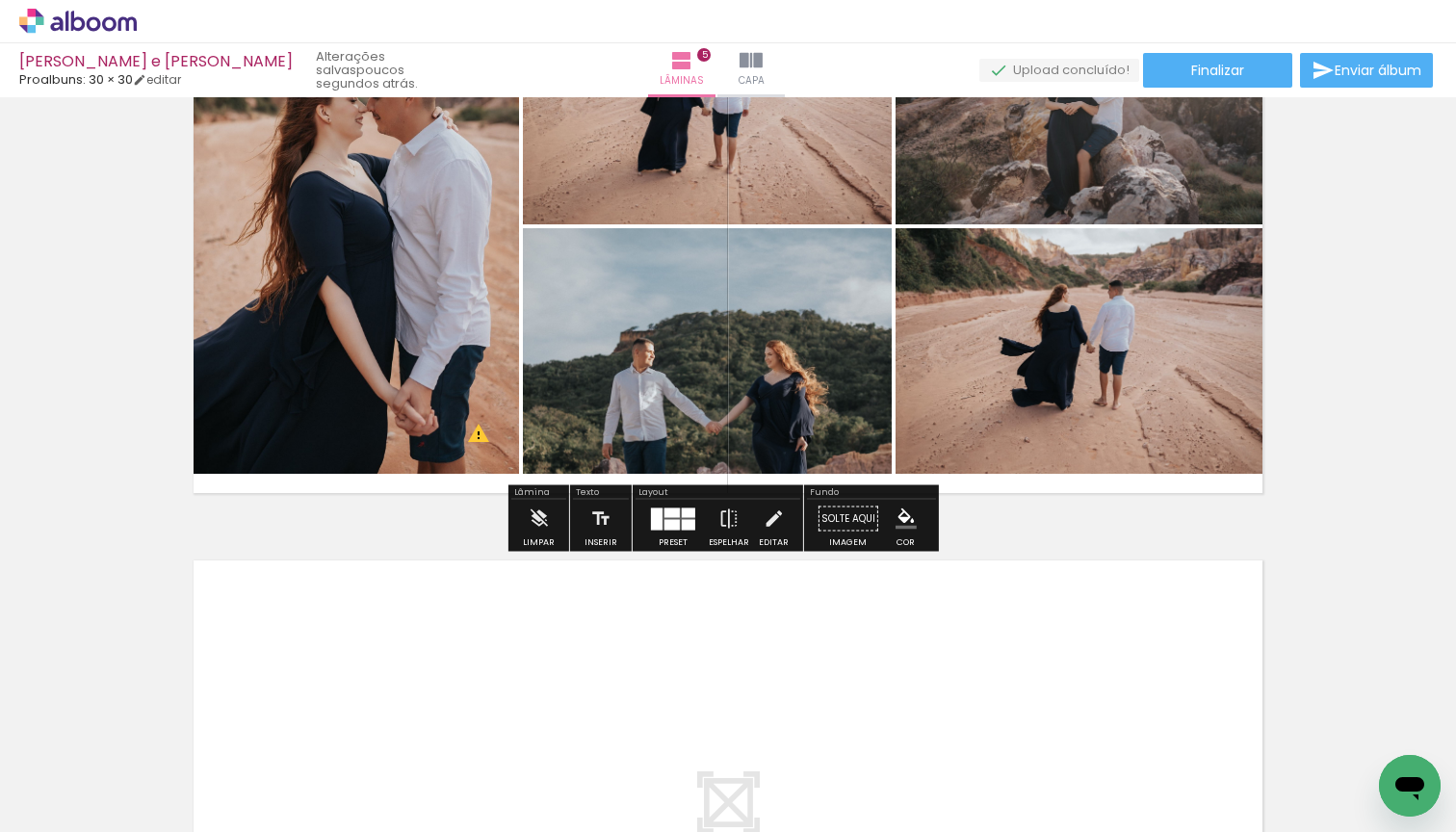
scroll to position [2879, 0]
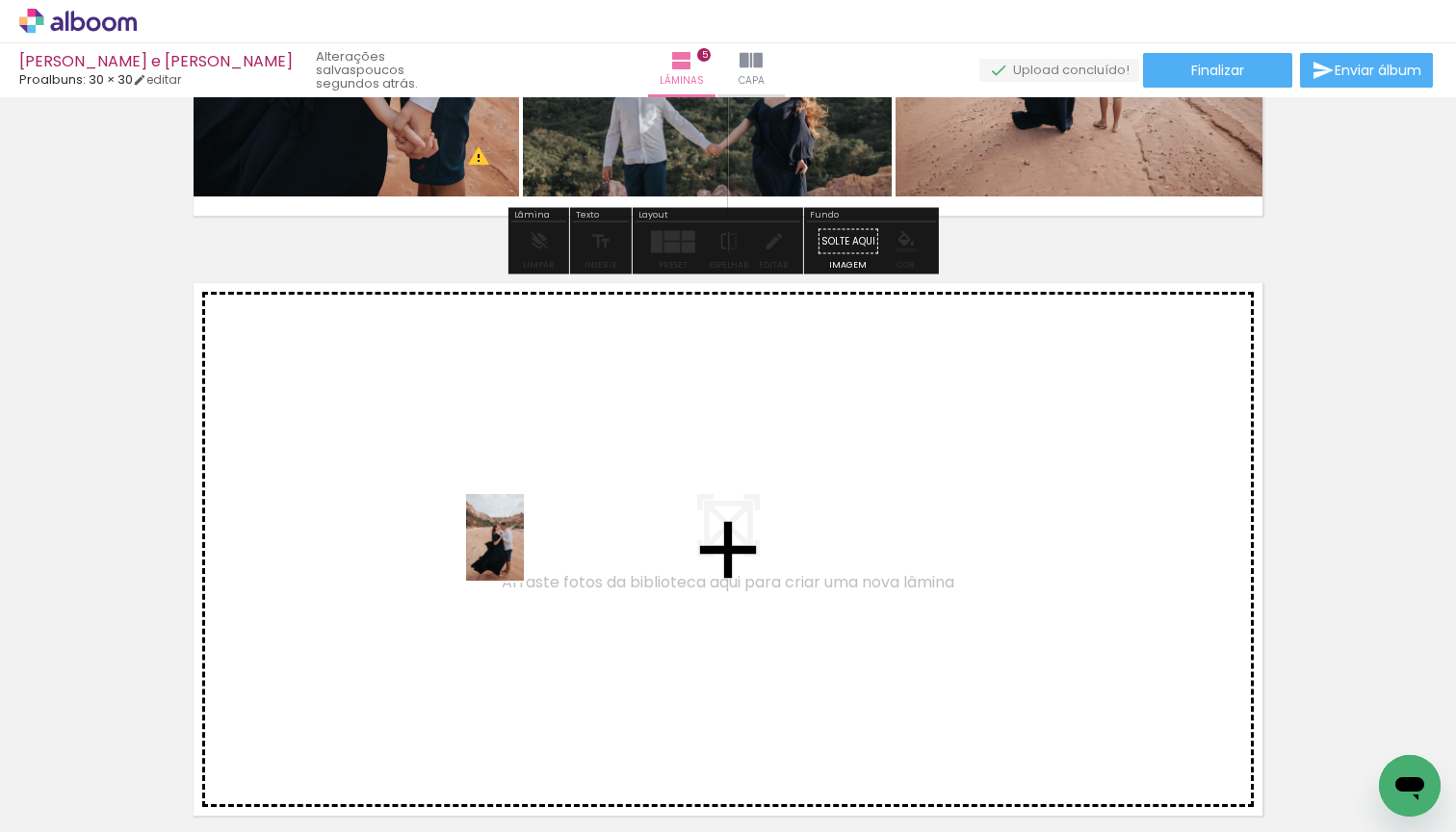
drag, startPoint x: 521, startPoint y: 791, endPoint x: 524, endPoint y: 551, distance: 240.0
click at [524, 551] on quentale-workspace at bounding box center [728, 416] width 1456 height 832
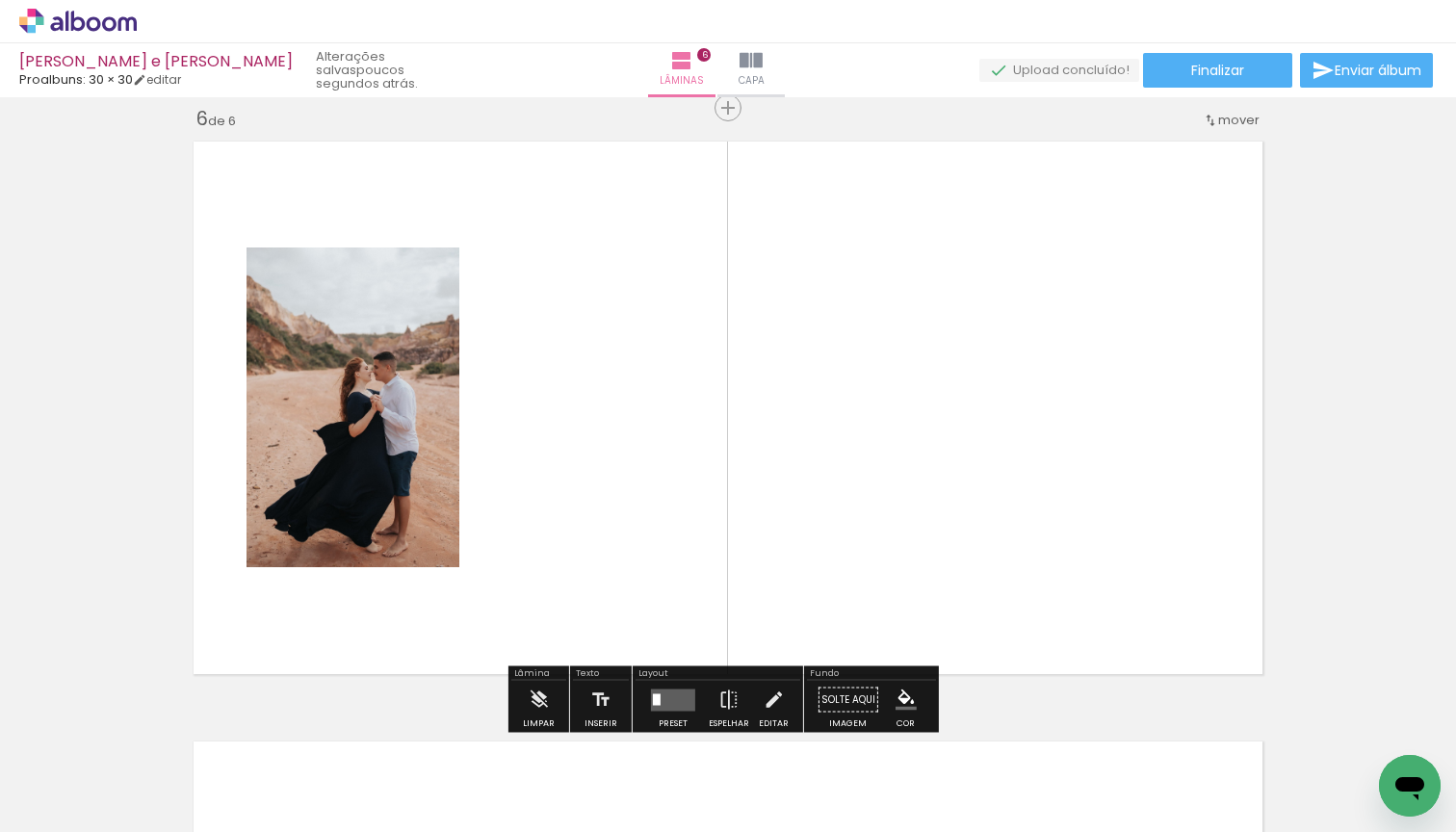
scroll to position [3023, 0]
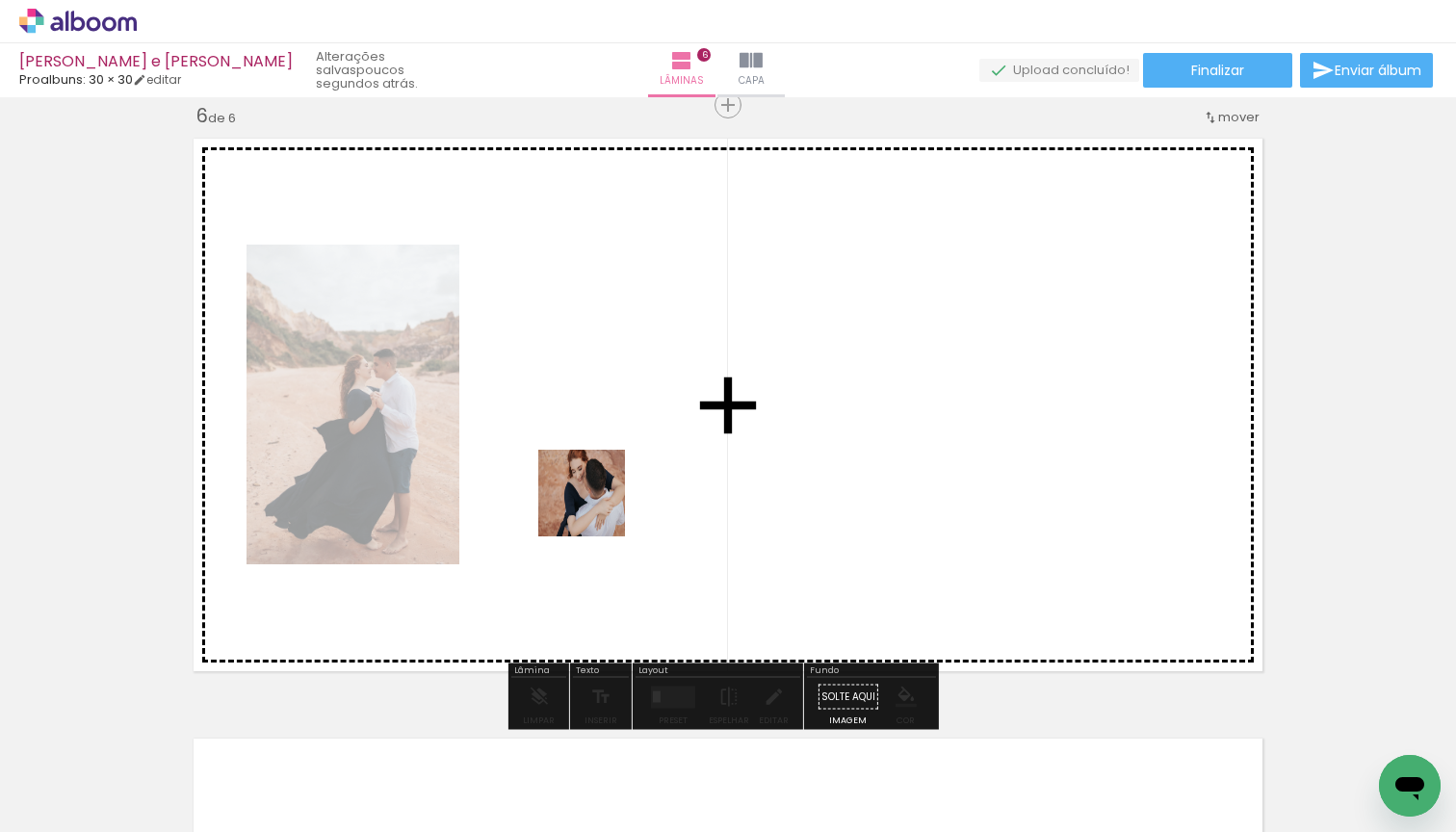
drag, startPoint x: 534, startPoint y: 761, endPoint x: 604, endPoint y: 480, distance: 289.6
click at [604, 480] on quentale-workspace at bounding box center [728, 416] width 1456 height 832
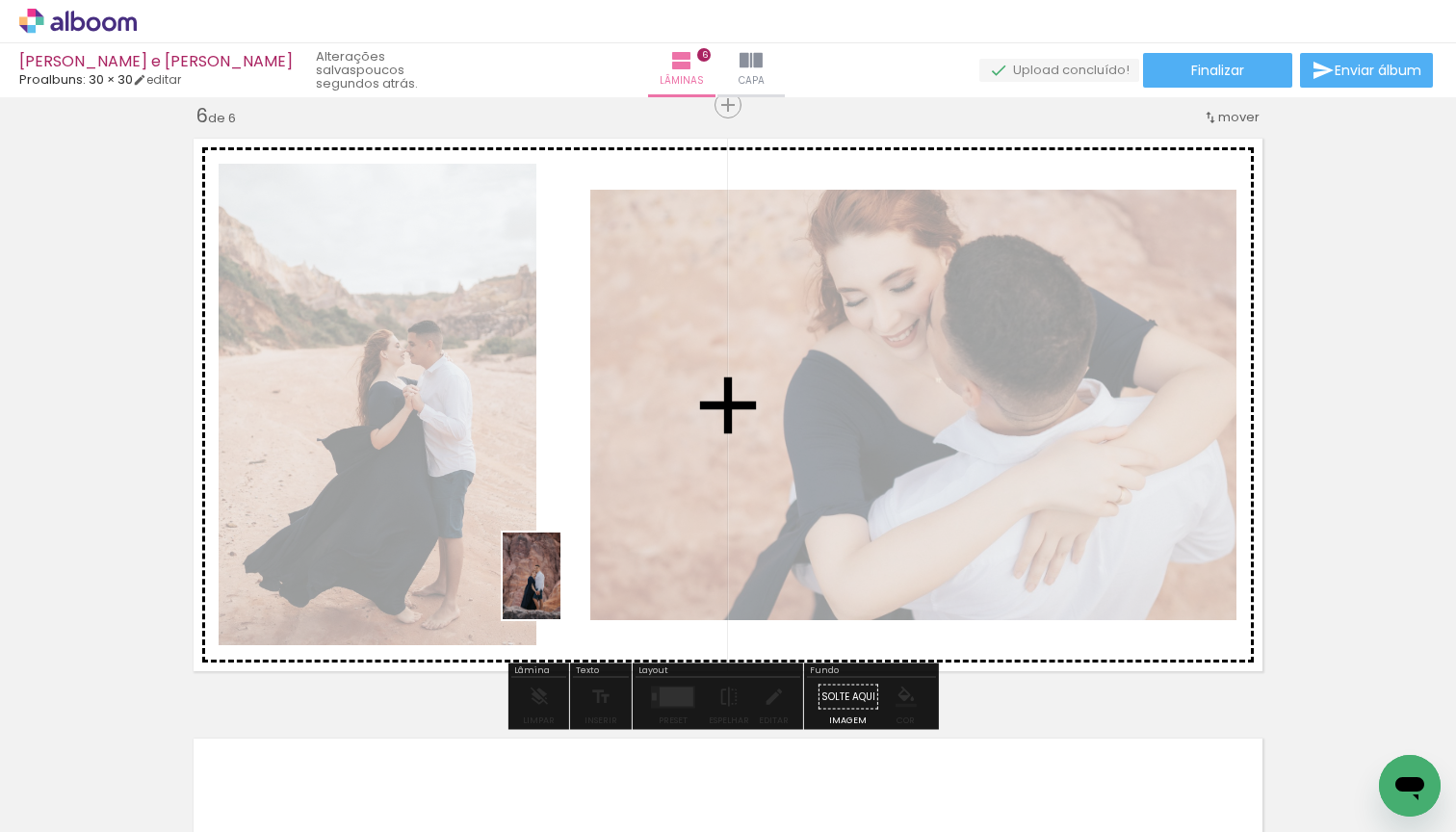
drag, startPoint x: 525, startPoint y: 786, endPoint x: 560, endPoint y: 590, distance: 199.1
click at [560, 590] on quentale-workspace at bounding box center [728, 416] width 1456 height 832
